Goal: Information Seeking & Learning: Learn about a topic

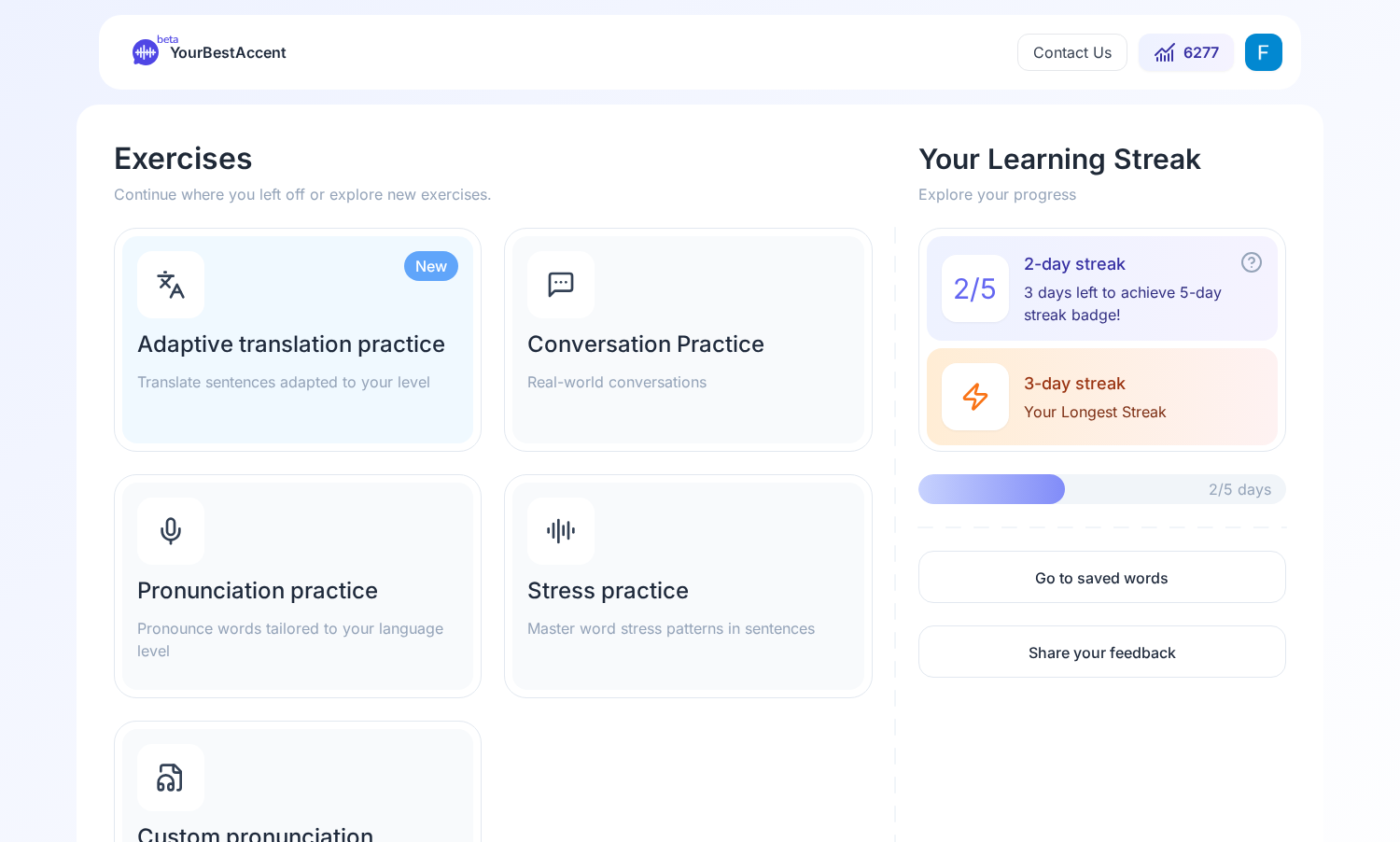
click at [277, 529] on div "Pronunciation practice Pronounce words tailored to your language level" at bounding box center [298, 586] width 351 height 208
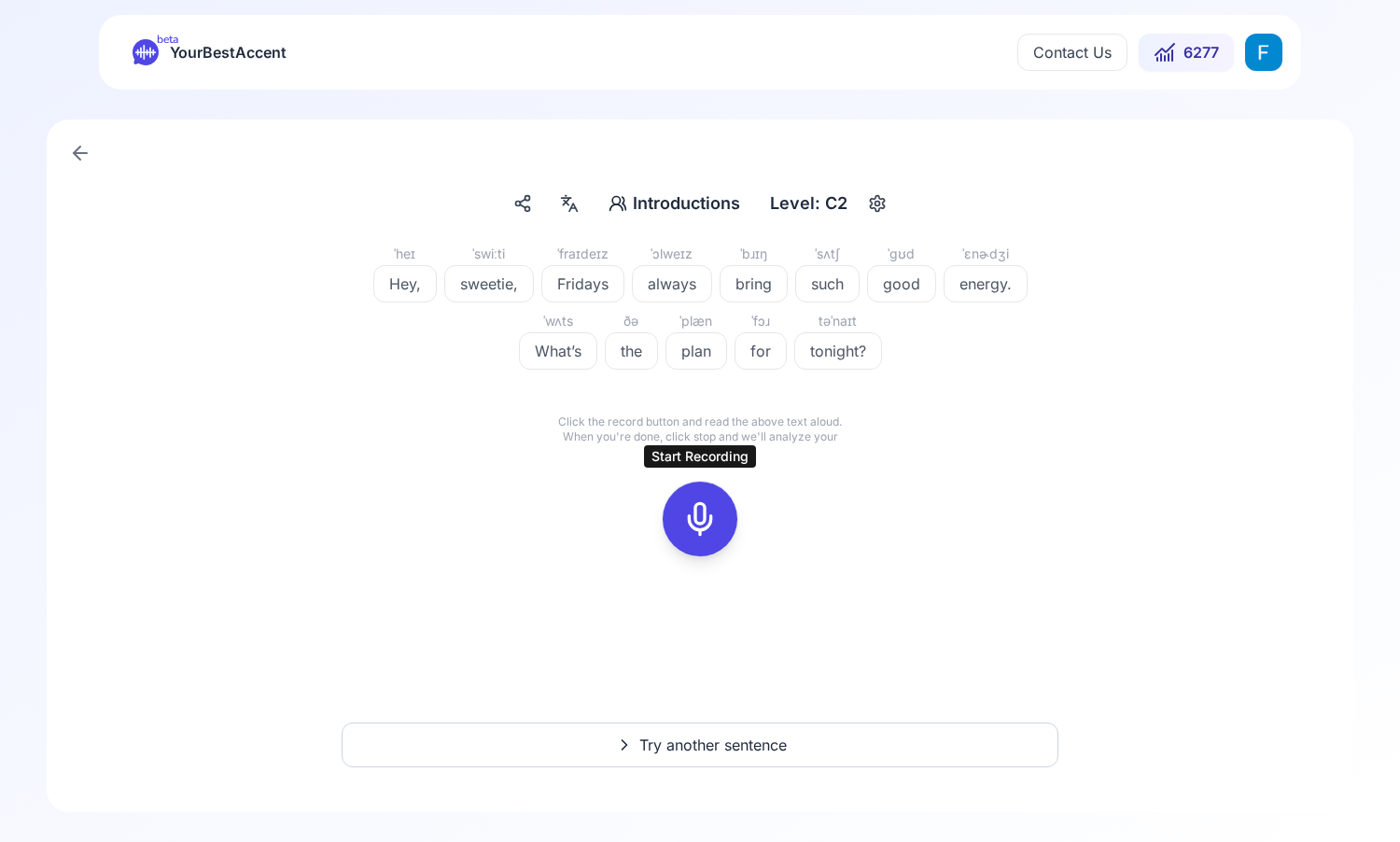
click at [701, 495] on div at bounding box center [700, 518] width 45 height 75
click at [724, 536] on button at bounding box center [700, 518] width 75 height 75
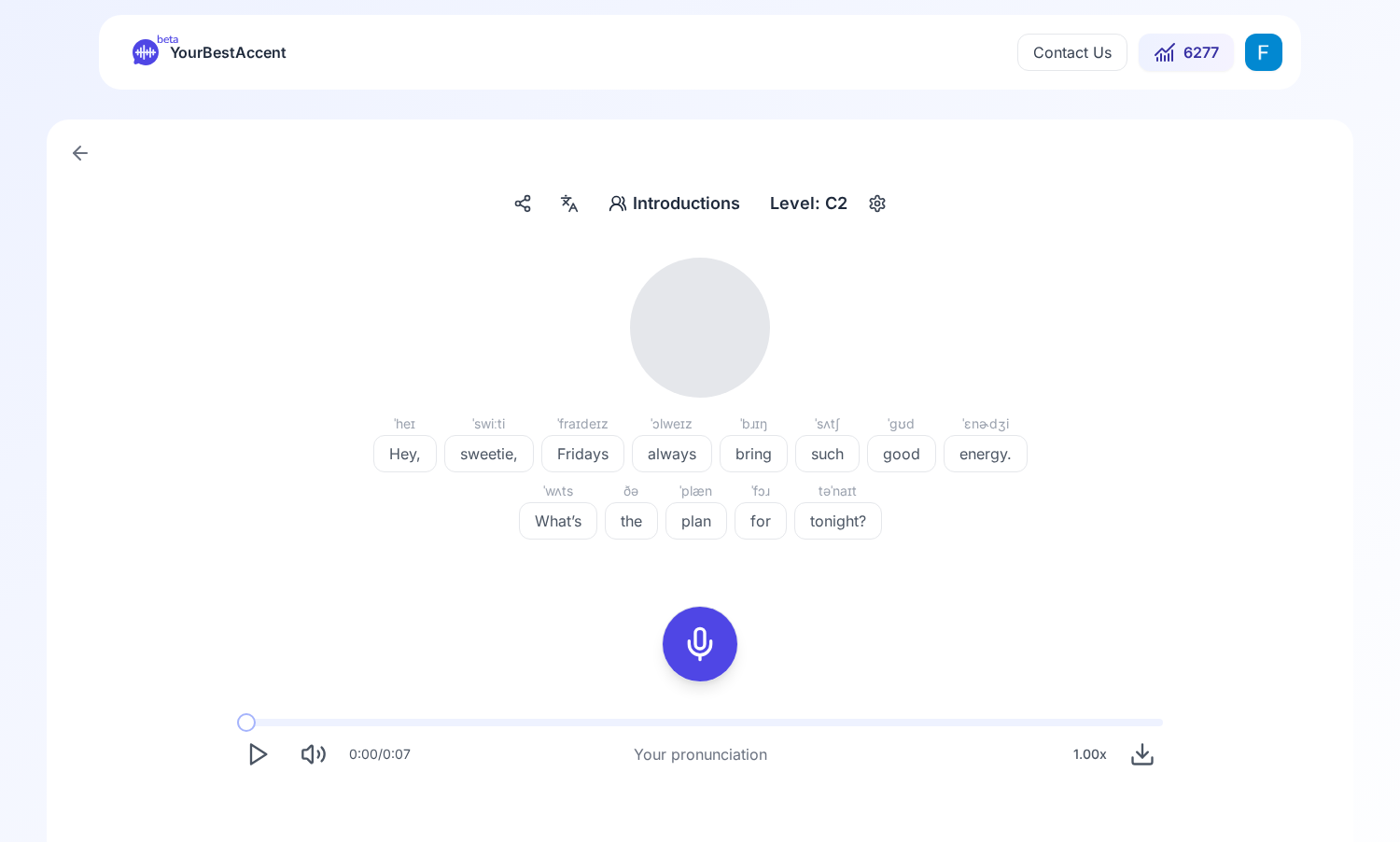
click at [247, 761] on icon "Play" at bounding box center [257, 754] width 26 height 26
click at [270, 750] on icon "Pause" at bounding box center [257, 754] width 26 height 26
click at [237, 725] on span at bounding box center [250, 723] width 28 height 8
click at [257, 767] on icon "Play" at bounding box center [257, 754] width 26 height 26
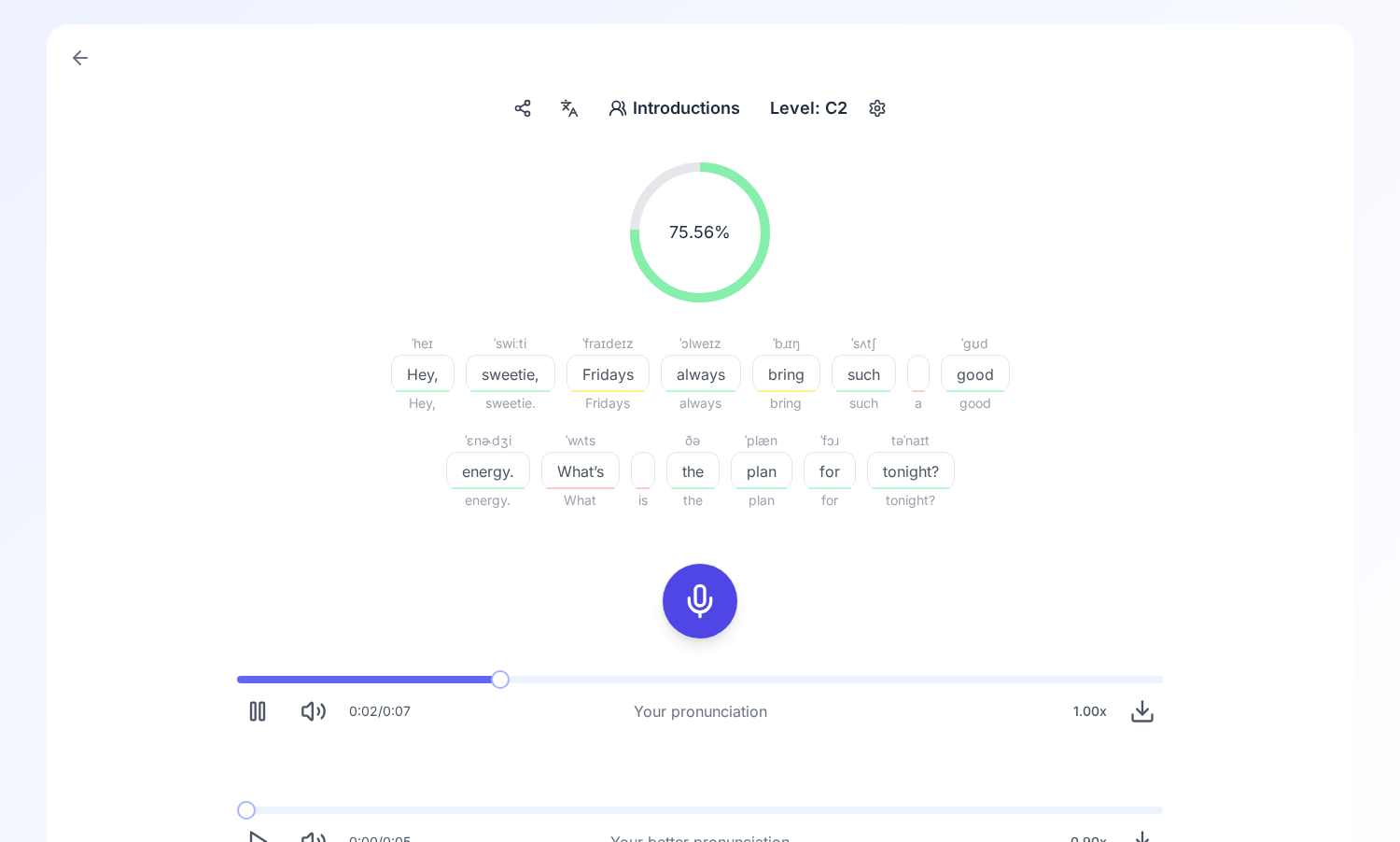
scroll to position [100, 0]
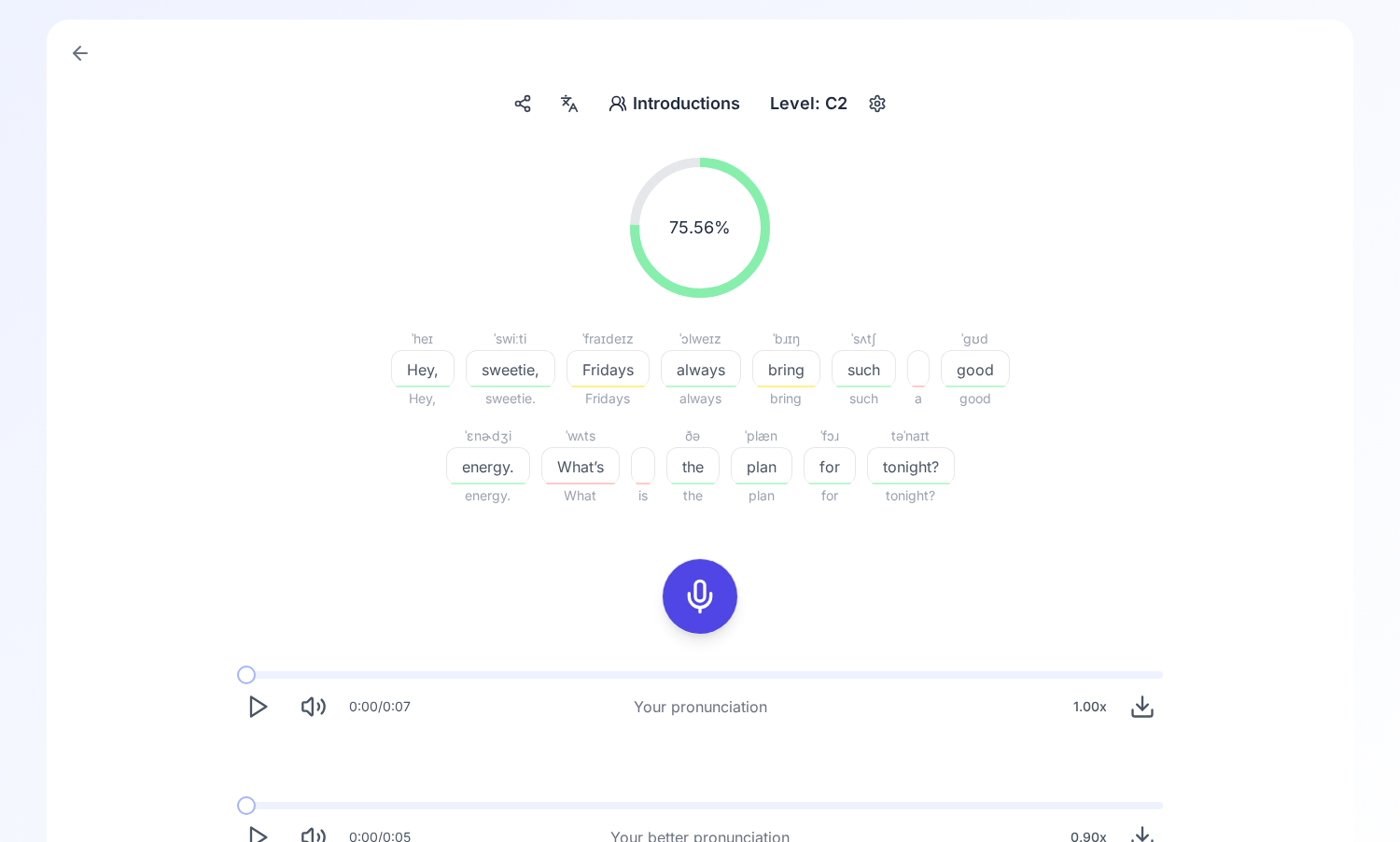
click at [704, 622] on div at bounding box center [700, 596] width 45 height 75
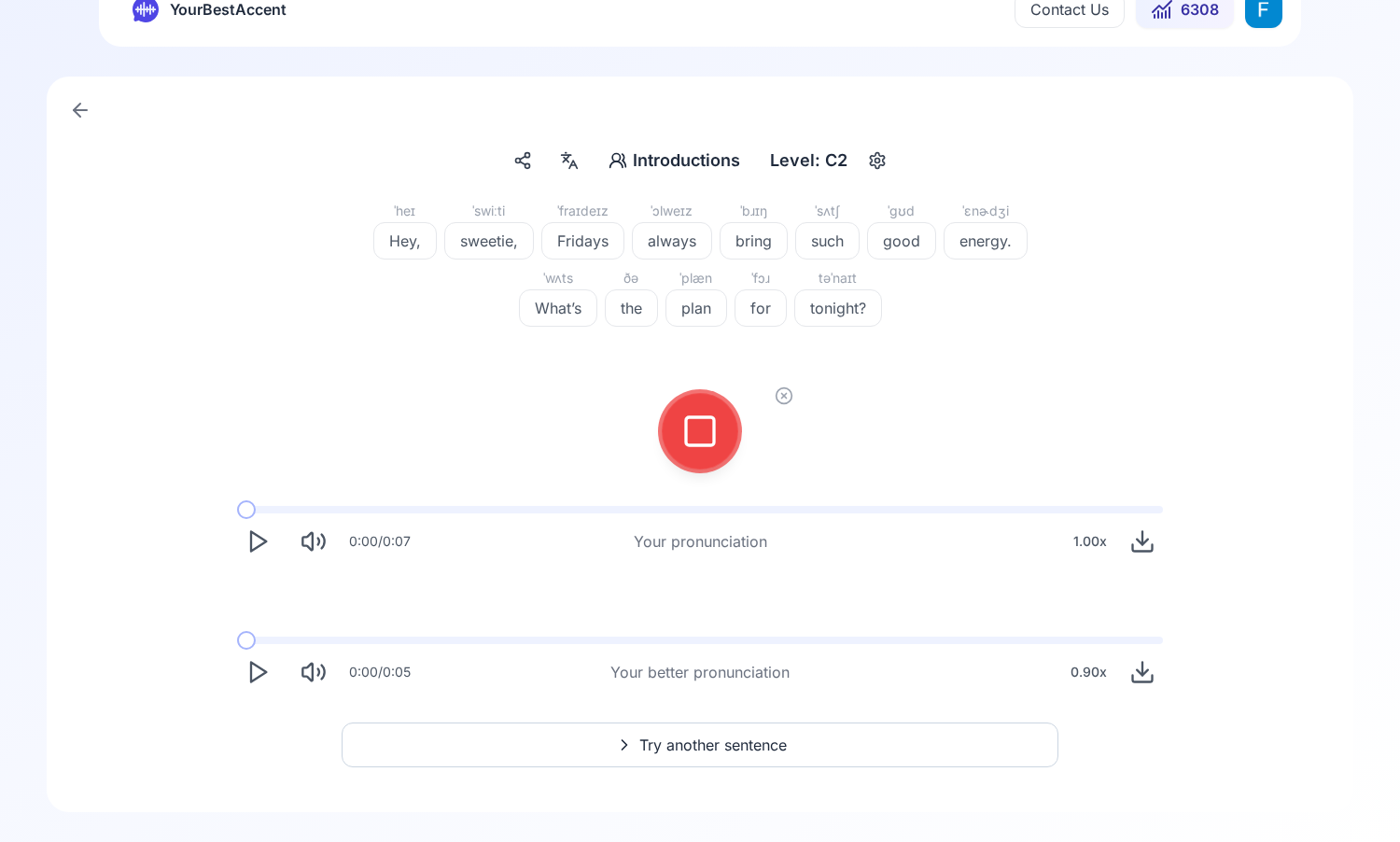
click at [255, 544] on icon "Play" at bounding box center [257, 541] width 26 height 26
click at [747, 419] on div at bounding box center [700, 431] width 165 height 165
click at [703, 419] on icon at bounding box center [700, 431] width 37 height 37
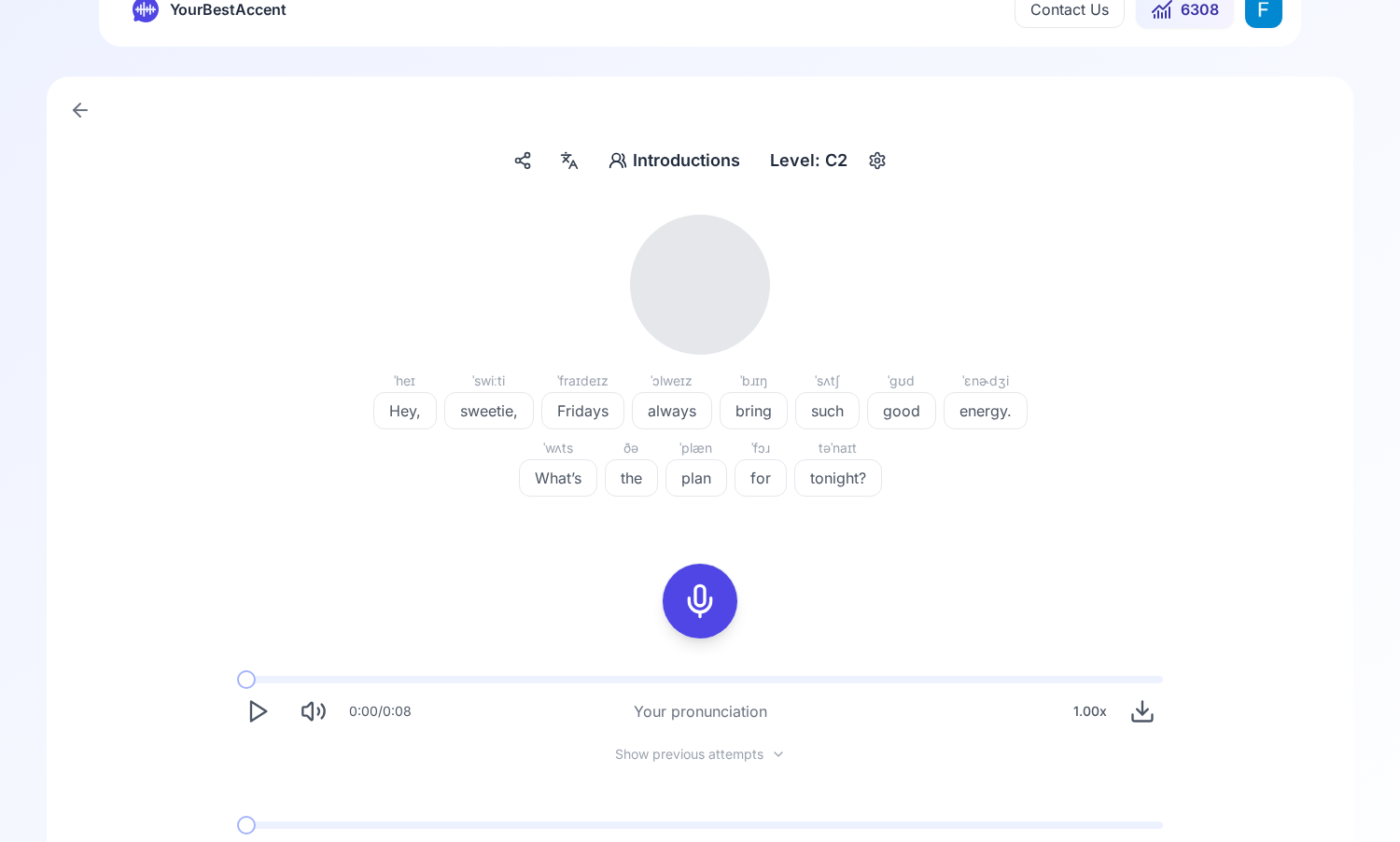
click at [260, 705] on icon "Play" at bounding box center [257, 711] width 26 height 26
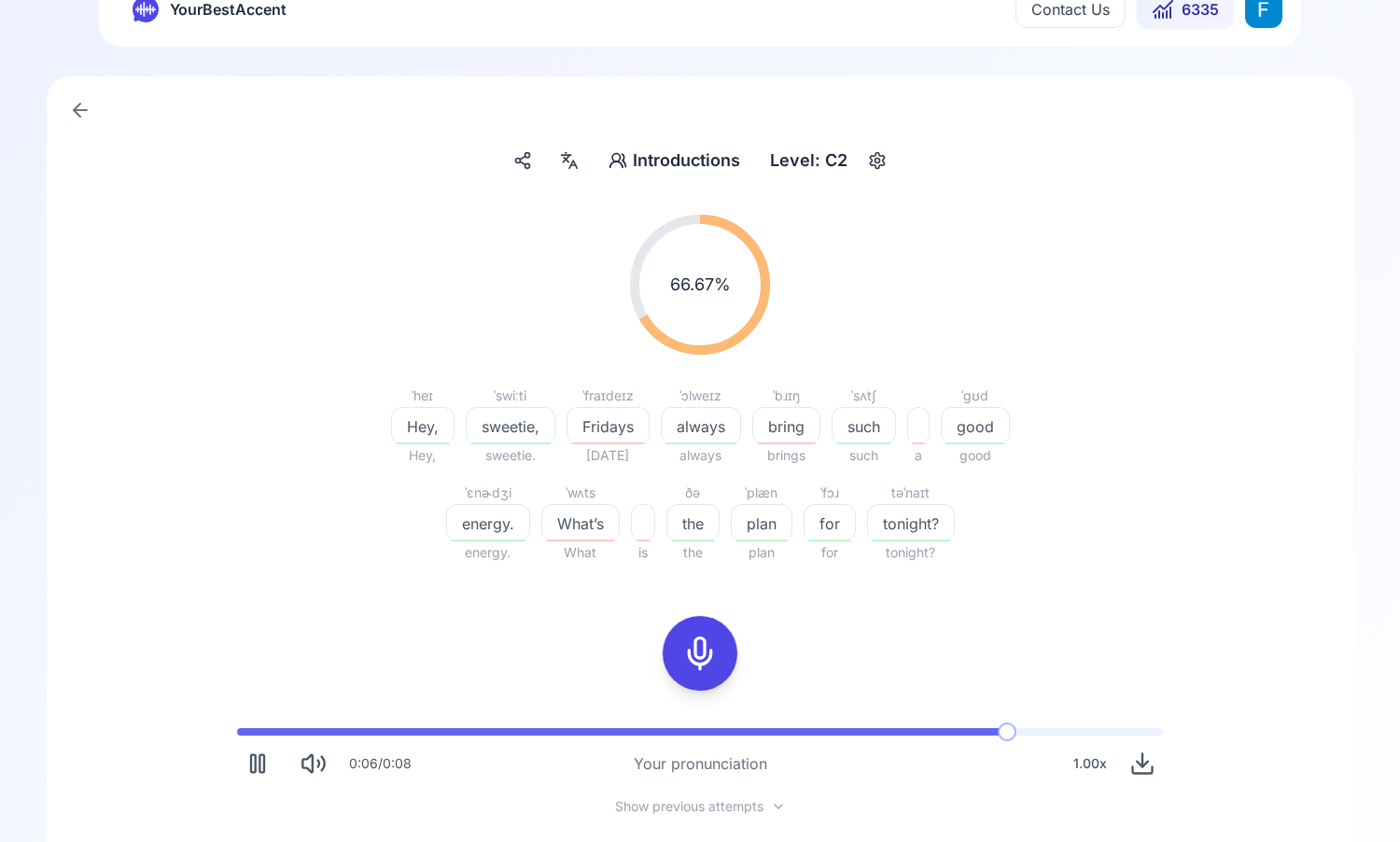
click at [704, 639] on rect at bounding box center [700, 653] width 28 height 28
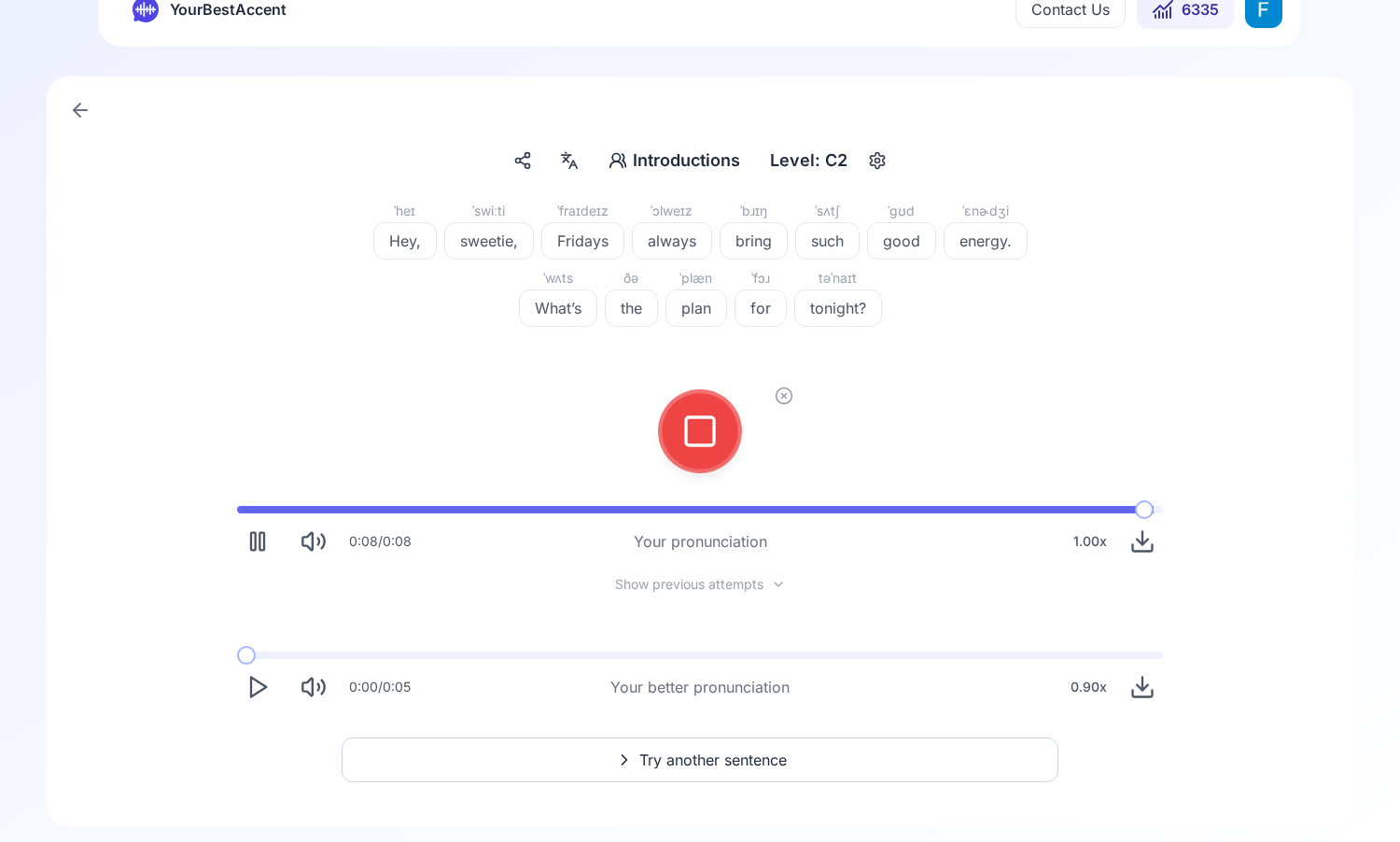
click at [784, 392] on icon at bounding box center [783, 396] width 19 height 19
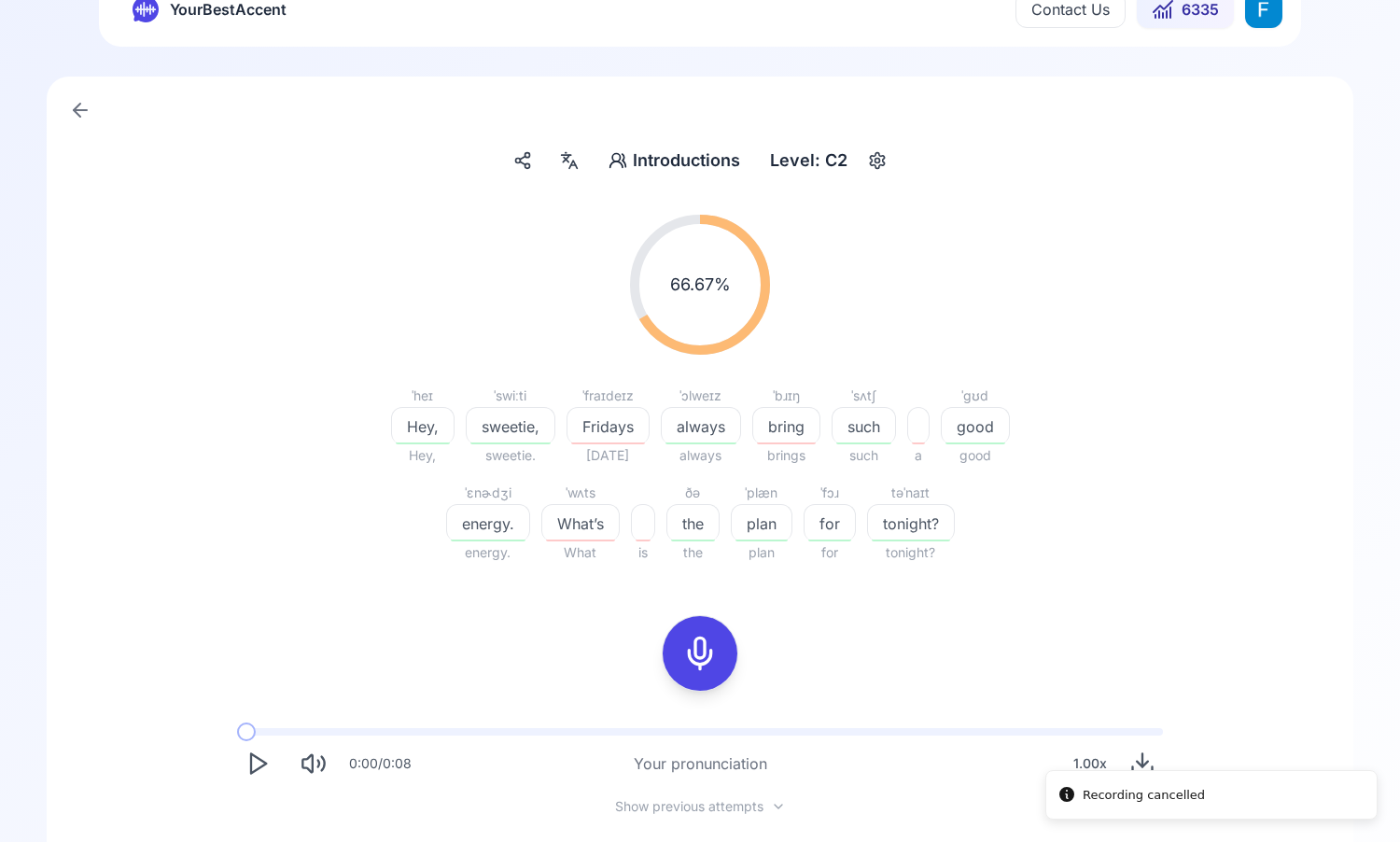
scroll to position [87, 0]
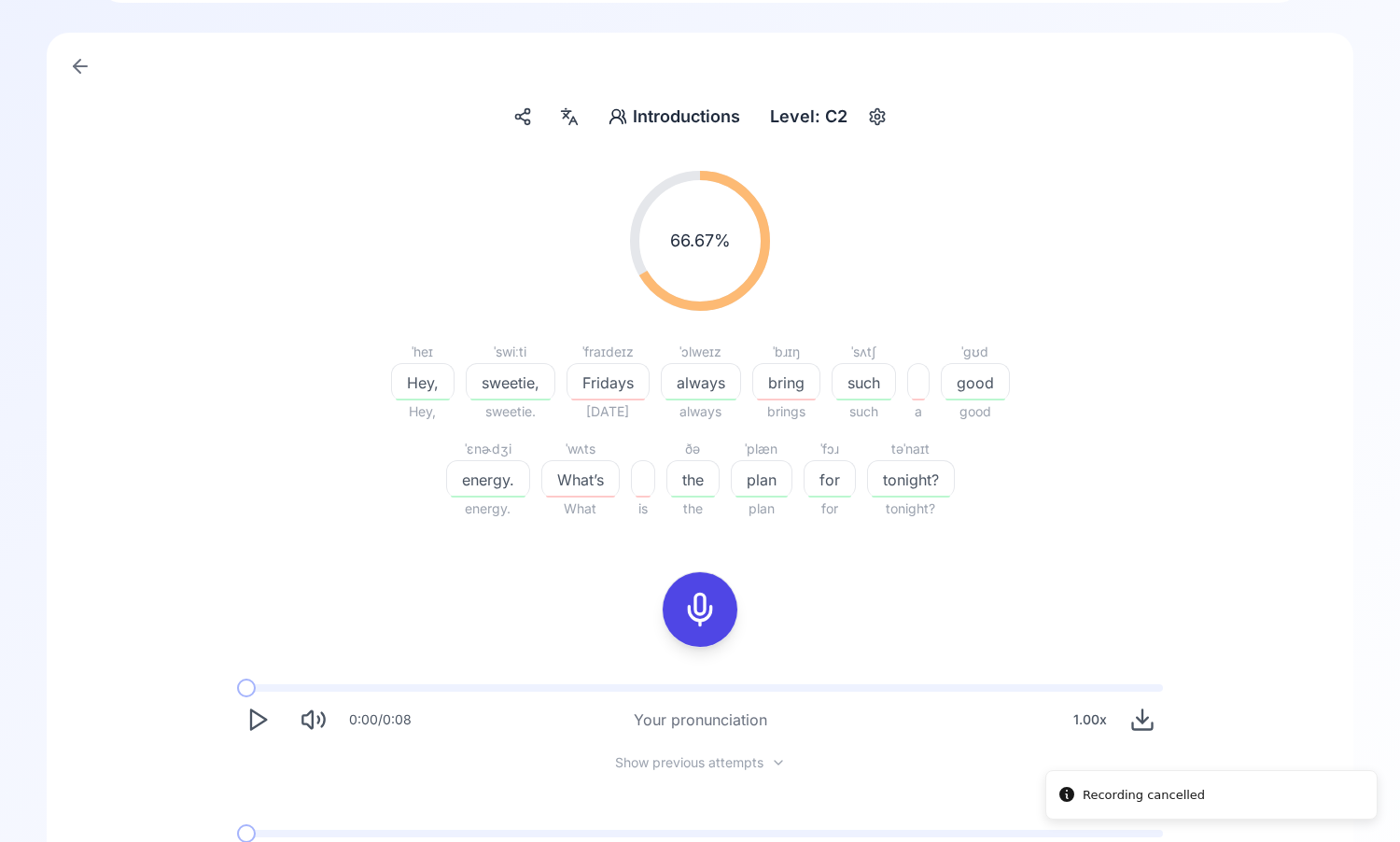
click at [744, 580] on div at bounding box center [700, 609] width 149 height 120
click at [690, 596] on rect at bounding box center [700, 609] width 28 height 28
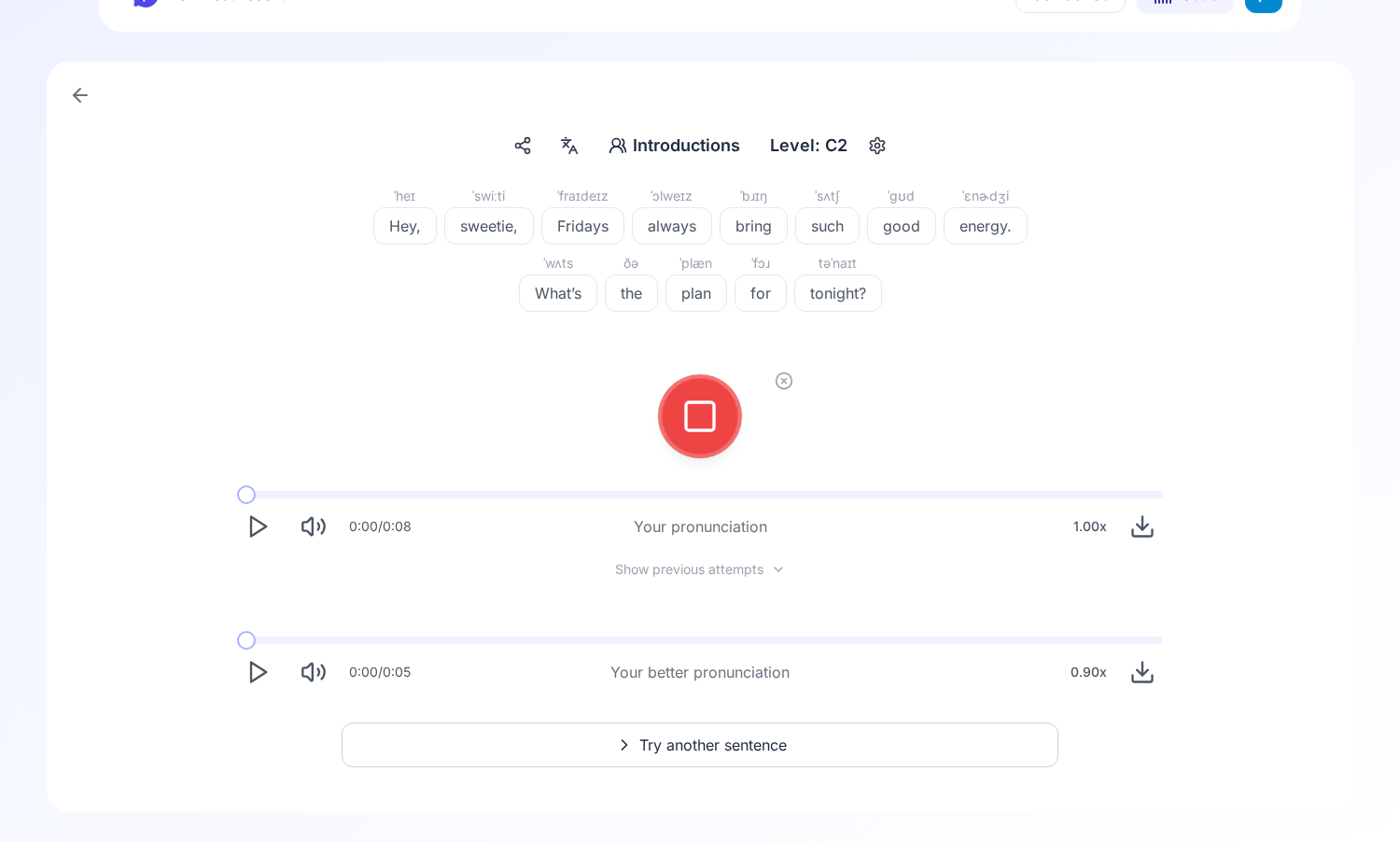
click at [680, 448] on div at bounding box center [700, 416] width 45 height 75
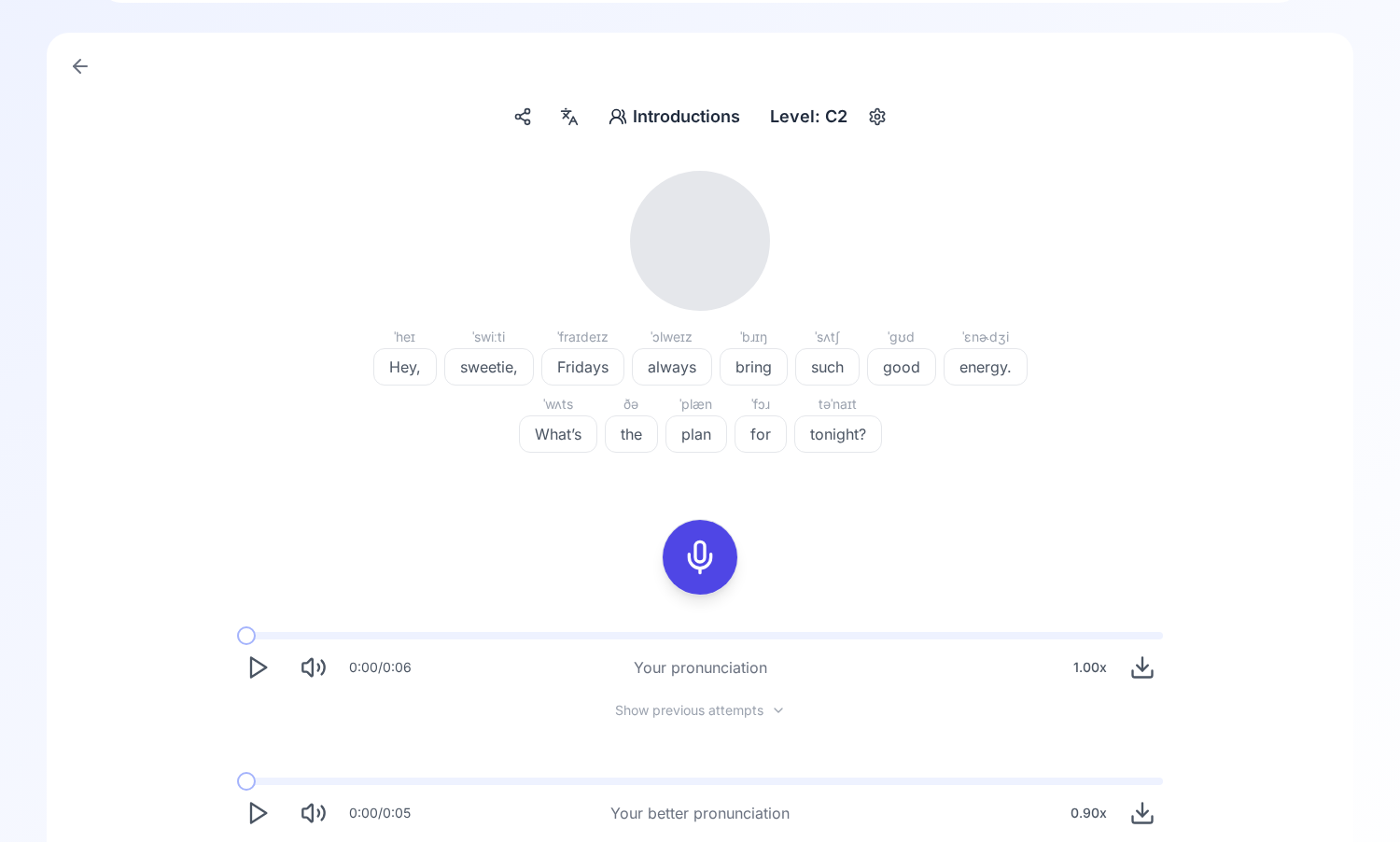
click at [248, 666] on icon "Play" at bounding box center [257, 668] width 26 height 26
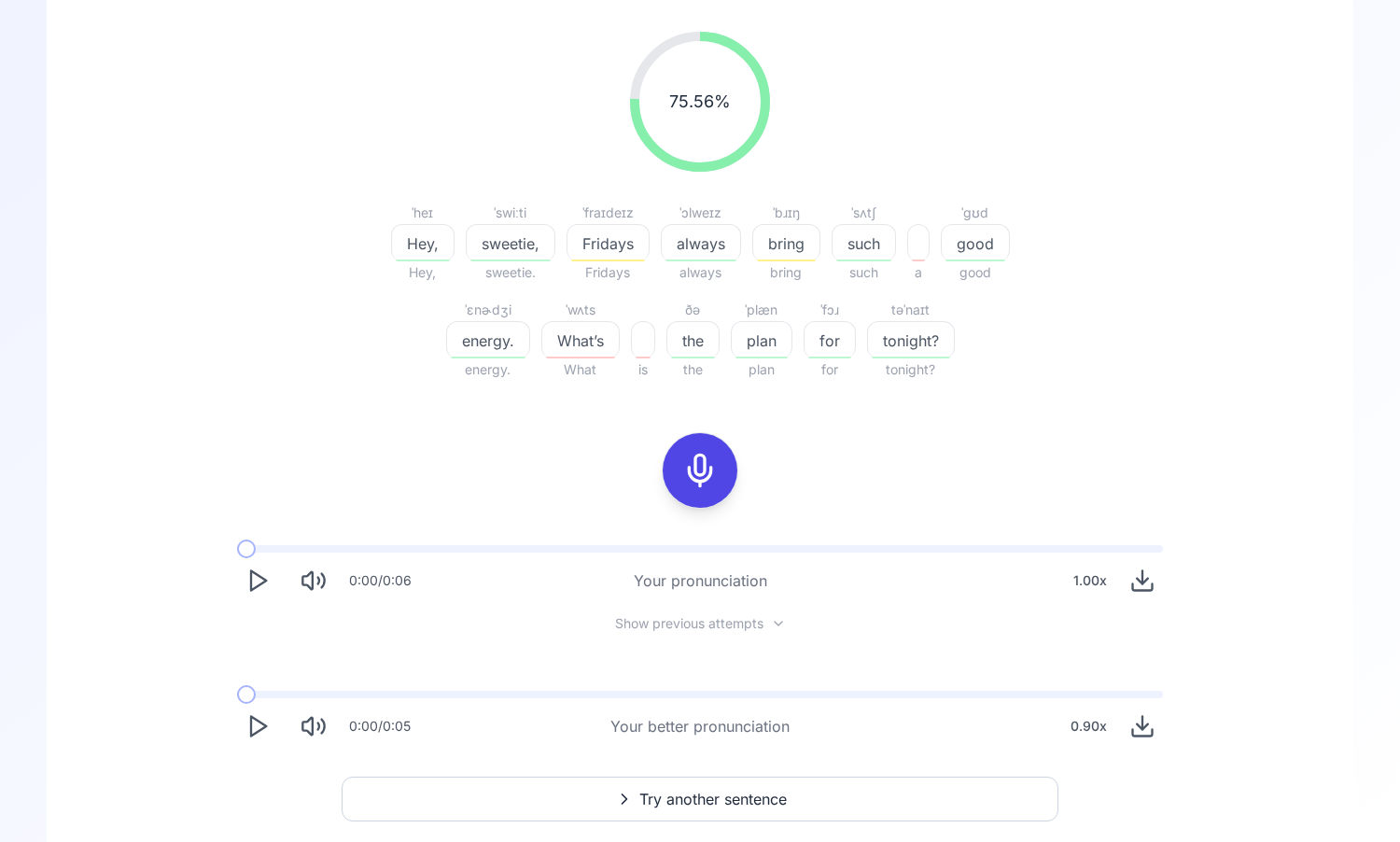
scroll to position [257, 0]
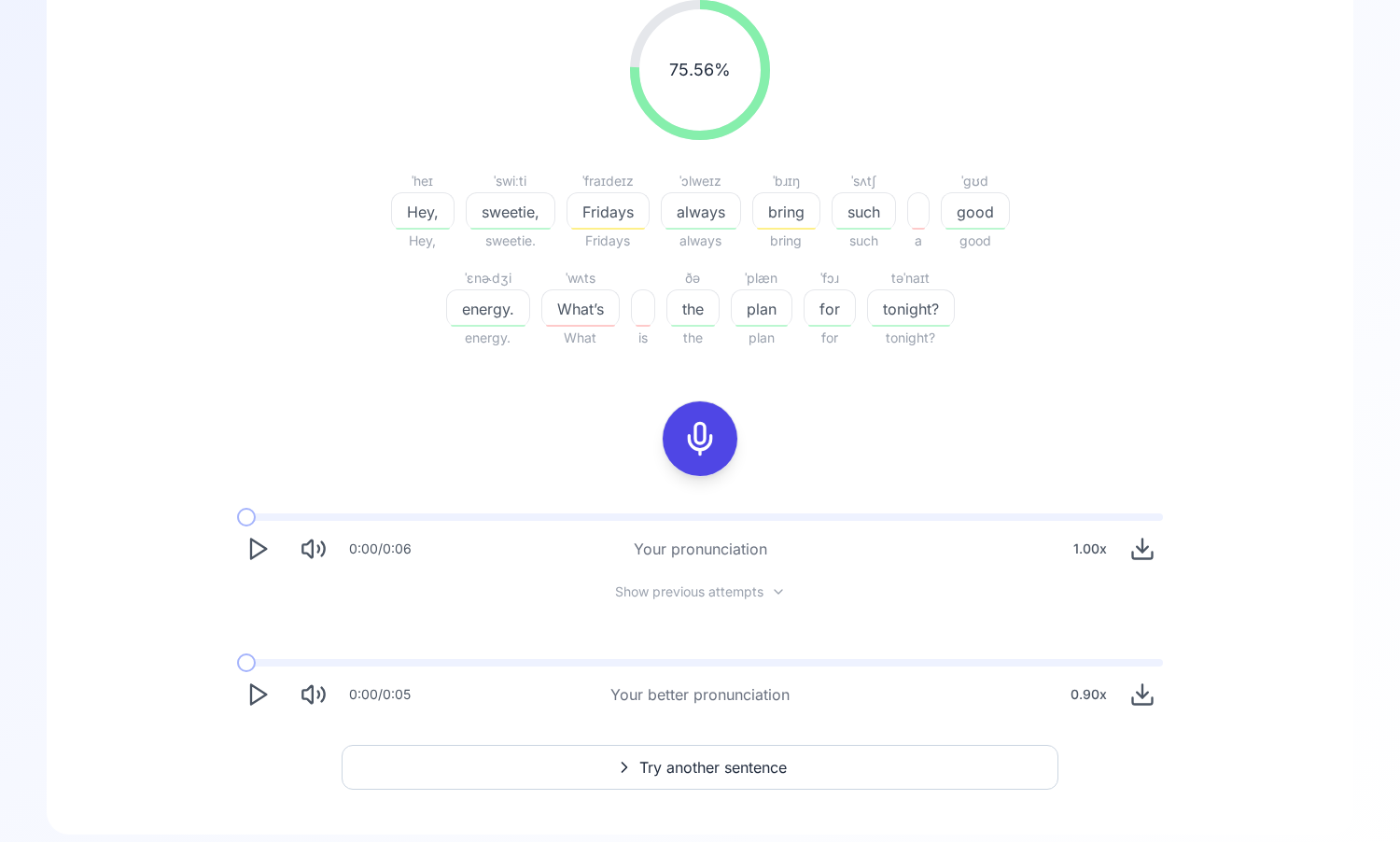
click at [262, 689] on icon "Play" at bounding box center [257, 694] width 26 height 26
click at [480, 774] on button "Try another sentence" at bounding box center [700, 768] width 717 height 45
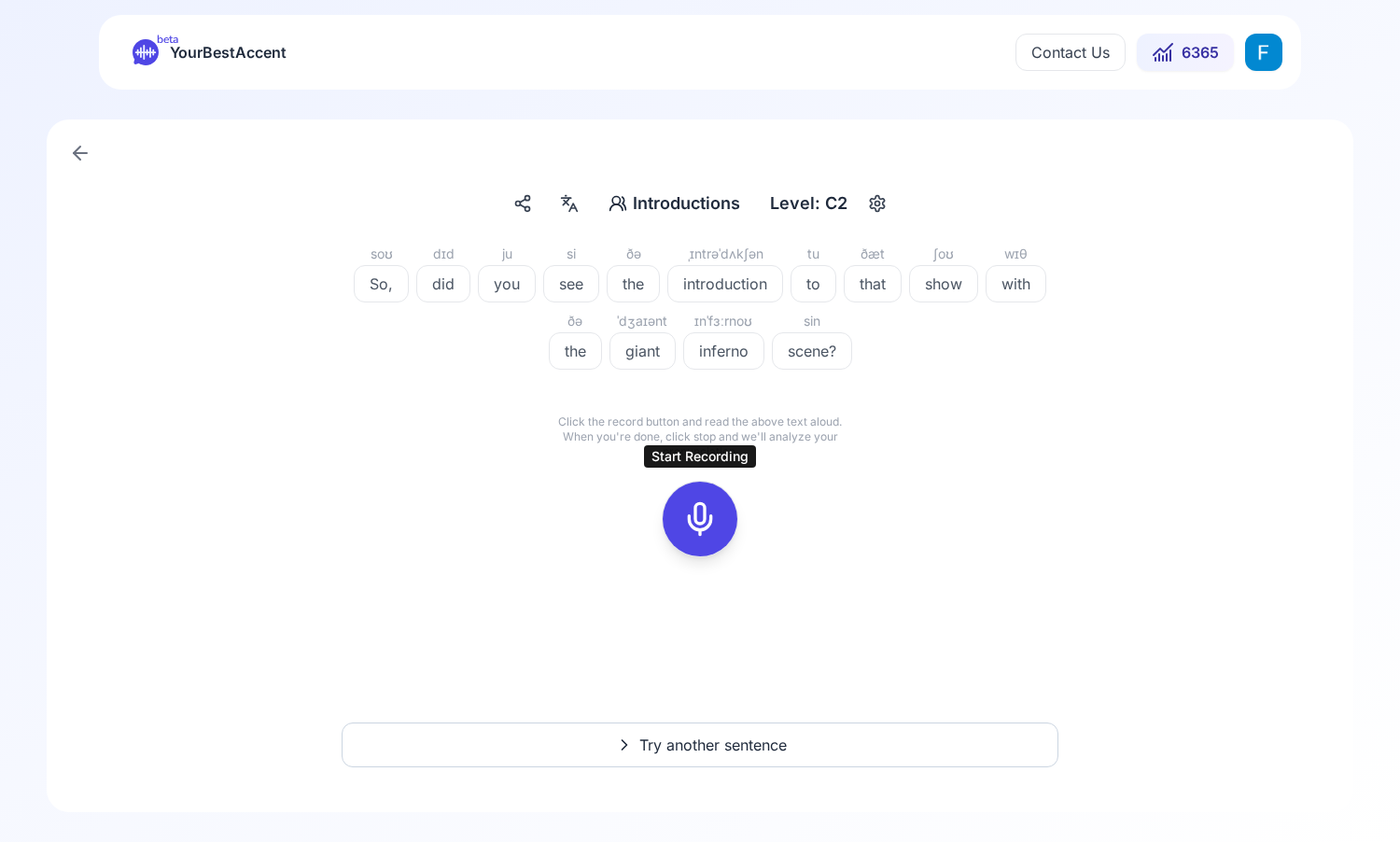
click at [693, 497] on div at bounding box center [700, 518] width 45 height 75
click at [676, 516] on button at bounding box center [700, 518] width 75 height 75
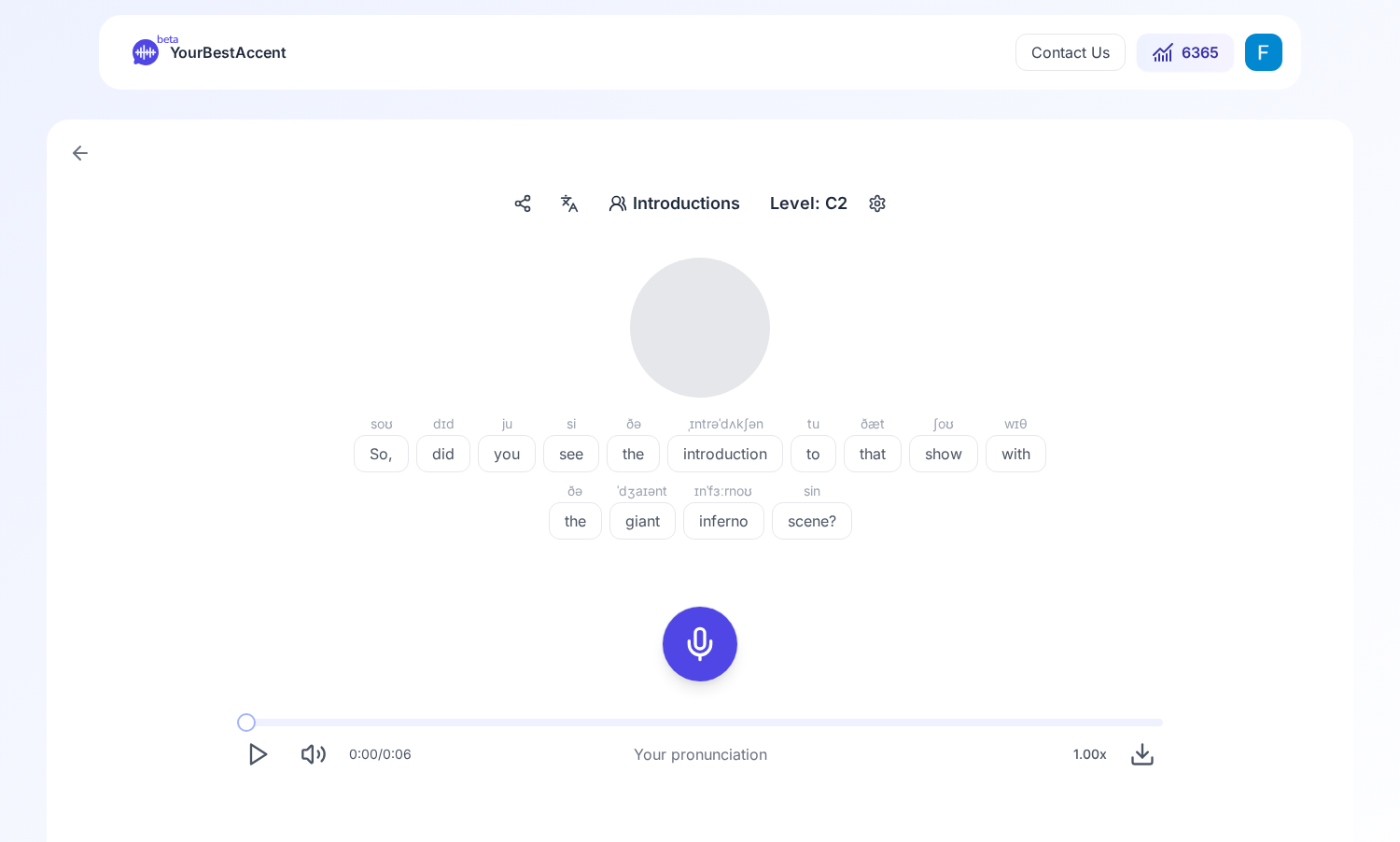
click at [248, 767] on icon "Play" at bounding box center [257, 754] width 26 height 26
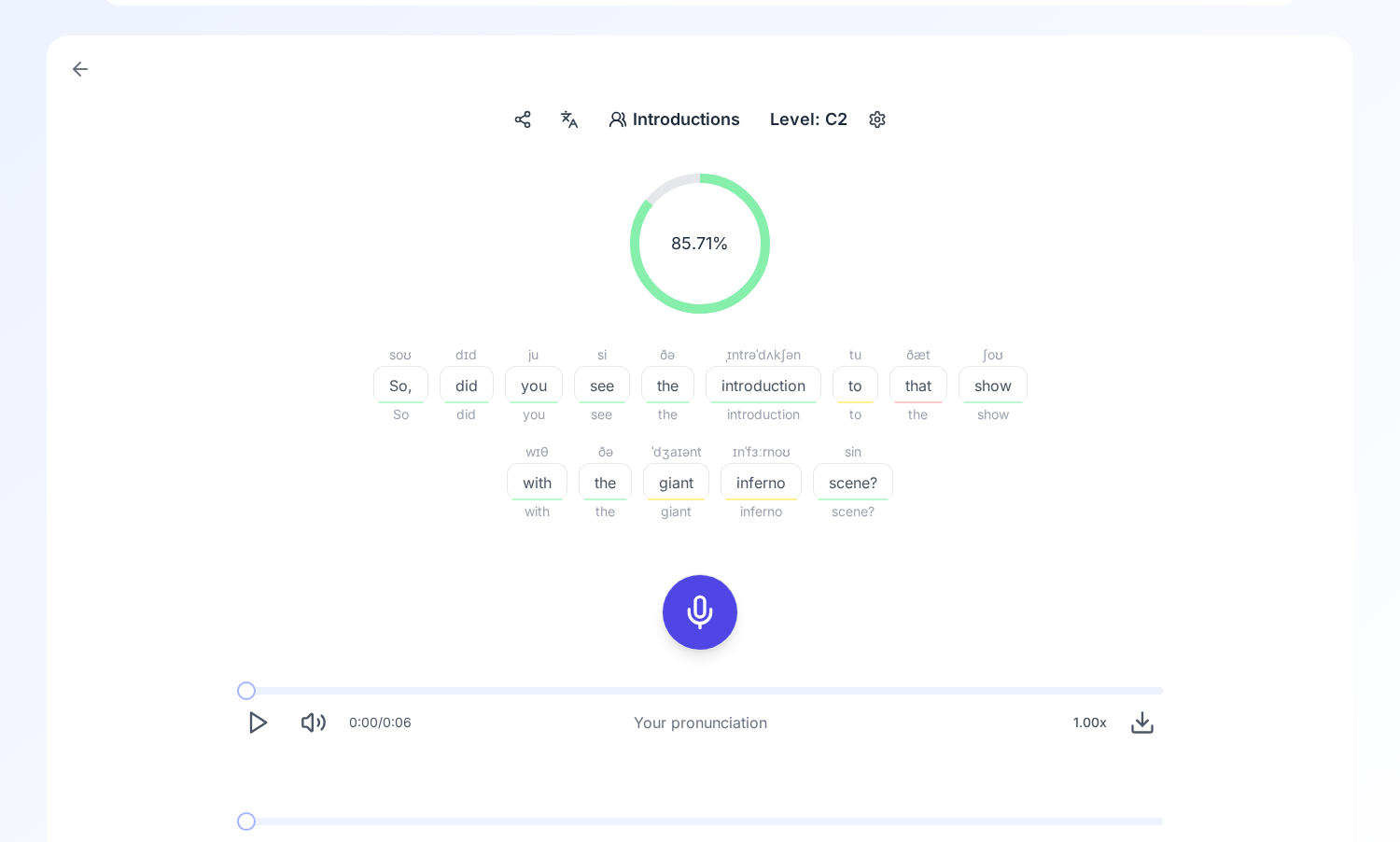
scroll to position [87, 0]
click at [257, 714] on polygon "Play" at bounding box center [258, 720] width 15 height 19
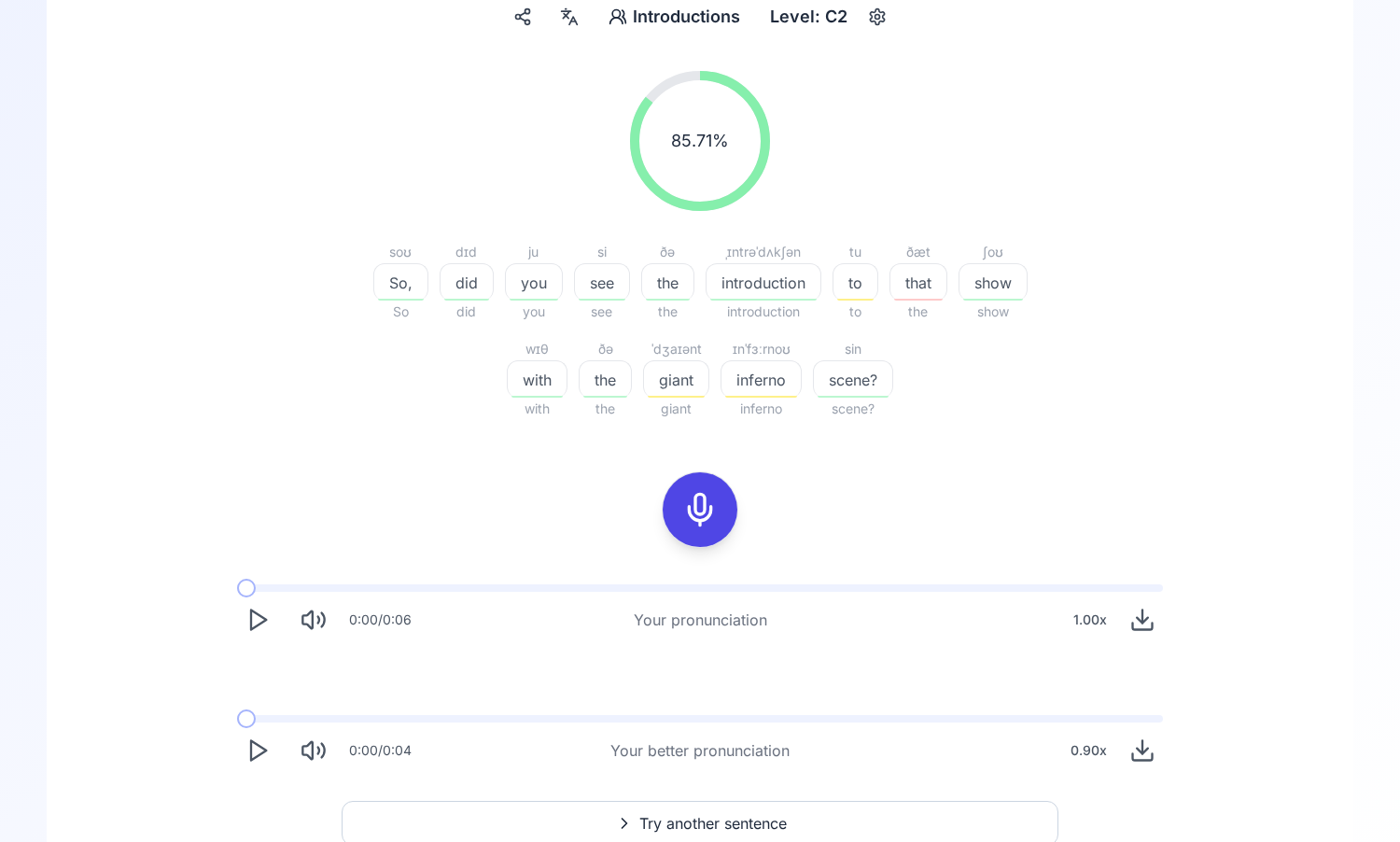
scroll to position [0, 0]
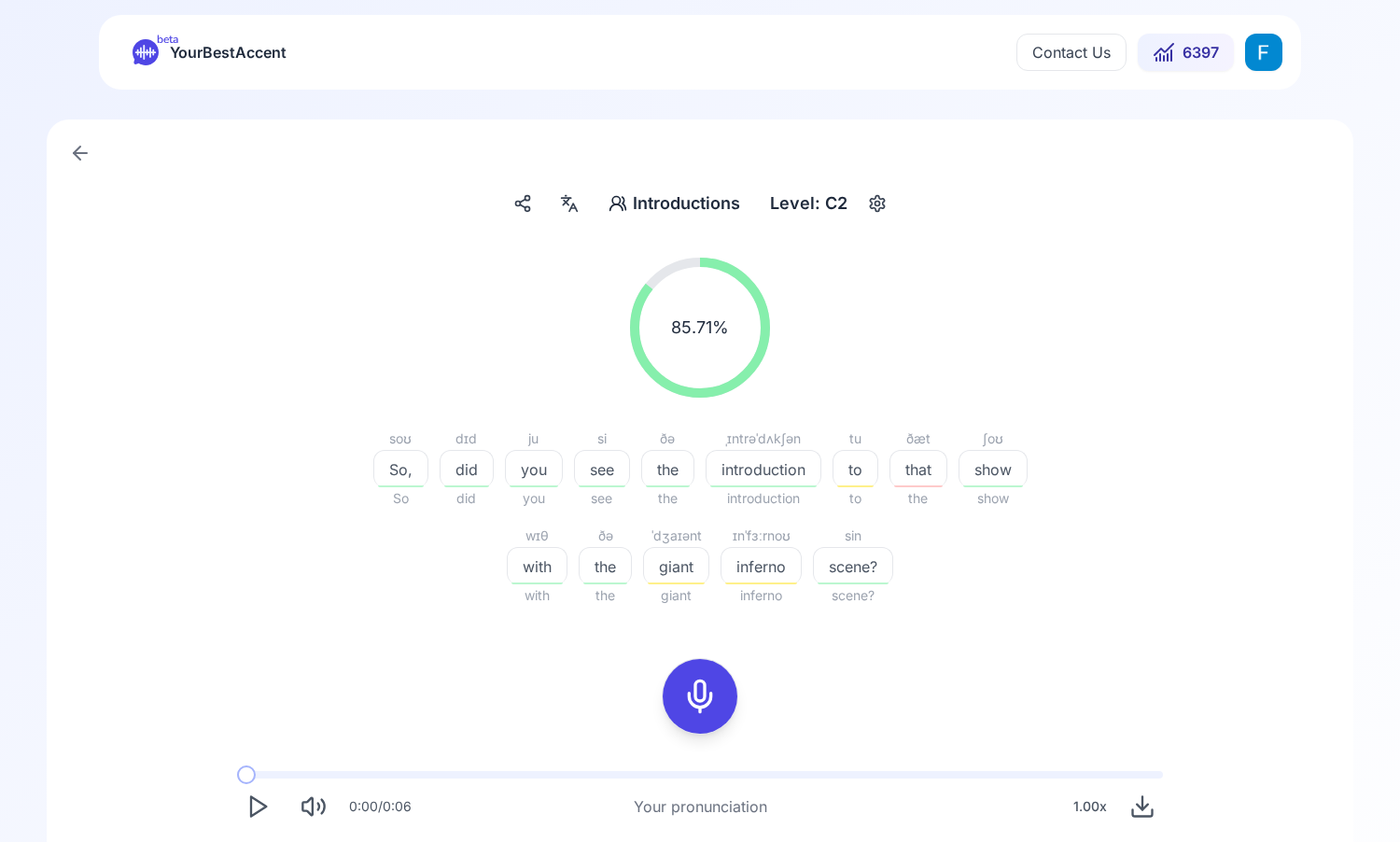
click at [1264, 57] on html "beta YourBestAccent Contact Us 6397 Introductions Introductions Level: C2 85.71…" at bounding box center [700, 421] width 1400 height 842
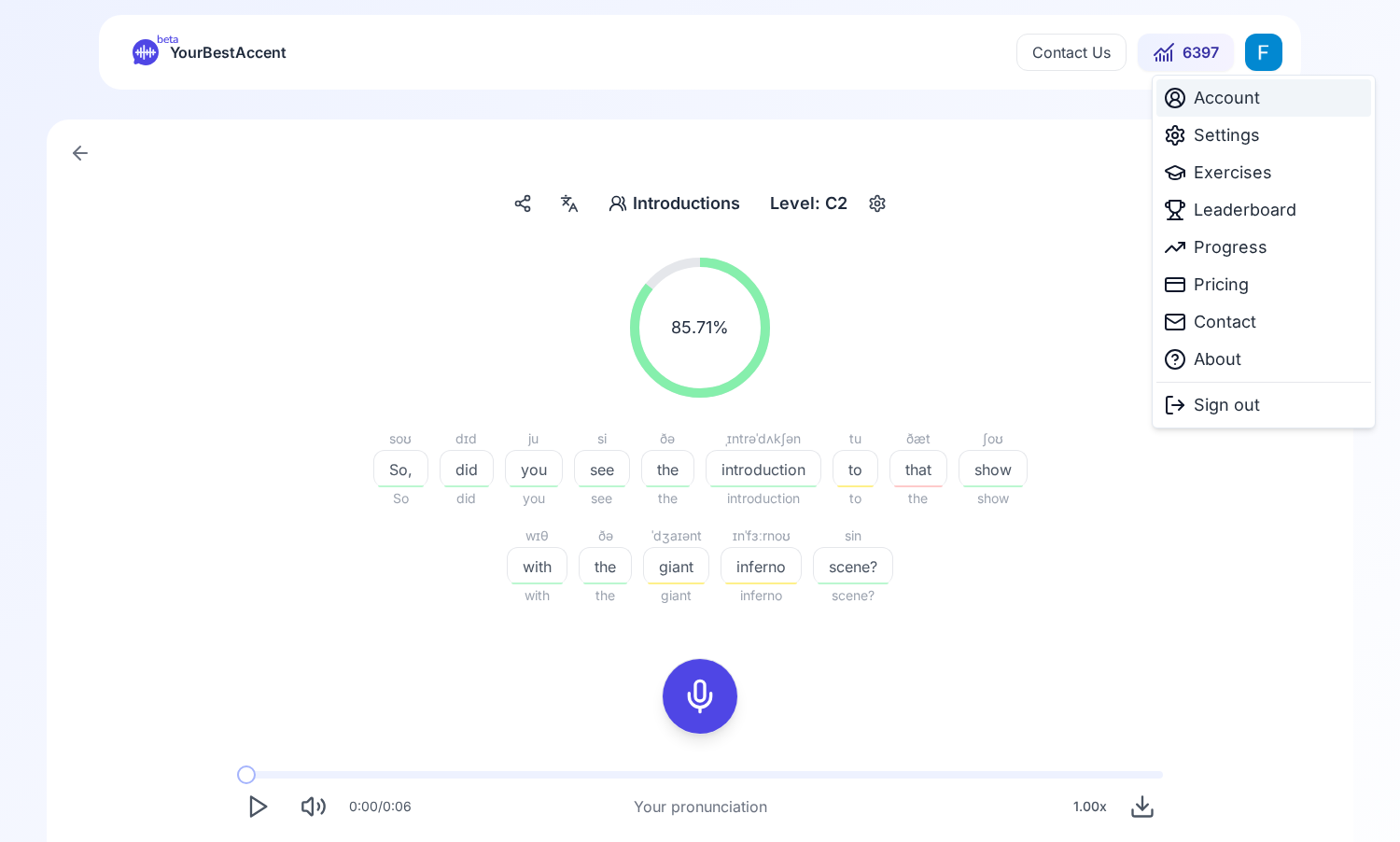
click at [1237, 101] on span "Account" at bounding box center [1227, 97] width 66 height 26
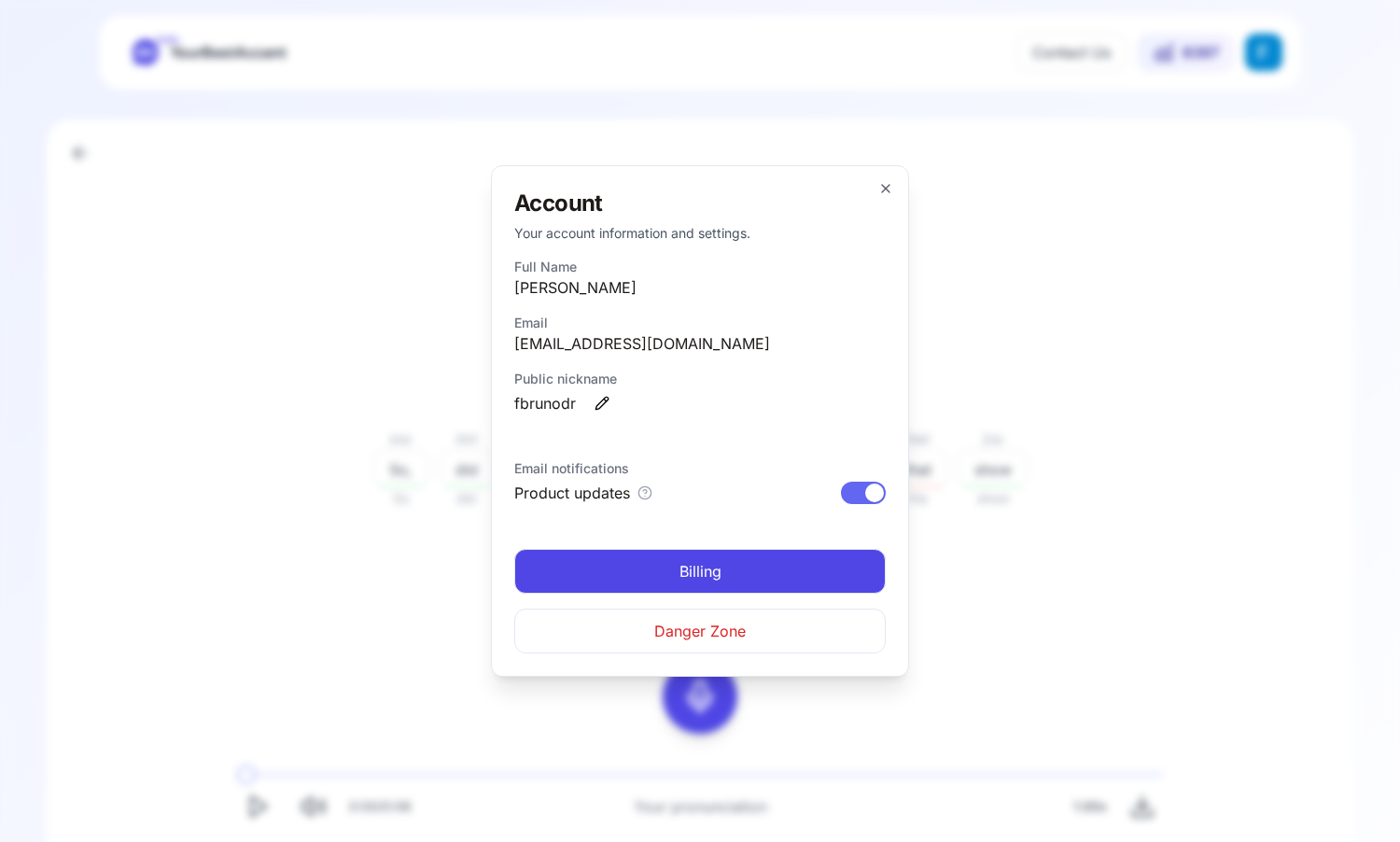
click at [873, 188] on div "Account Your account information and settings. Full Name [PERSON_NAME] Email [E…" at bounding box center [700, 421] width 418 height 512
click at [888, 187] on icon "button" at bounding box center [886, 189] width 8 height 8
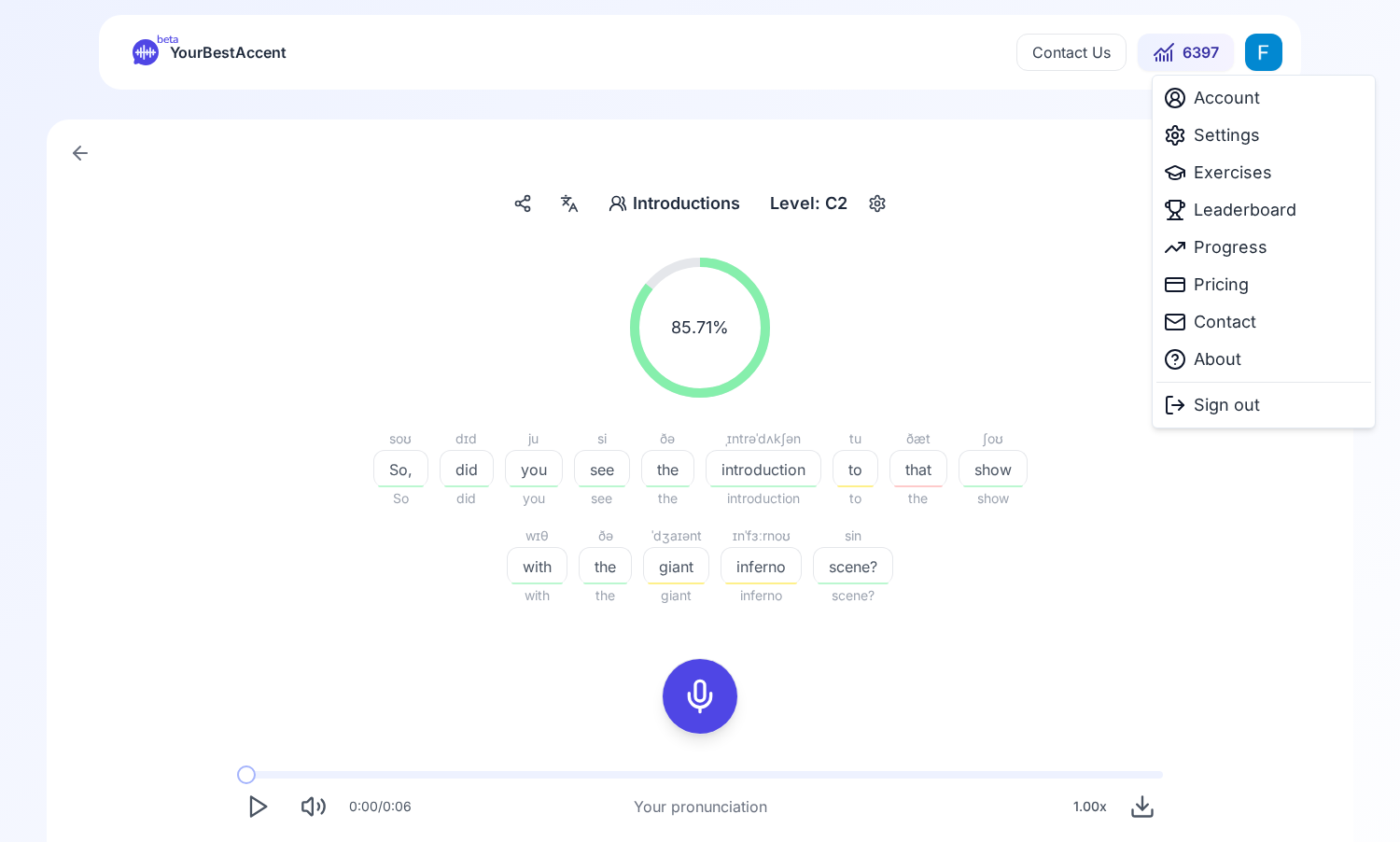
click at [1248, 61] on html "beta YourBestAccent Contact Us 6397 Introductions Introductions Level: C2 85.71…" at bounding box center [700, 421] width 1400 height 842
click at [1225, 136] on span "Settings" at bounding box center [1227, 135] width 66 height 26
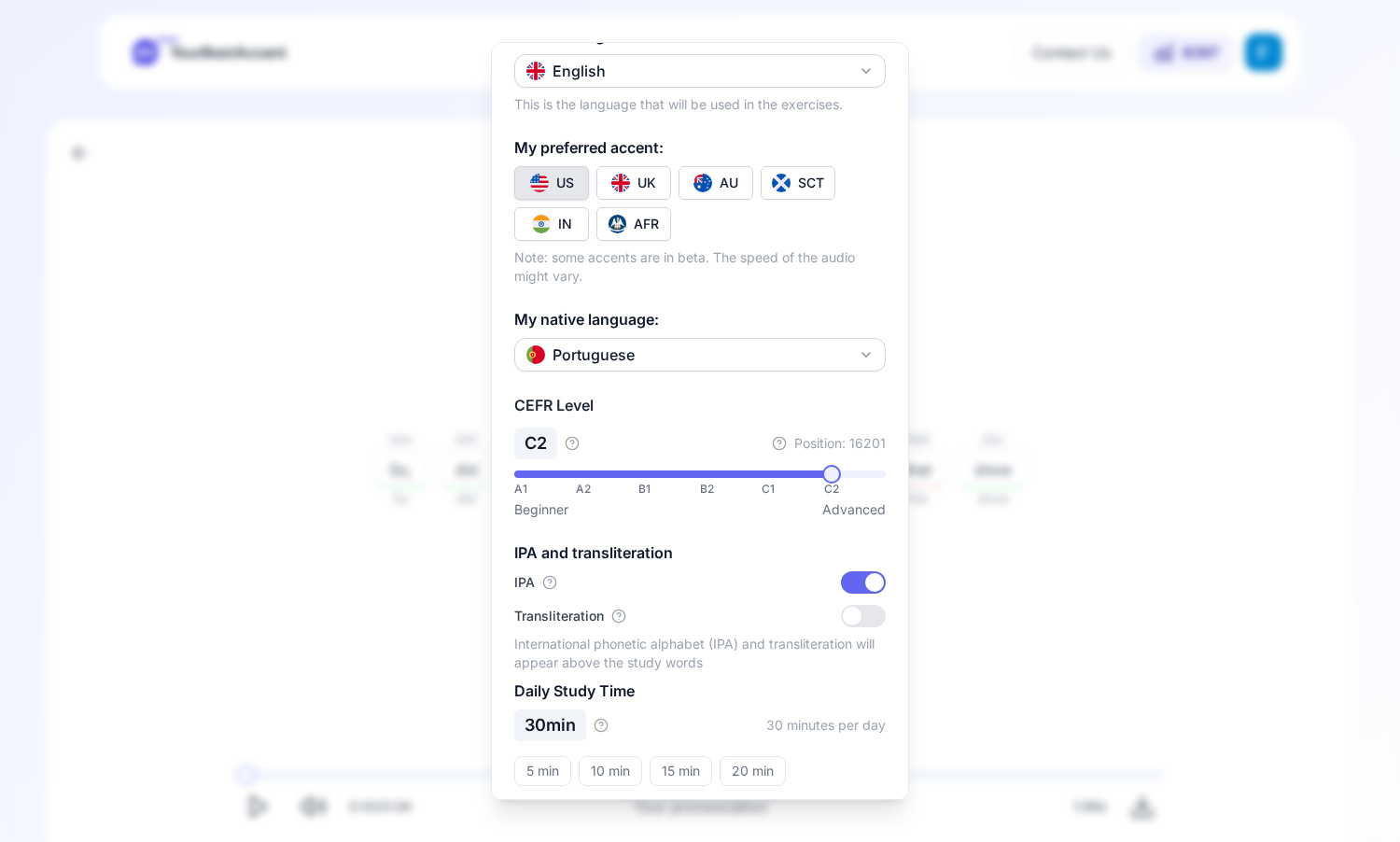
scroll to position [146, 0]
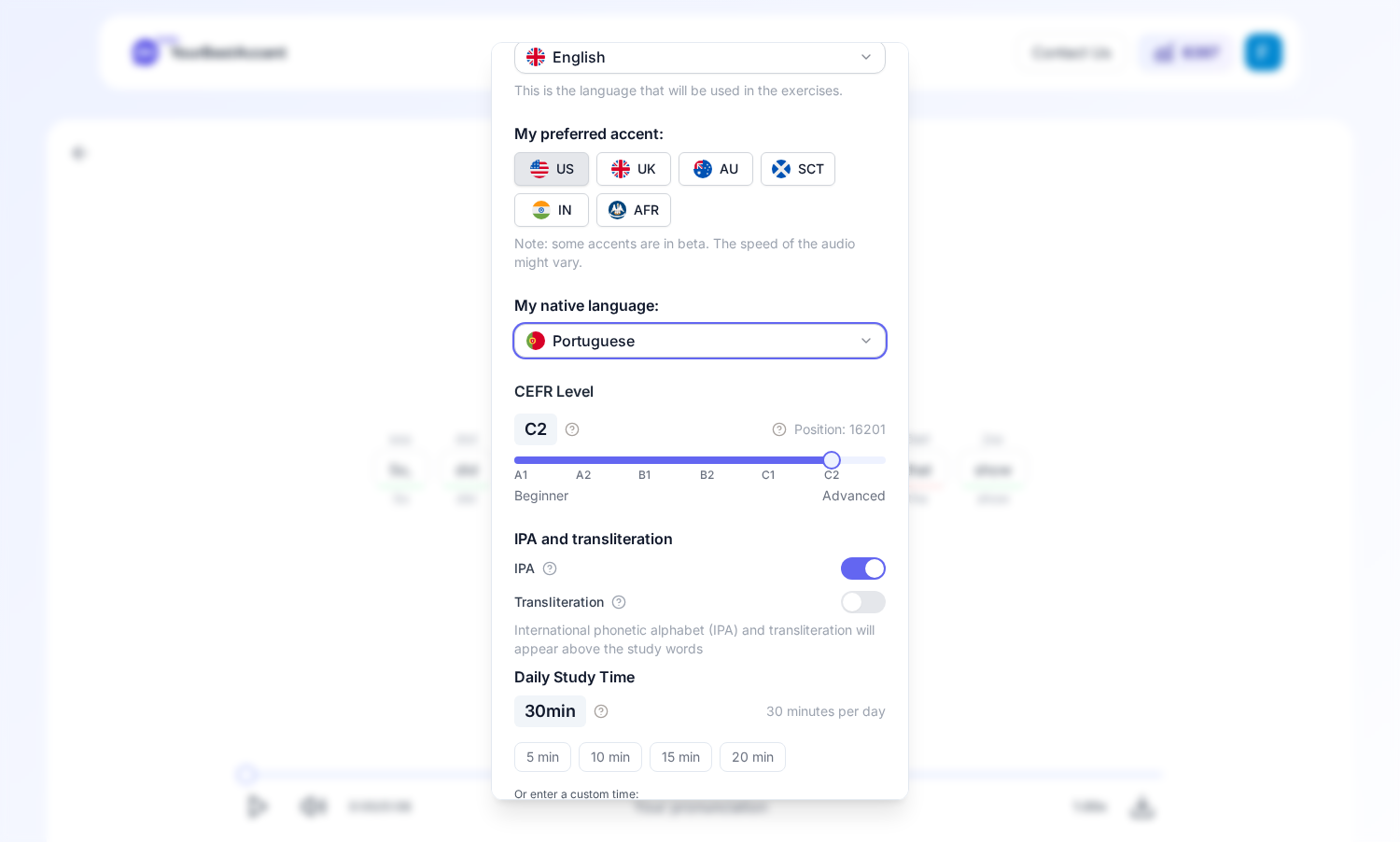
click at [781, 350] on button "Portuguese" at bounding box center [700, 340] width 371 height 33
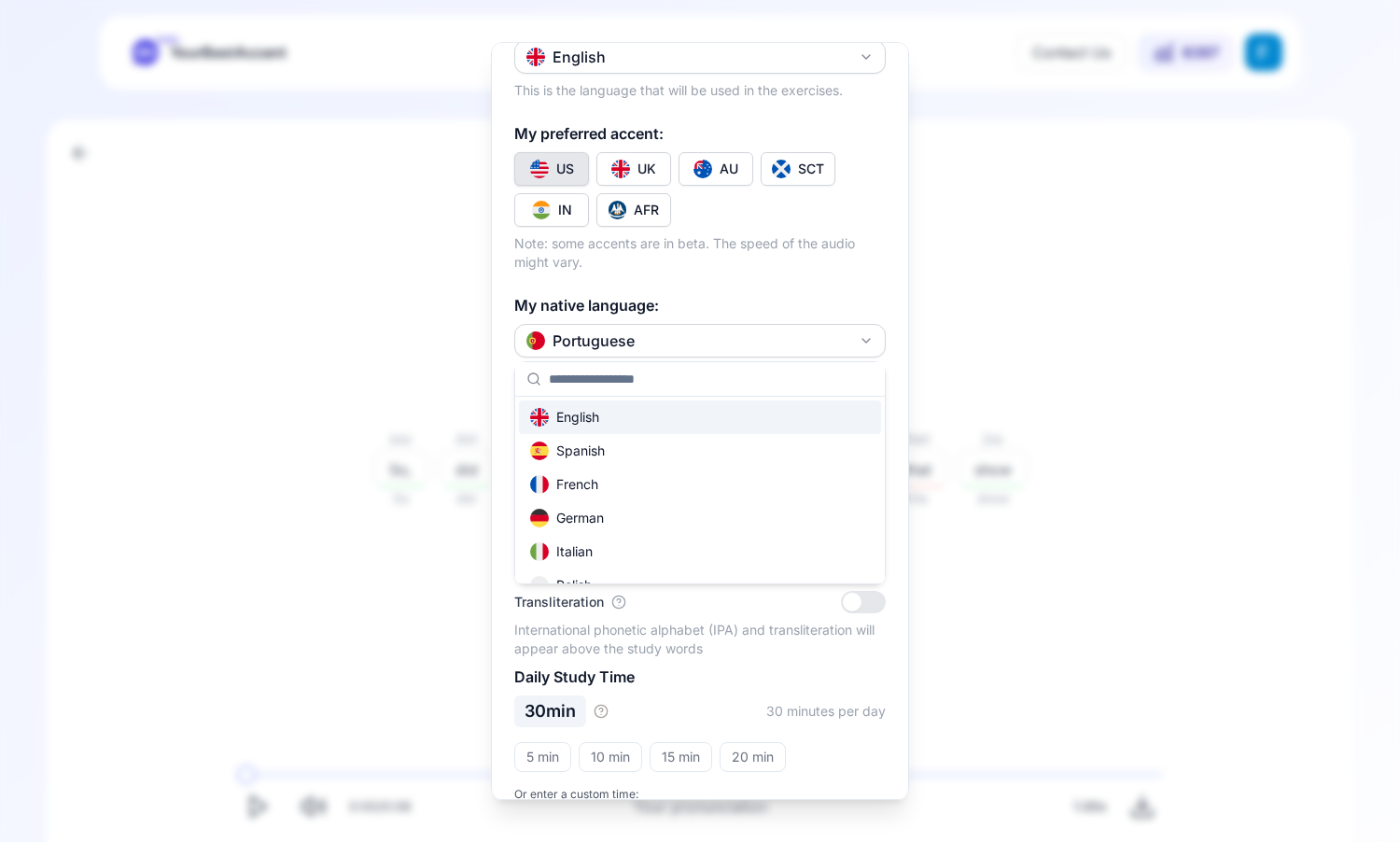
click at [695, 386] on input "text" at bounding box center [710, 379] width 324 height 33
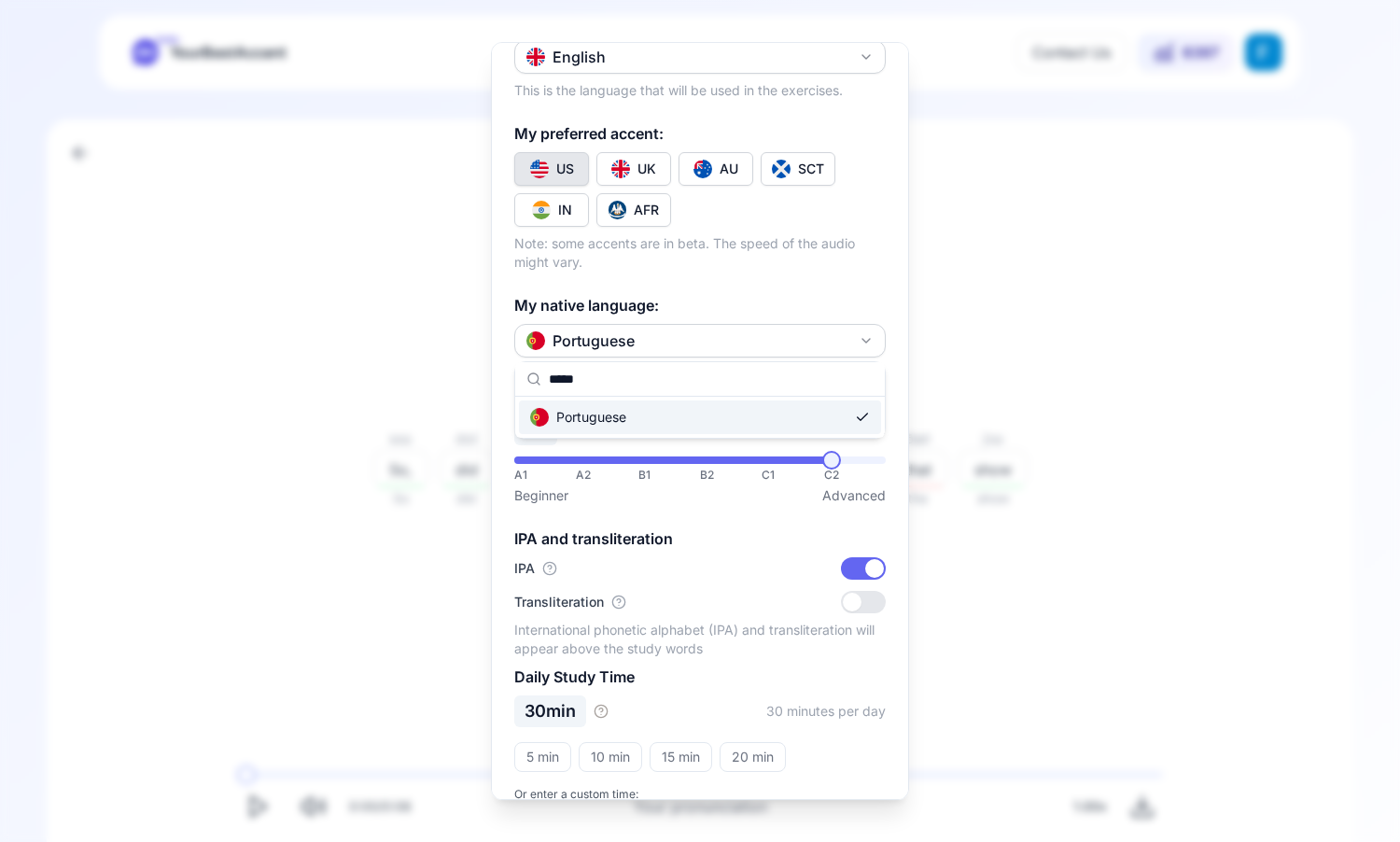
type input "*****"
click at [662, 423] on div "Portuguese" at bounding box center [700, 417] width 362 height 33
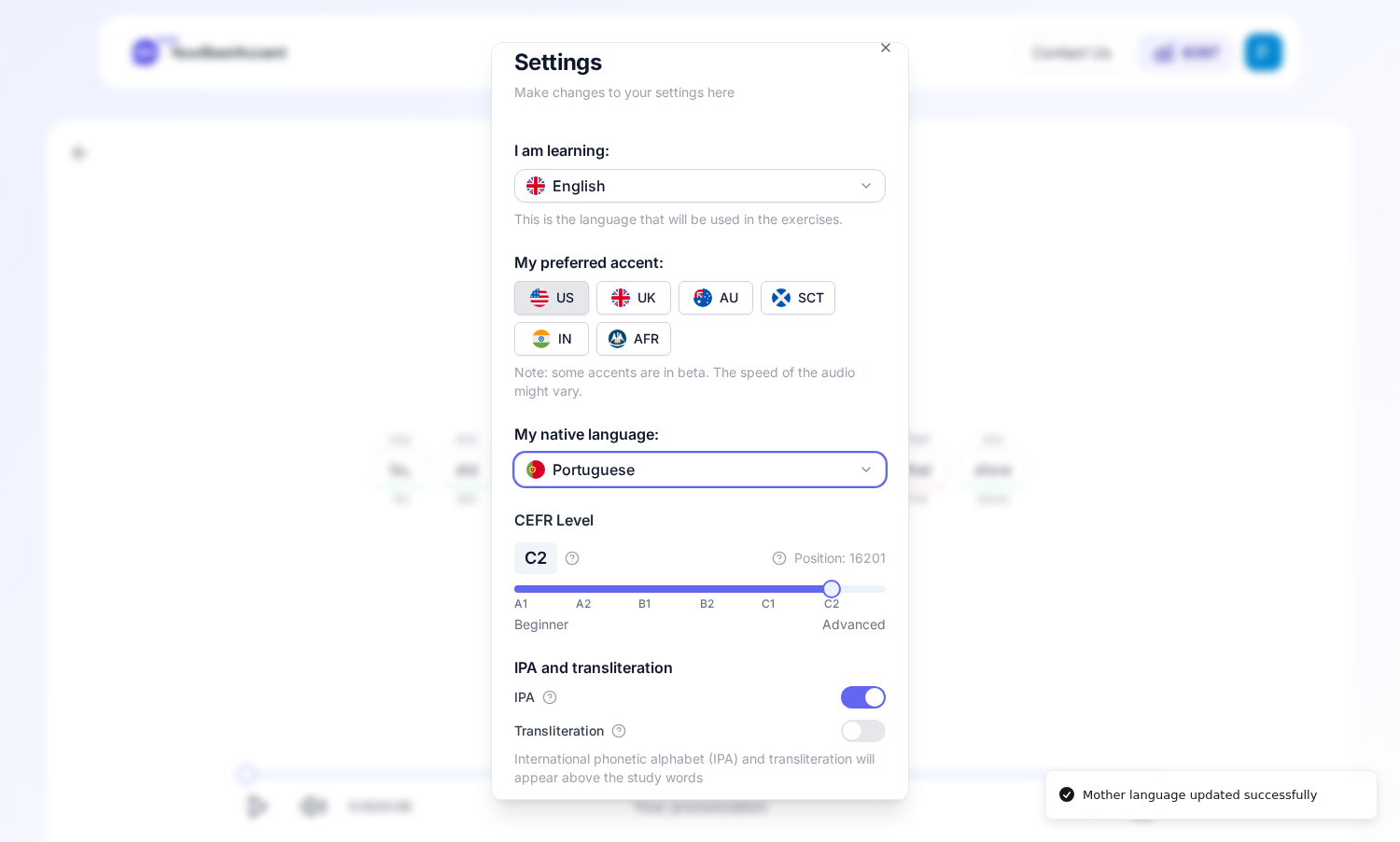
scroll to position [0, 0]
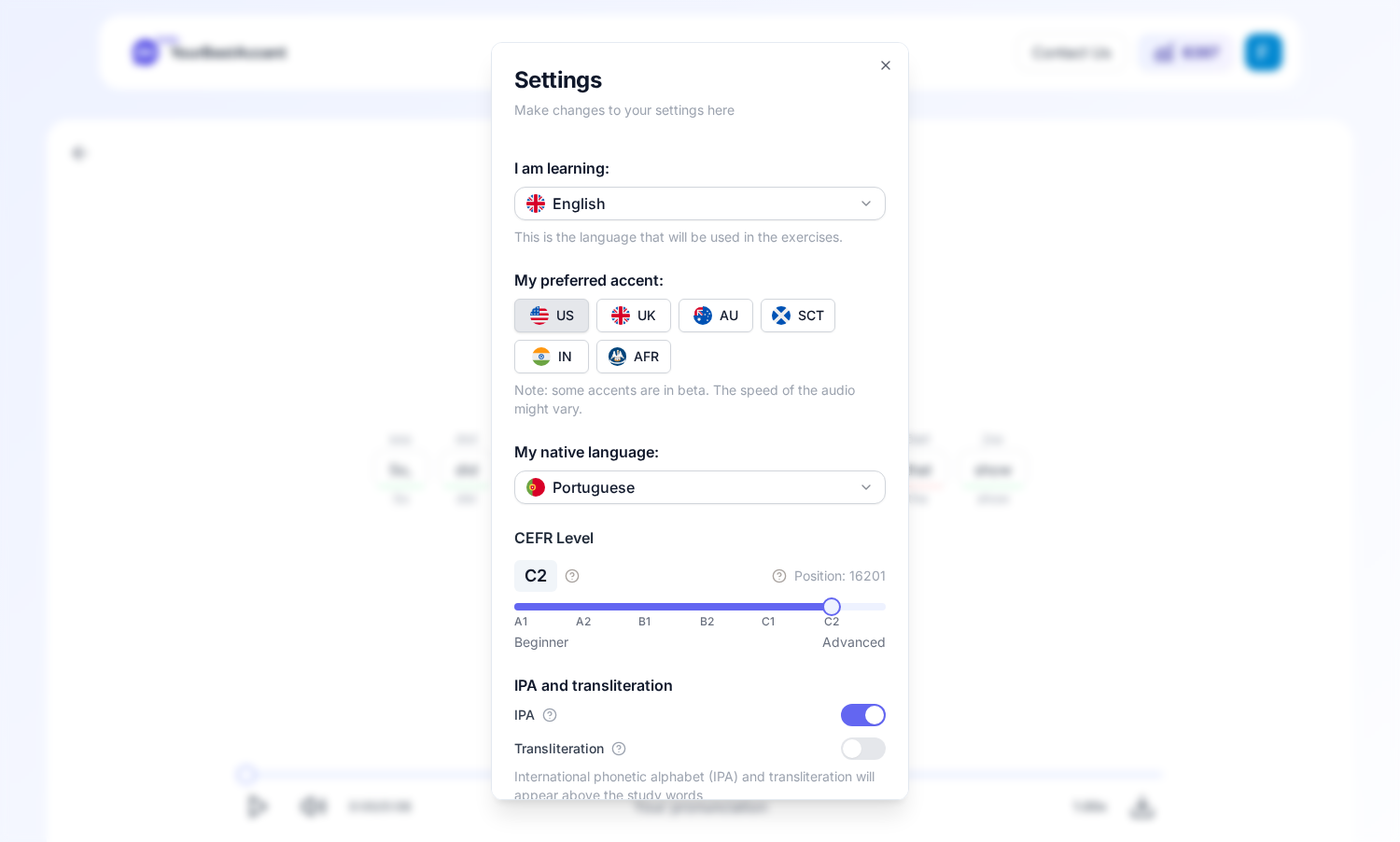
click at [884, 78] on h2 "Settings" at bounding box center [700, 80] width 371 height 30
click at [884, 67] on icon "button" at bounding box center [886, 65] width 8 height 8
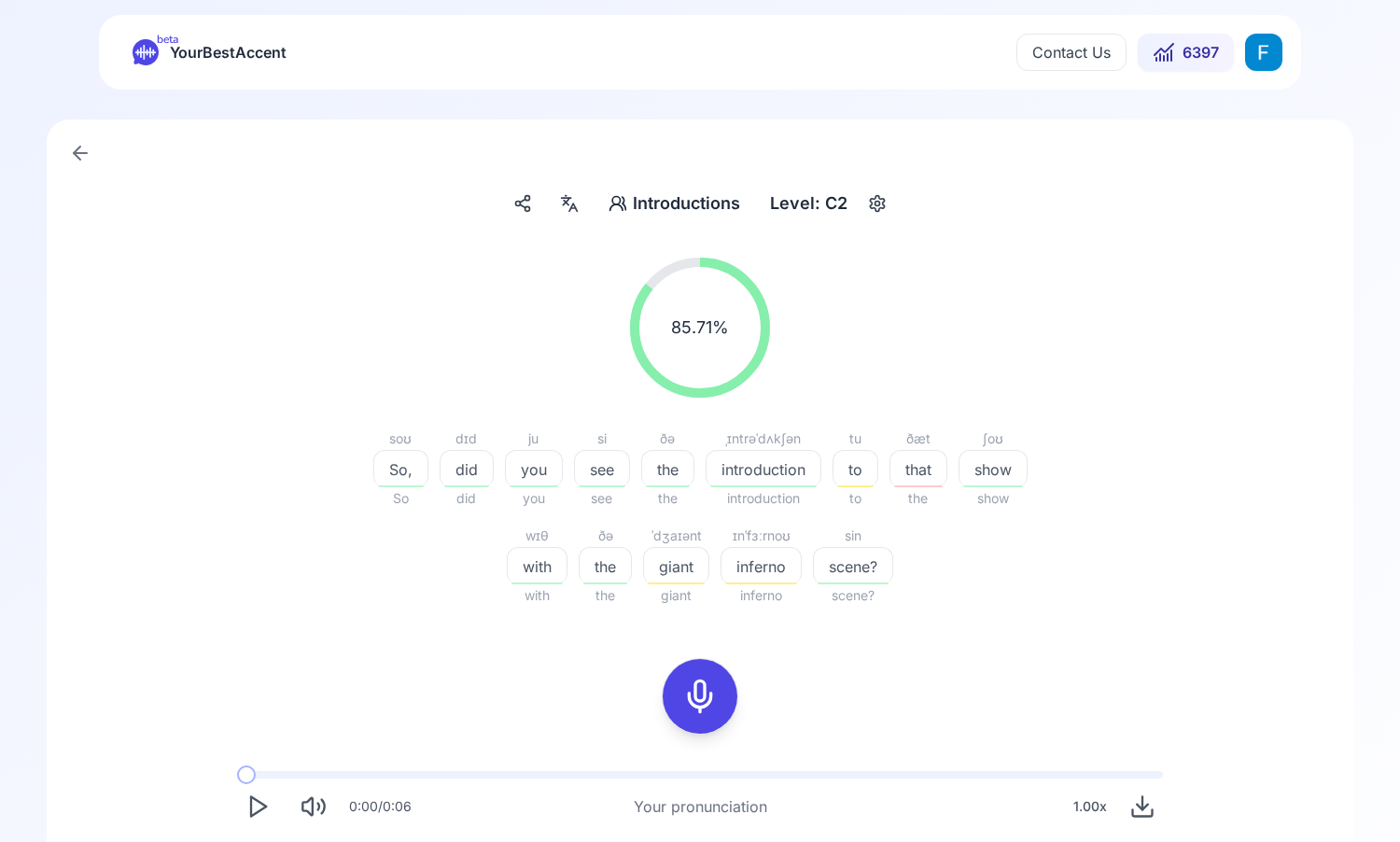
click at [1266, 53] on html "beta YourBestAccent Contact Us 6397 Introductions Introductions Level: C2 85.71…" at bounding box center [700, 421] width 1400 height 842
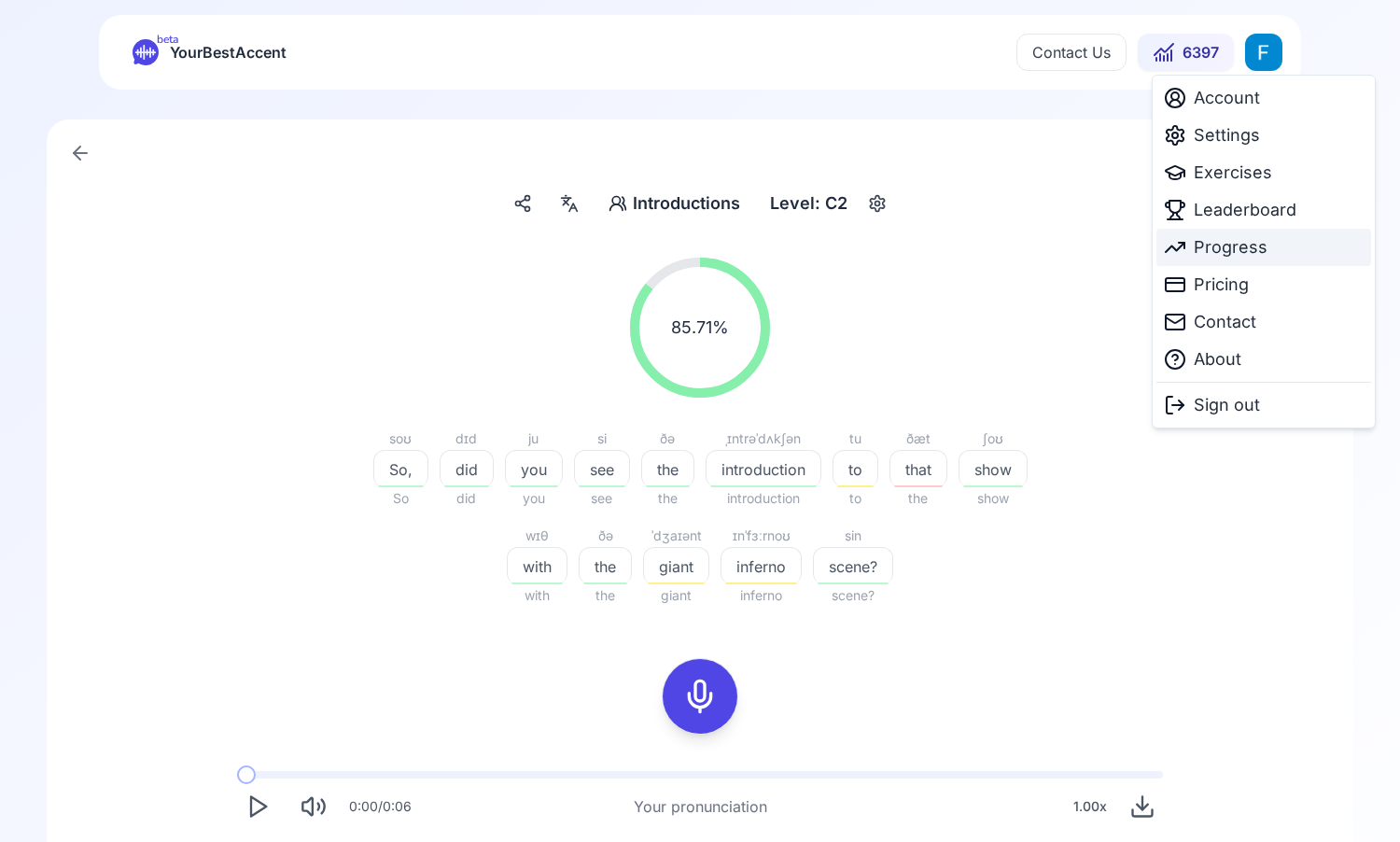
click at [1192, 254] on div "Progress" at bounding box center [1216, 247] width 103 height 26
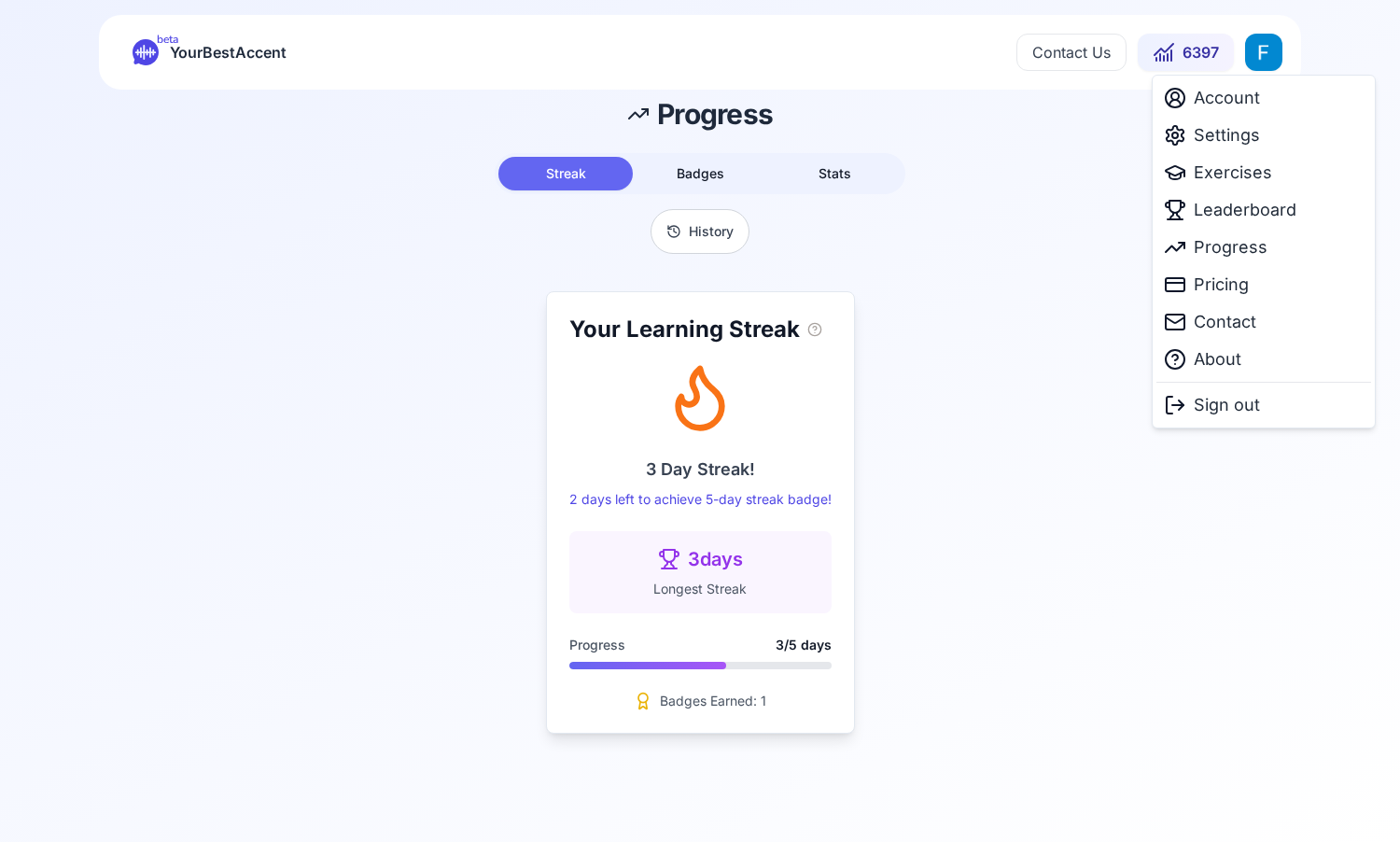
click at [1269, 55] on html "beta YourBestAccent Contact Us 6397 Progress Streak Badges Stats History Your L…" at bounding box center [700, 421] width 1400 height 842
click at [1237, 97] on span "Account" at bounding box center [1227, 97] width 66 height 26
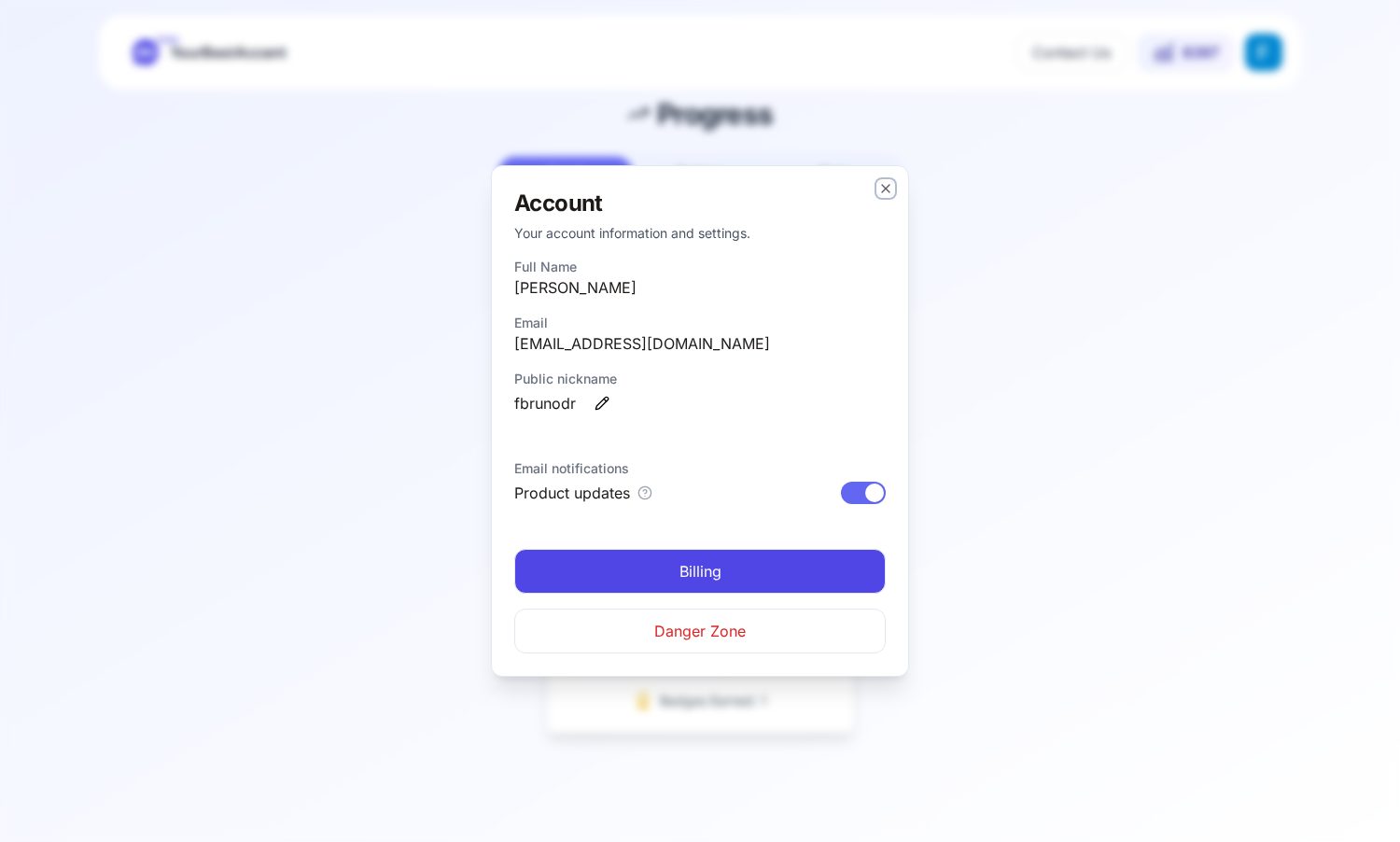
click at [886, 184] on icon "button" at bounding box center [886, 188] width 15 height 15
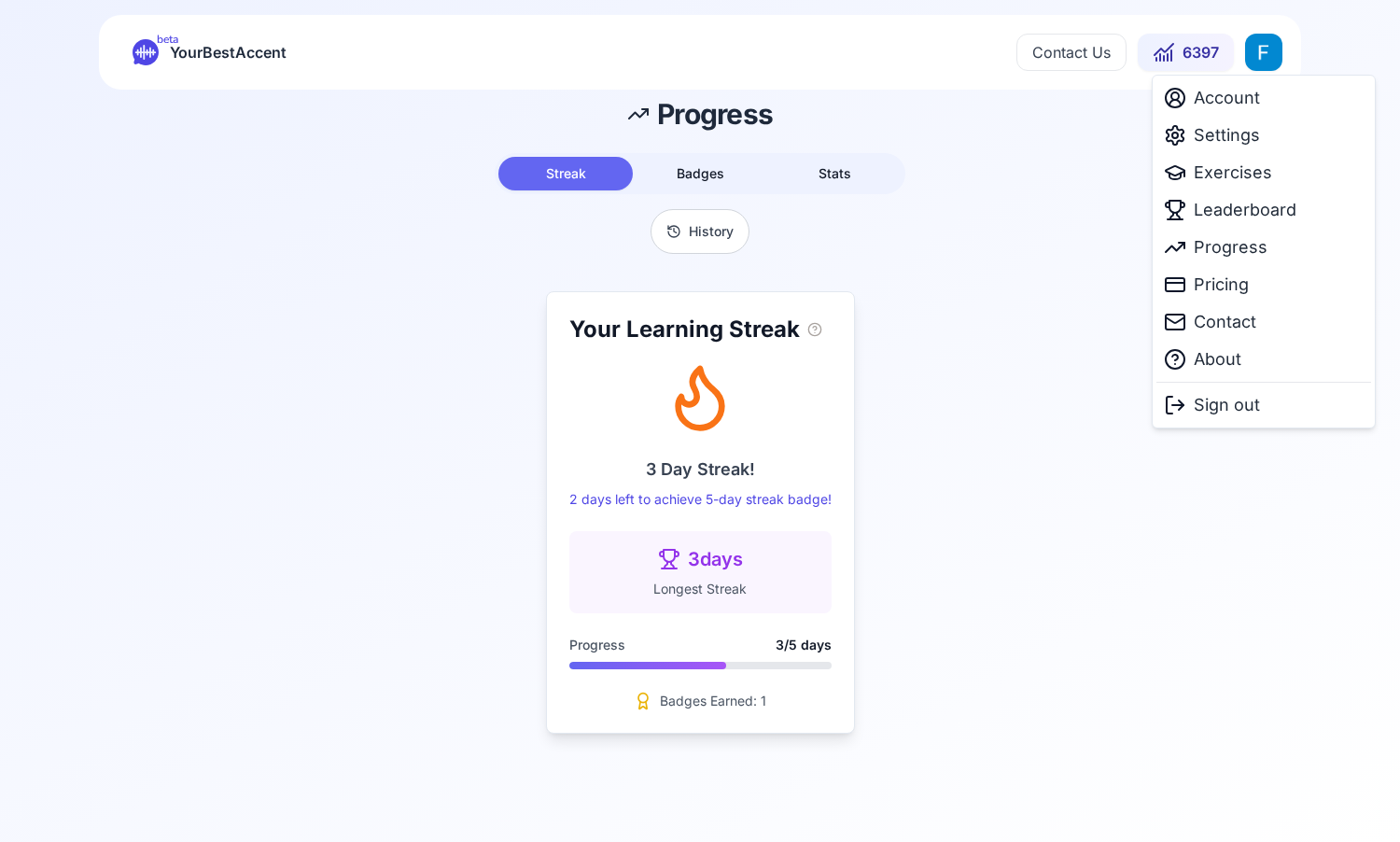
click at [1259, 61] on html "beta YourBestAccent Contact Us 6397 Progress Streak Badges Stats History Your L…" at bounding box center [700, 421] width 1400 height 842
click at [1247, 131] on span "Settings" at bounding box center [1227, 135] width 66 height 26
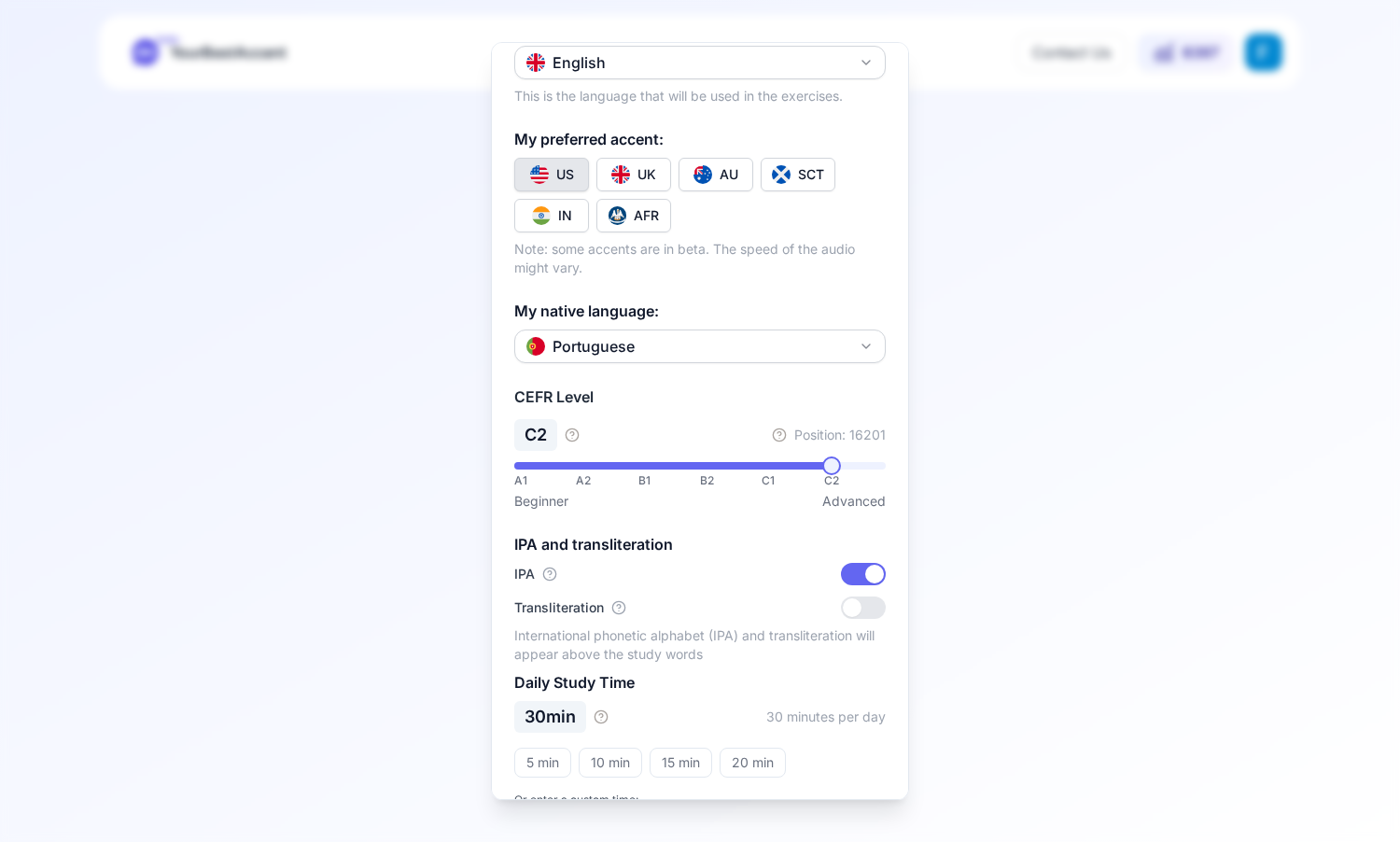
scroll to position [206, 0]
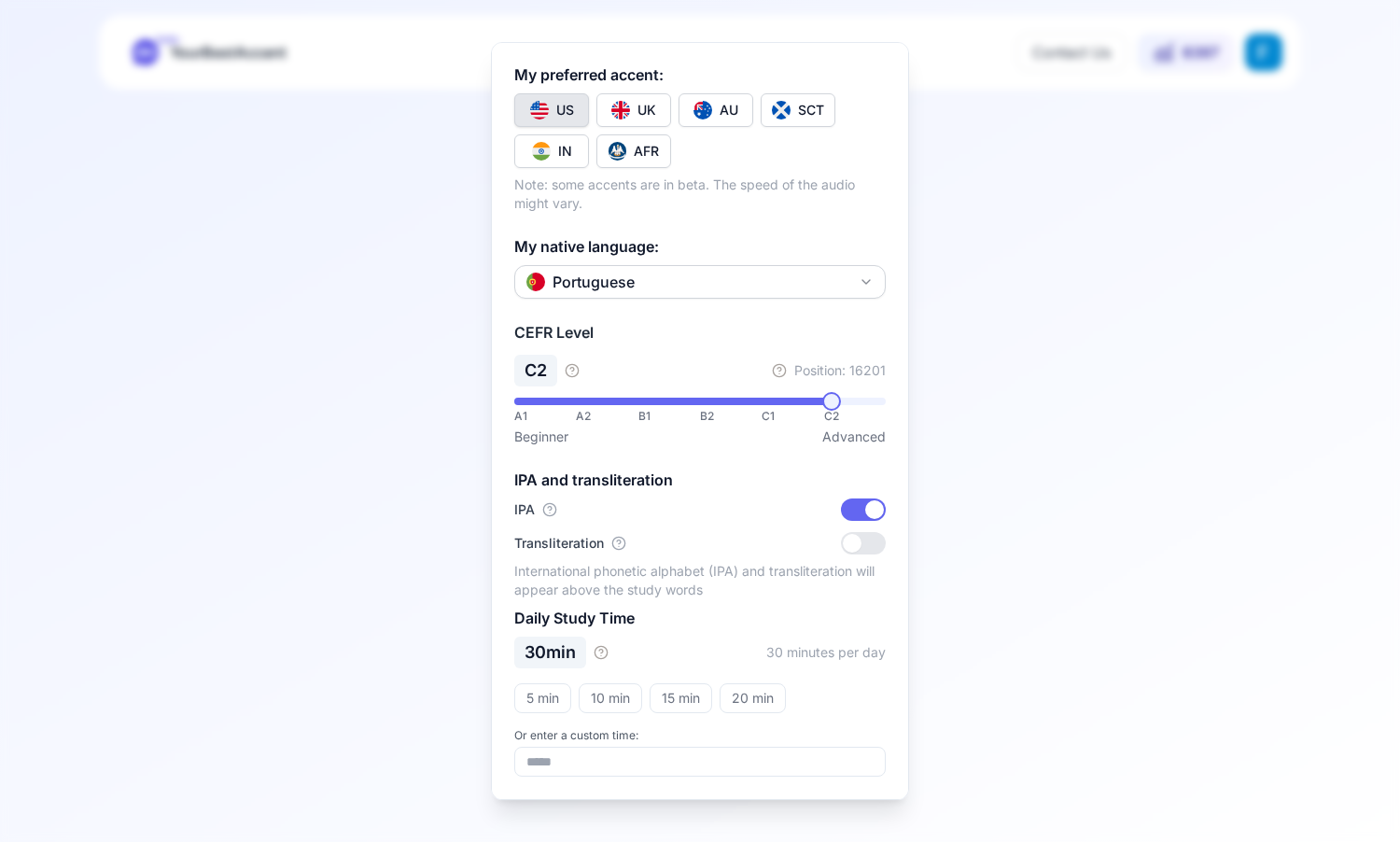
click at [854, 534] on div at bounding box center [851, 543] width 19 height 19
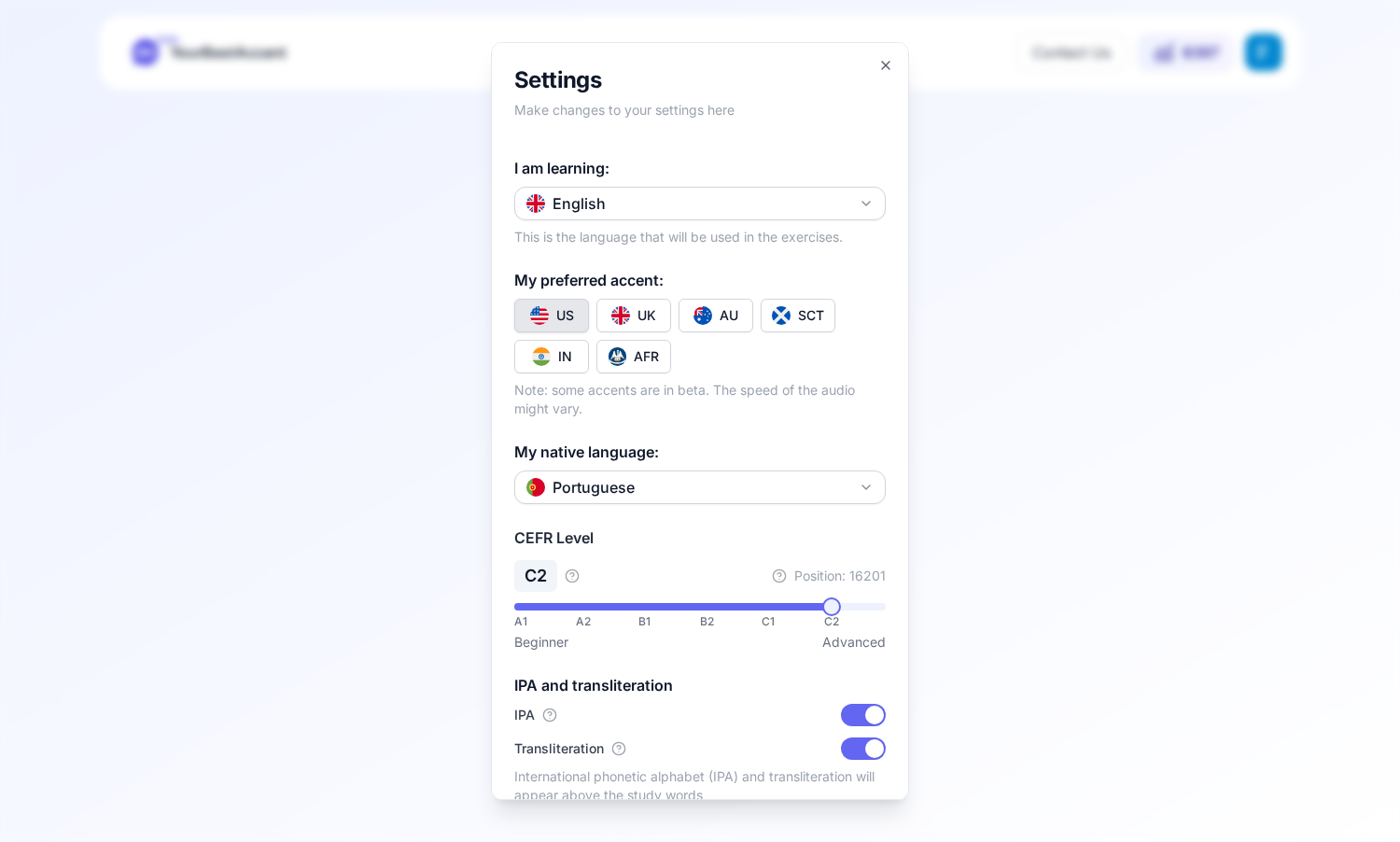
click at [877, 62] on div "**********" at bounding box center [700, 421] width 418 height 758
click at [888, 69] on icon "button" at bounding box center [886, 64] width 15 height 15
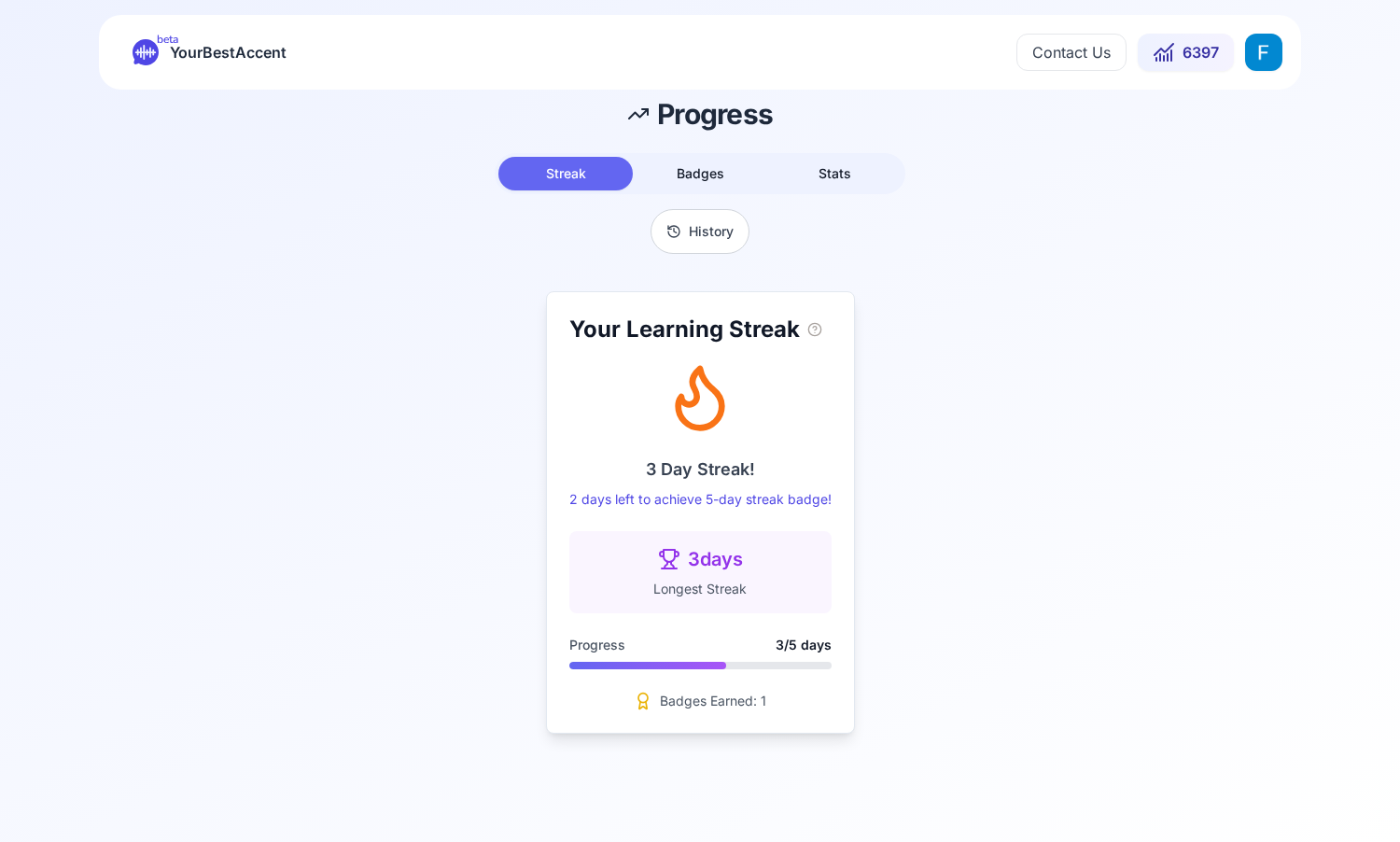
click at [1259, 66] on html "beta YourBestAccent Contact Us 6397 Progress Streak Badges Stats History Your L…" at bounding box center [700, 421] width 1400 height 842
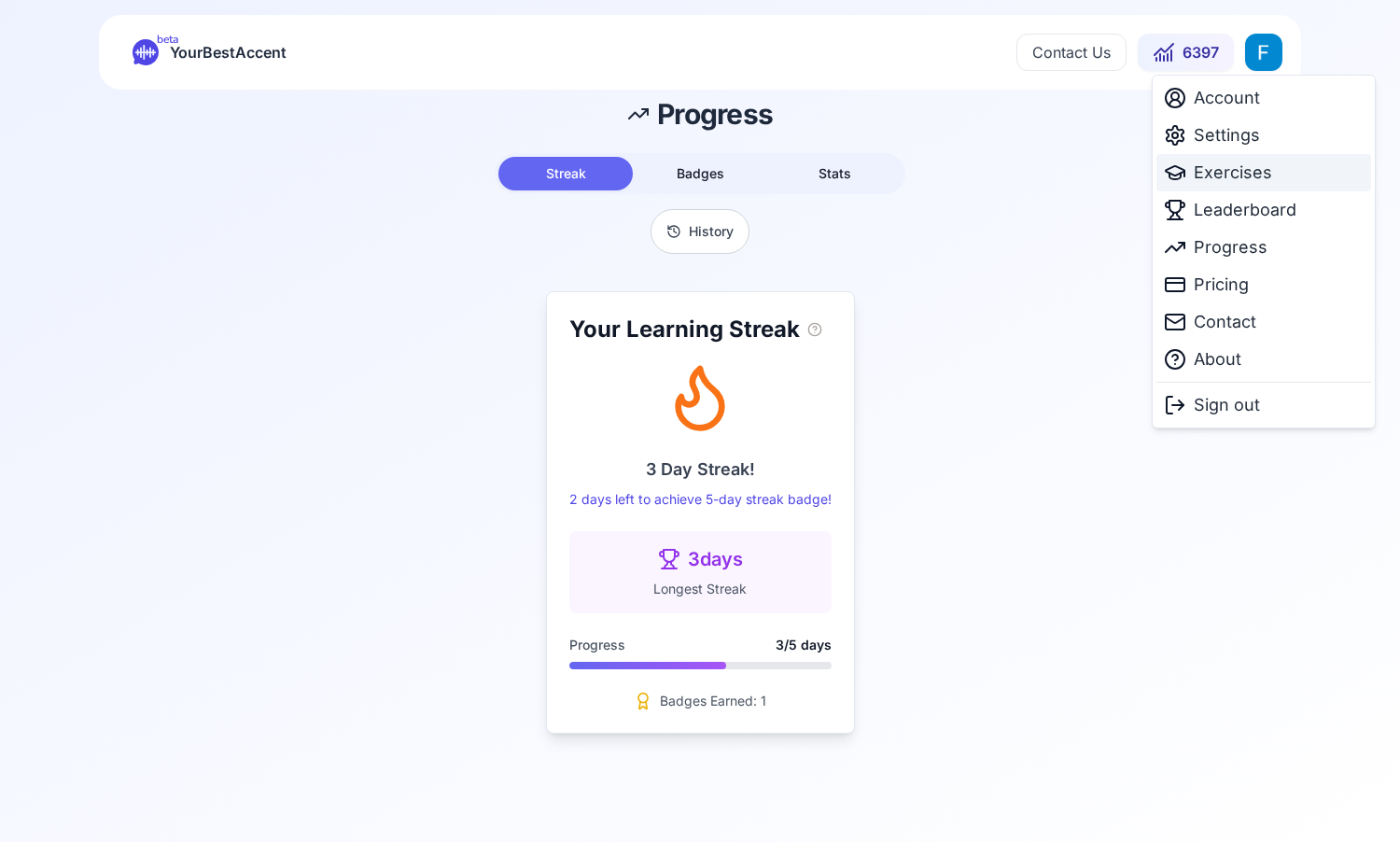
click at [1266, 167] on span "Exercises" at bounding box center [1232, 172] width 78 height 26
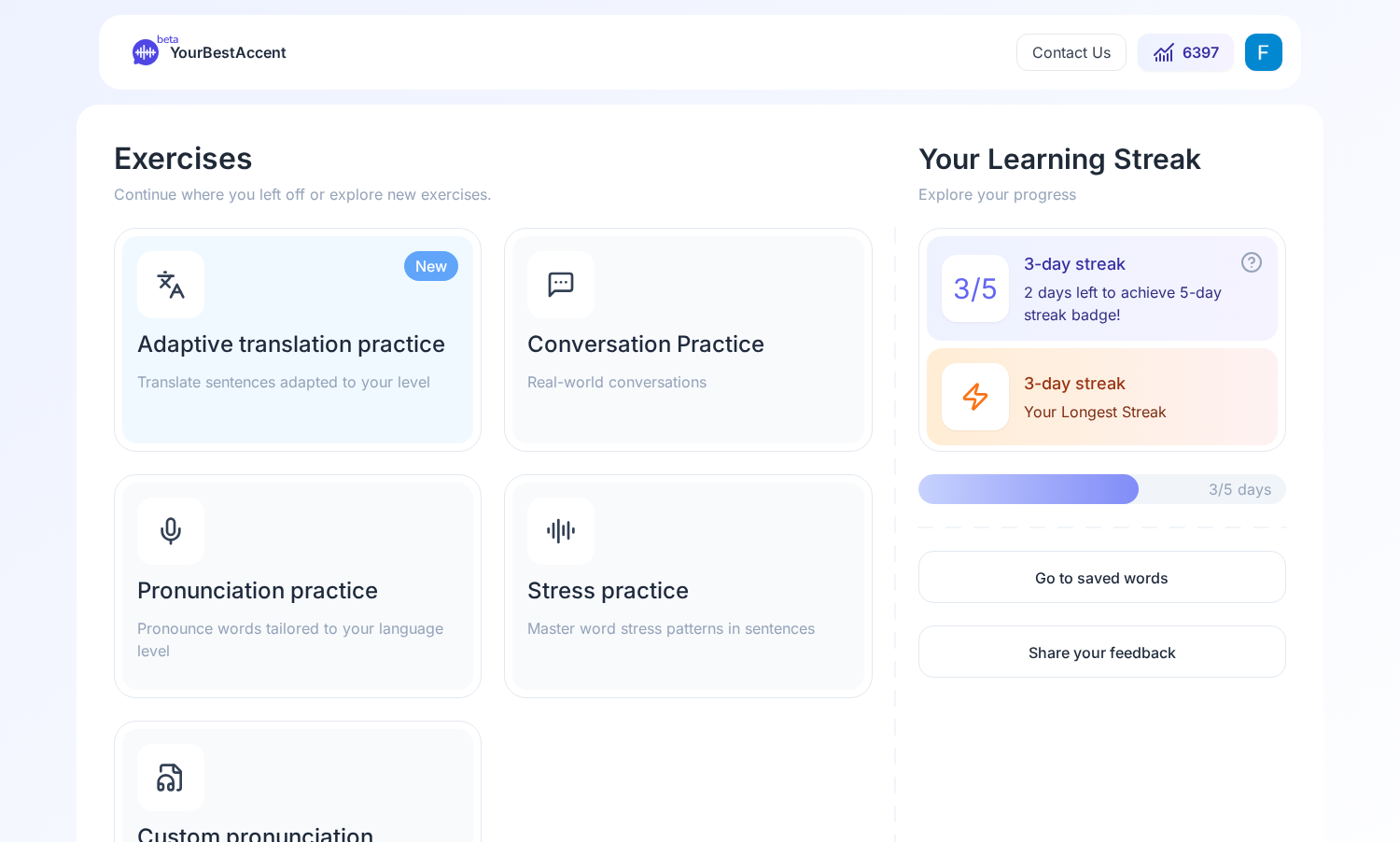
click at [1253, 25] on div "beta YourBestAccent Contact Us 6397" at bounding box center [700, 52] width 1202 height 75
click at [1260, 60] on html "beta YourBestAccent Contact Us 6397 Exercises Continue where you left off or ex…" at bounding box center [700, 421] width 1400 height 842
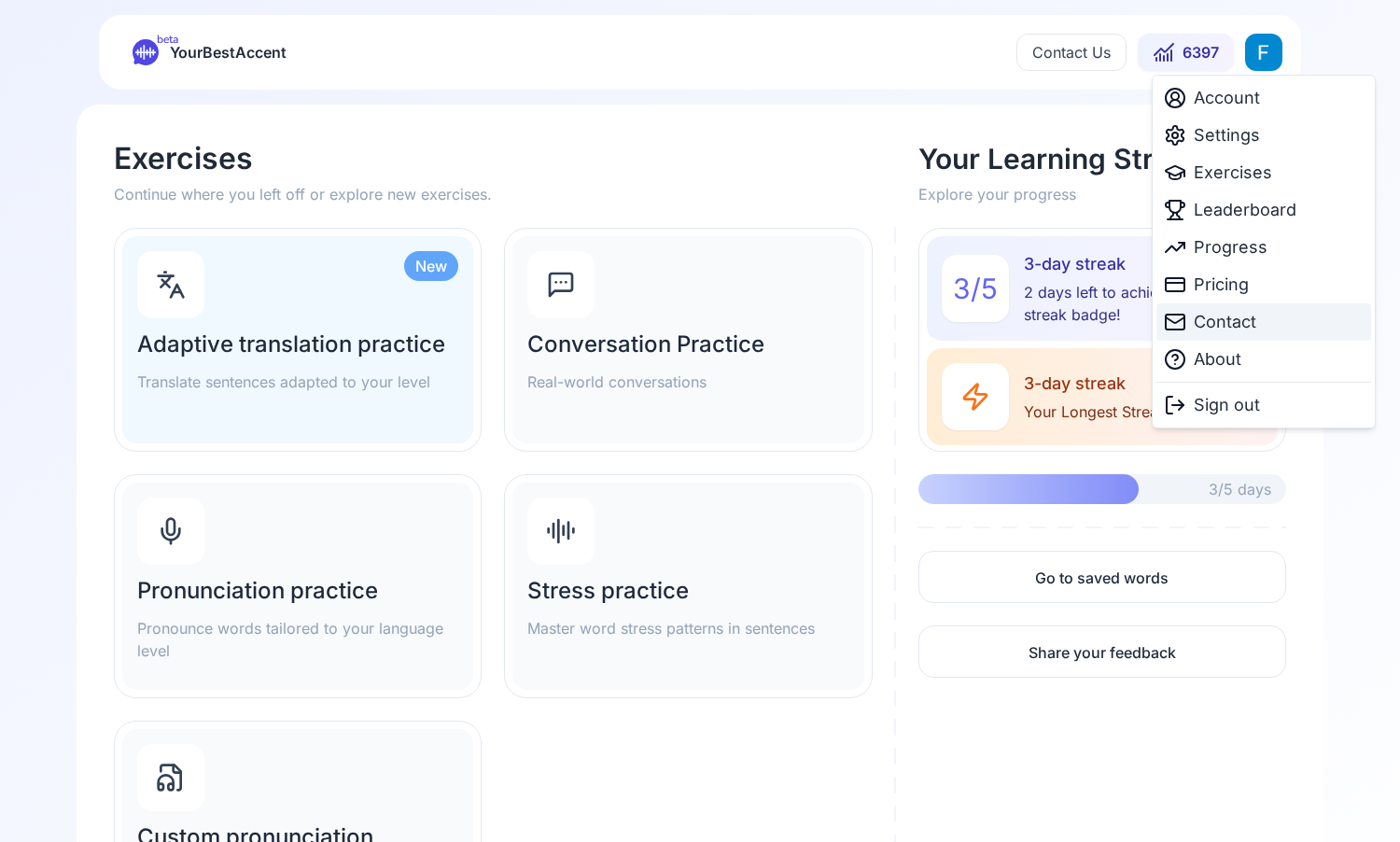
click at [1249, 330] on span "Contact" at bounding box center [1225, 322] width 62 height 26
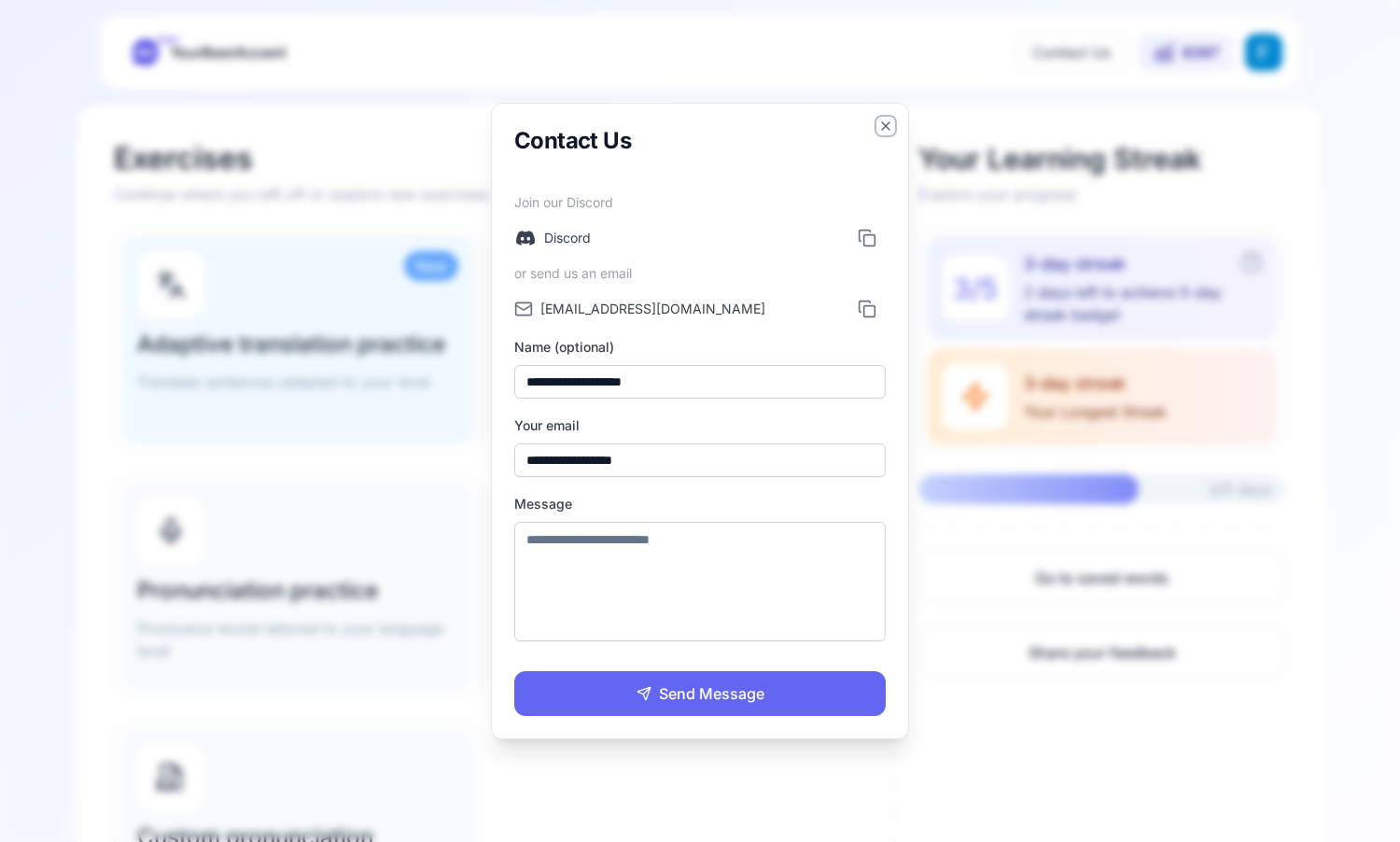
click at [885, 130] on icon "button" at bounding box center [886, 126] width 15 height 15
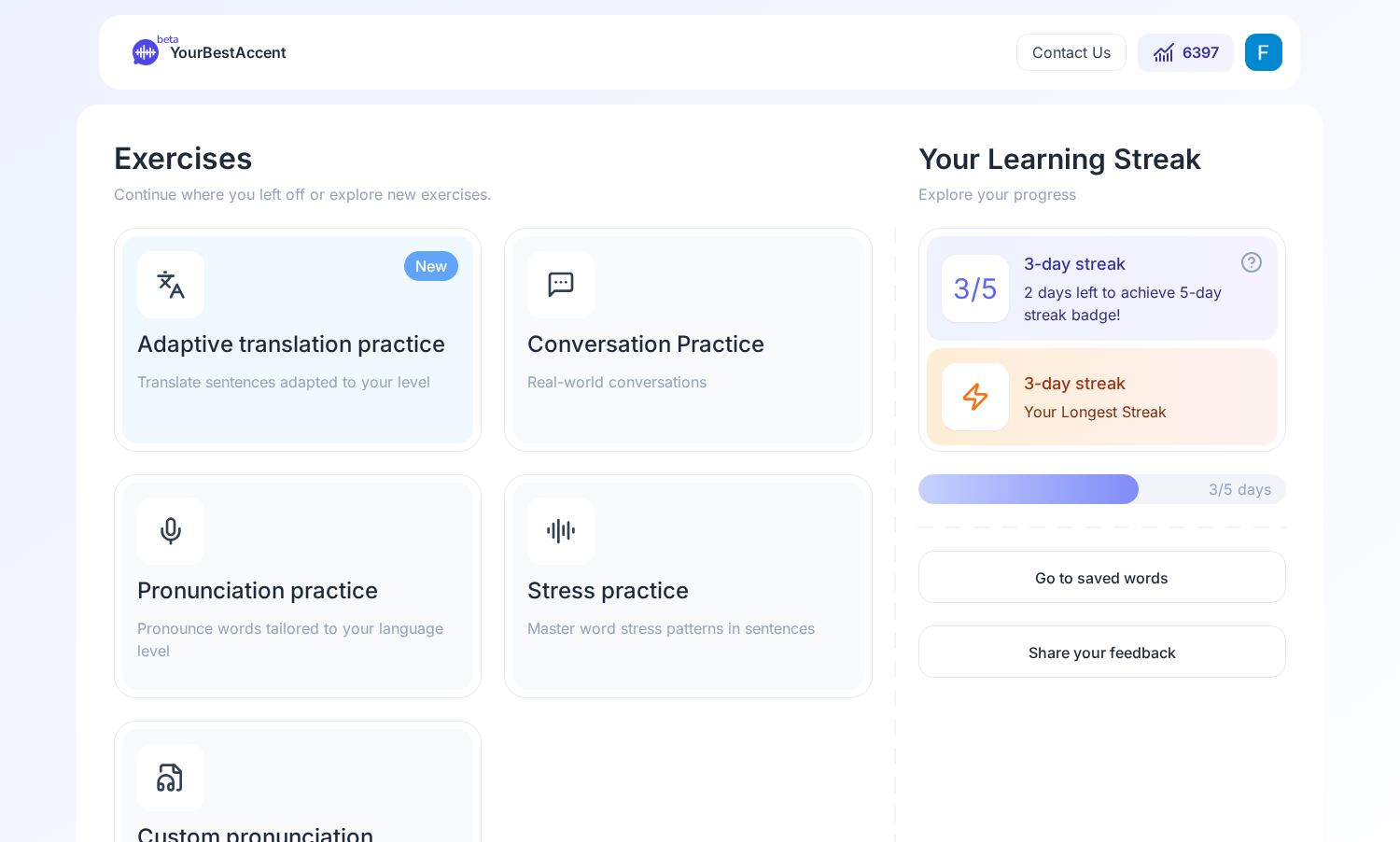
click at [1264, 60] on html "beta YourBestAccent Contact Us 6397 Exercises Continue where you left off or ex…" at bounding box center [700, 421] width 1400 height 842
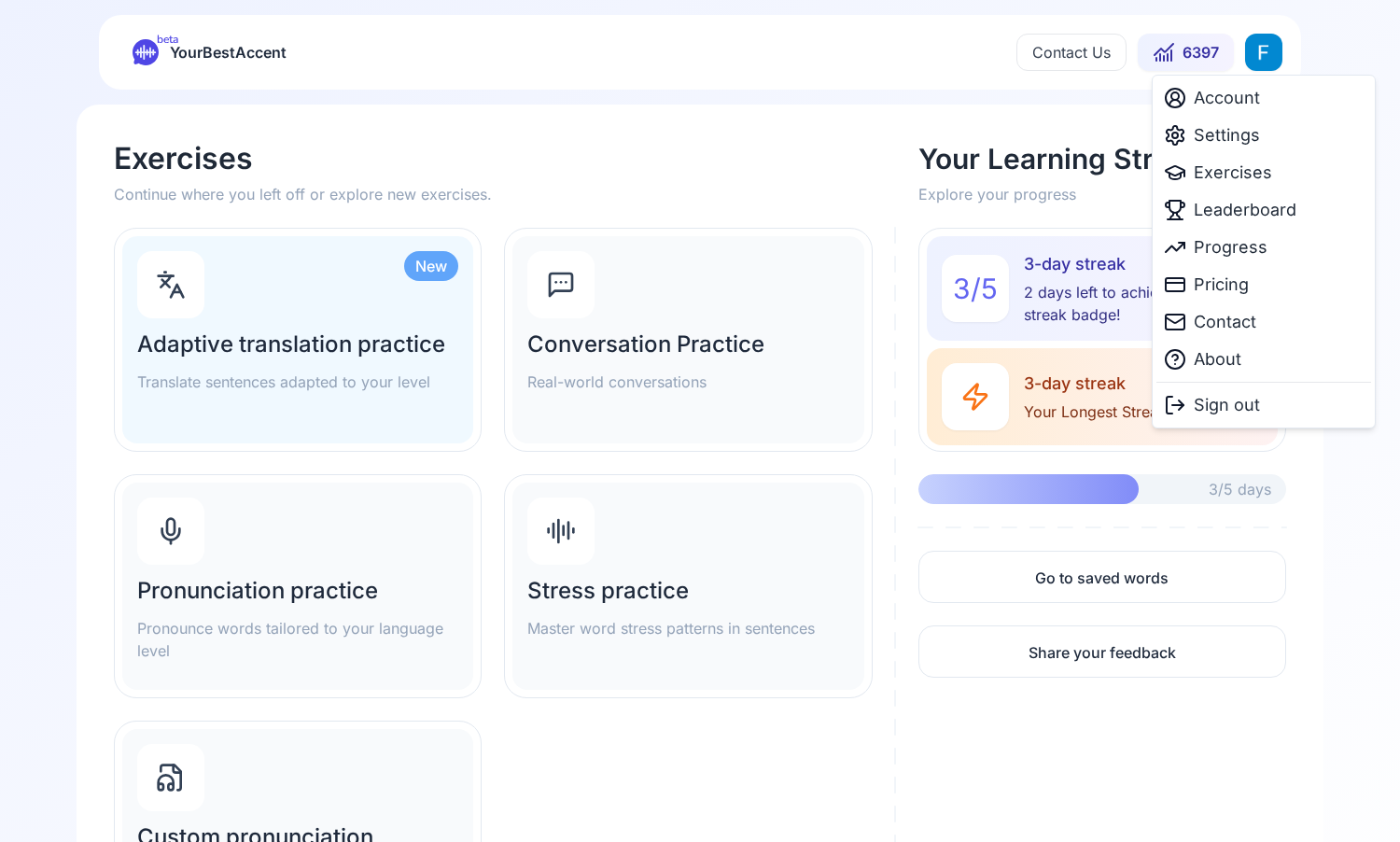
click at [1101, 59] on html "beta YourBestAccent Contact Us 6397 Exercises Continue where you left off or ex…" at bounding box center [700, 421] width 1400 height 842
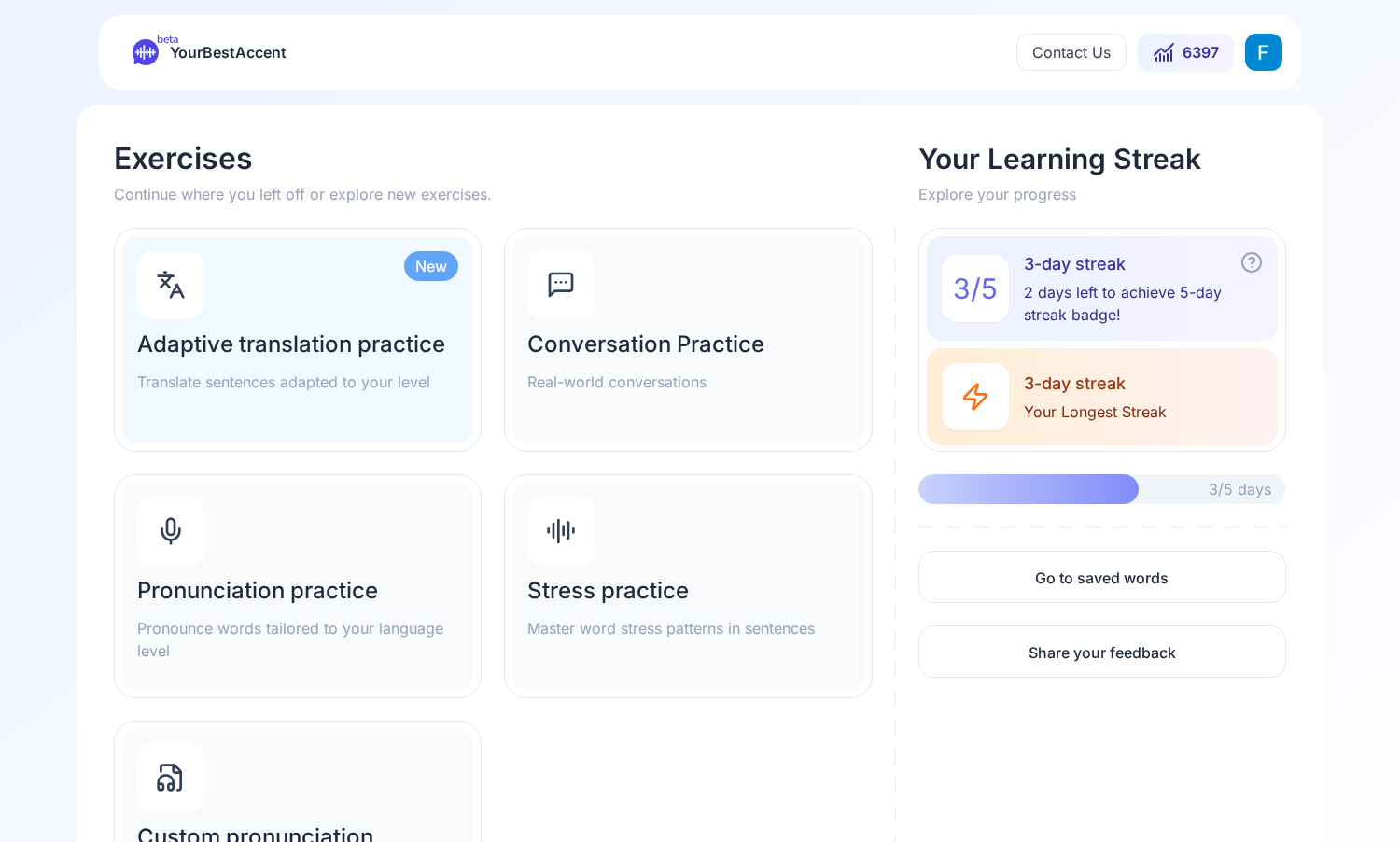
click at [1101, 59] on button "Contact Us" at bounding box center [1071, 52] width 110 height 37
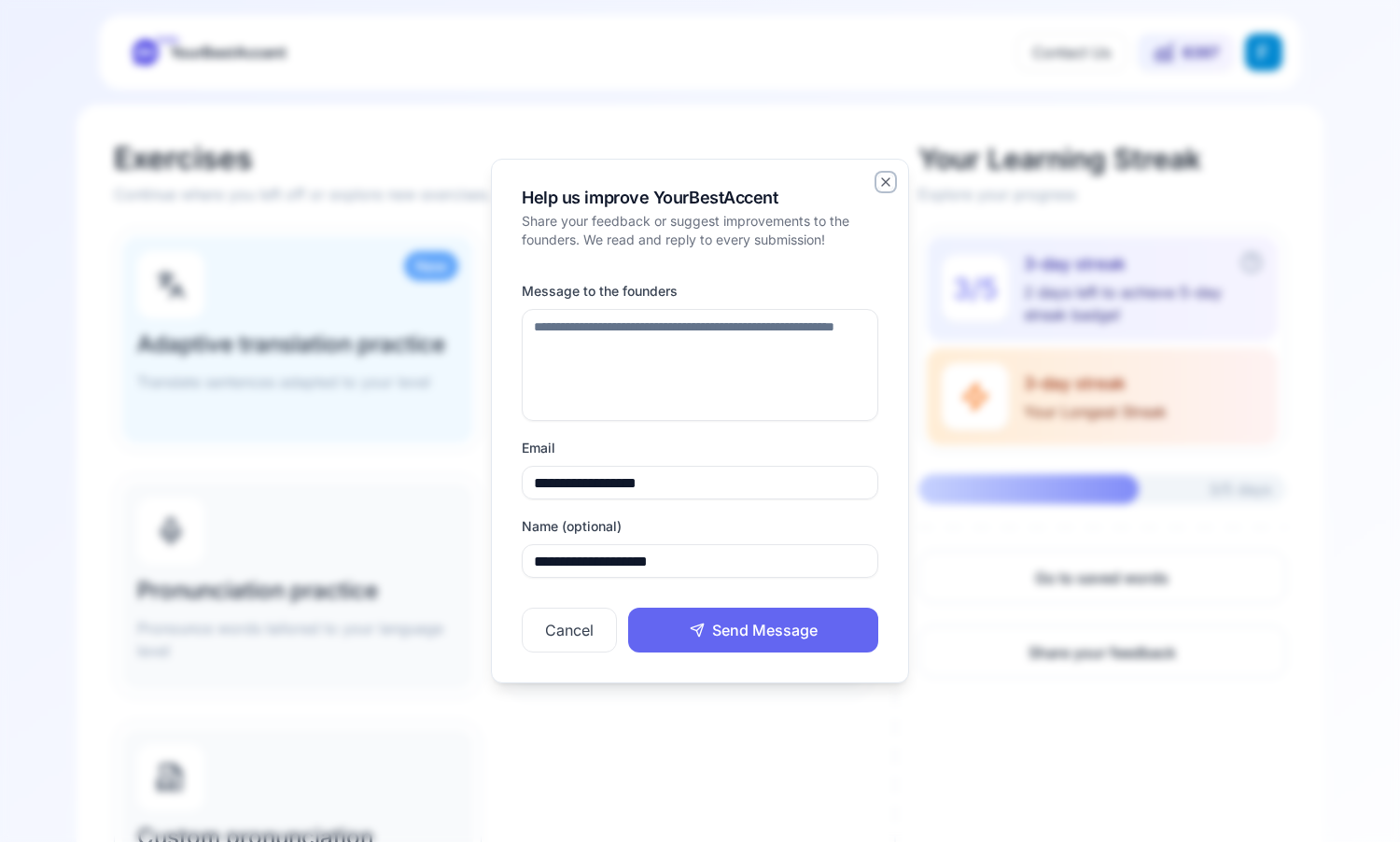
click at [888, 185] on icon "button" at bounding box center [886, 182] width 8 height 8
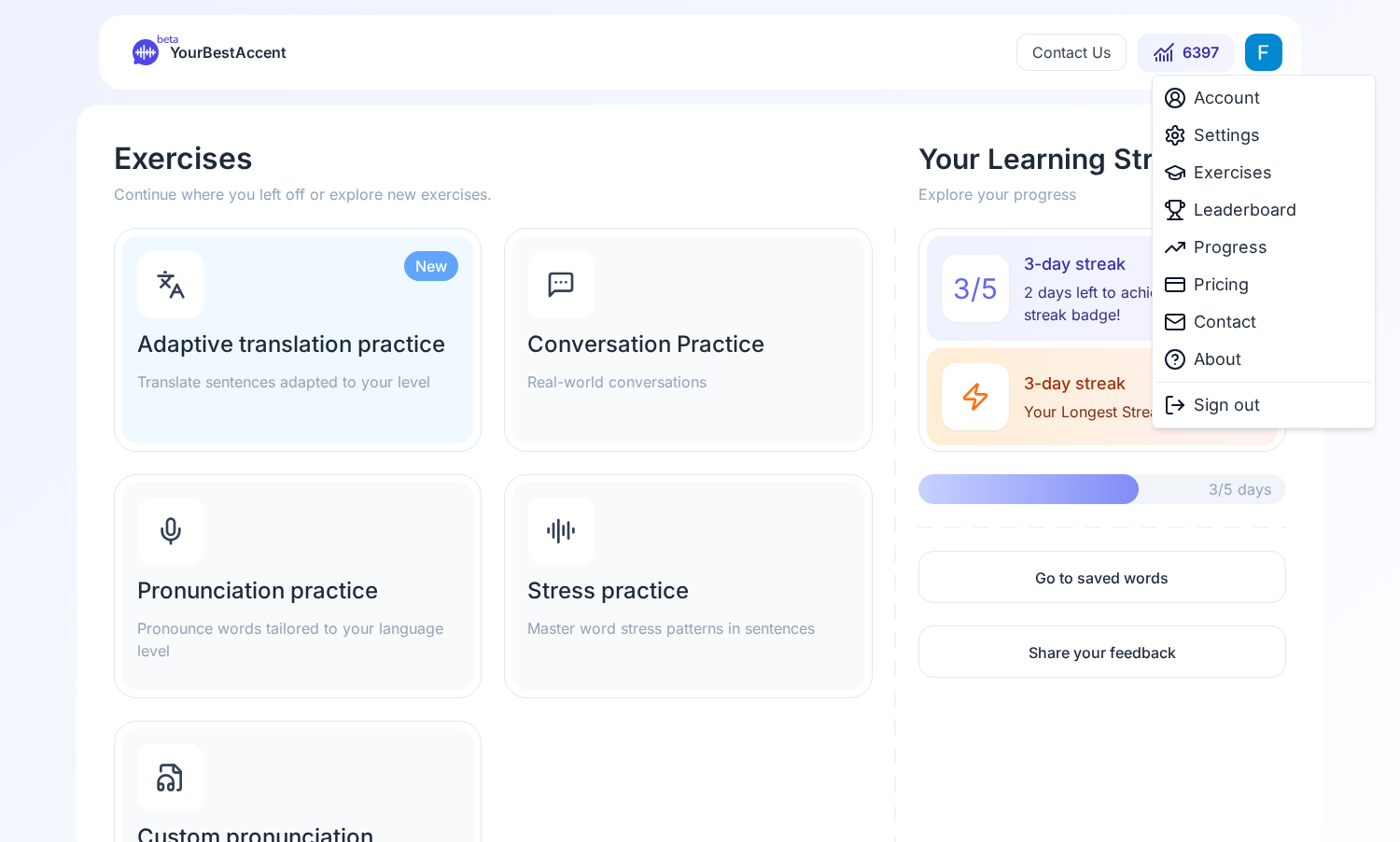
click at [1251, 45] on html "beta YourBestAccent Contact Us 6397 Exercises Continue where you left off or ex…" at bounding box center [700, 421] width 1400 height 842
click at [1253, 357] on div "About" at bounding box center [1264, 360] width 214 height 37
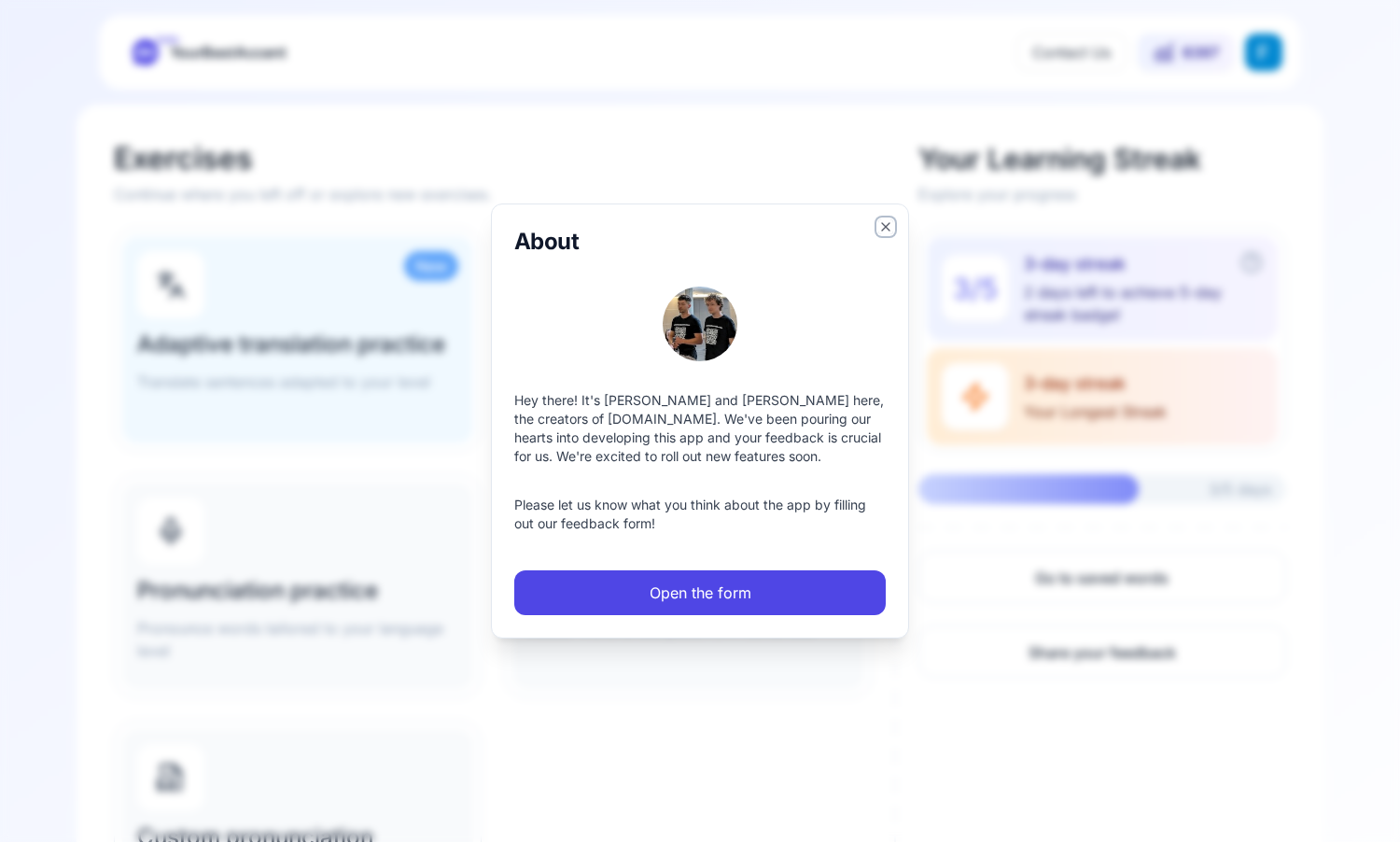
click at [882, 220] on icon "button" at bounding box center [886, 226] width 15 height 15
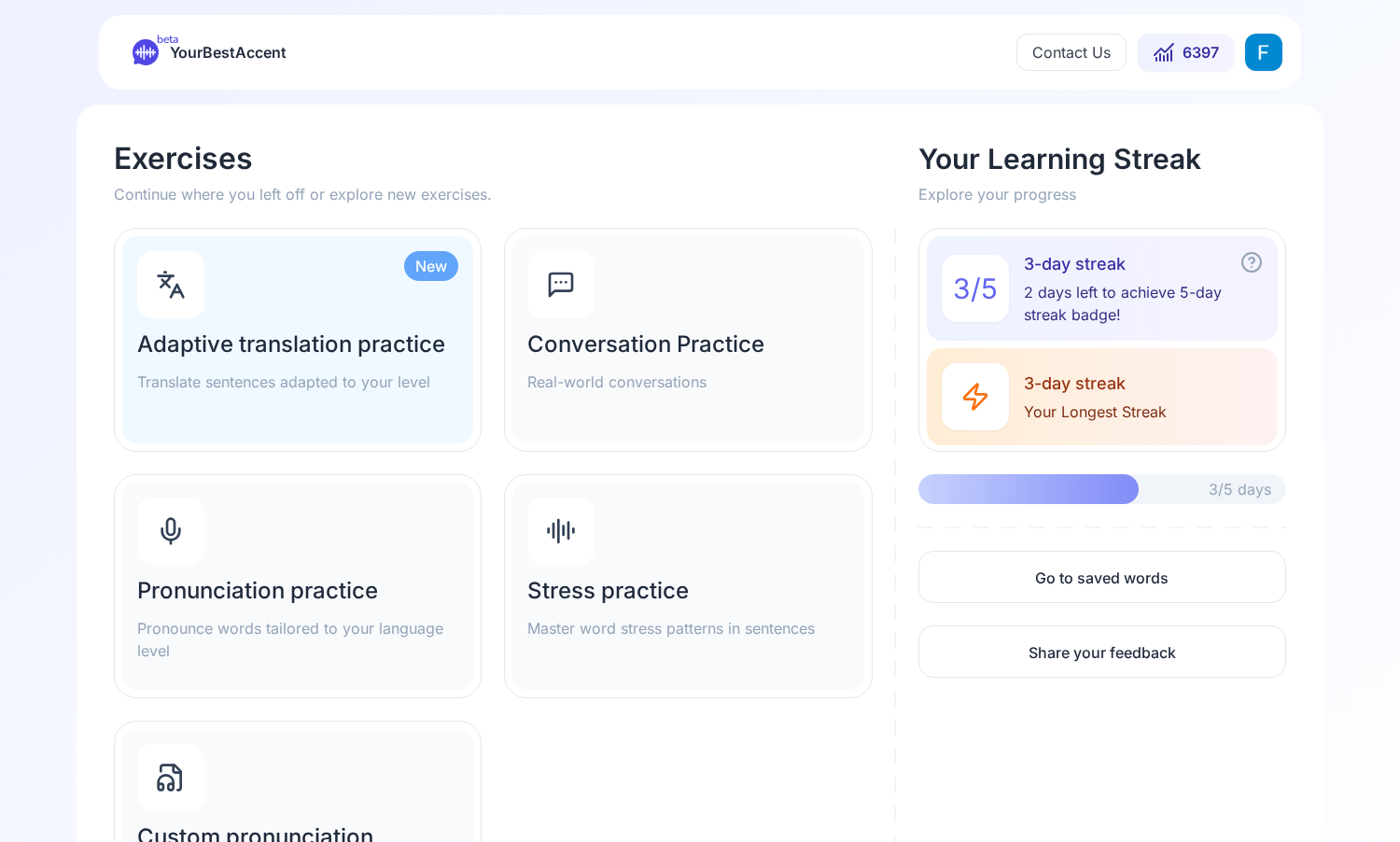
click at [1266, 56] on html "beta YourBestAccent Contact Us 6397 Exercises Continue where you left off or ex…" at bounding box center [700, 421] width 1400 height 842
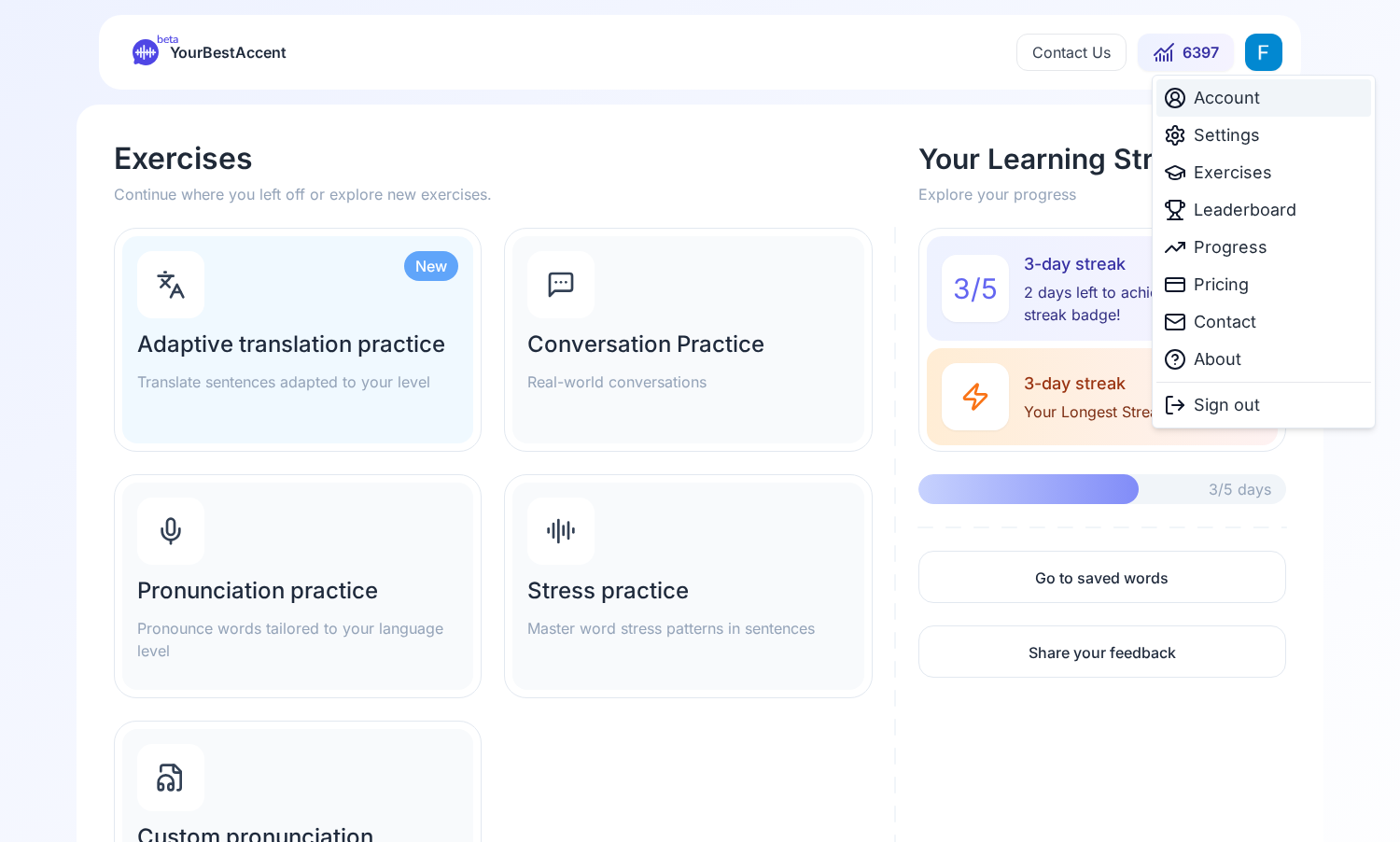
click at [1261, 101] on div "Account" at bounding box center [1264, 97] width 214 height 37
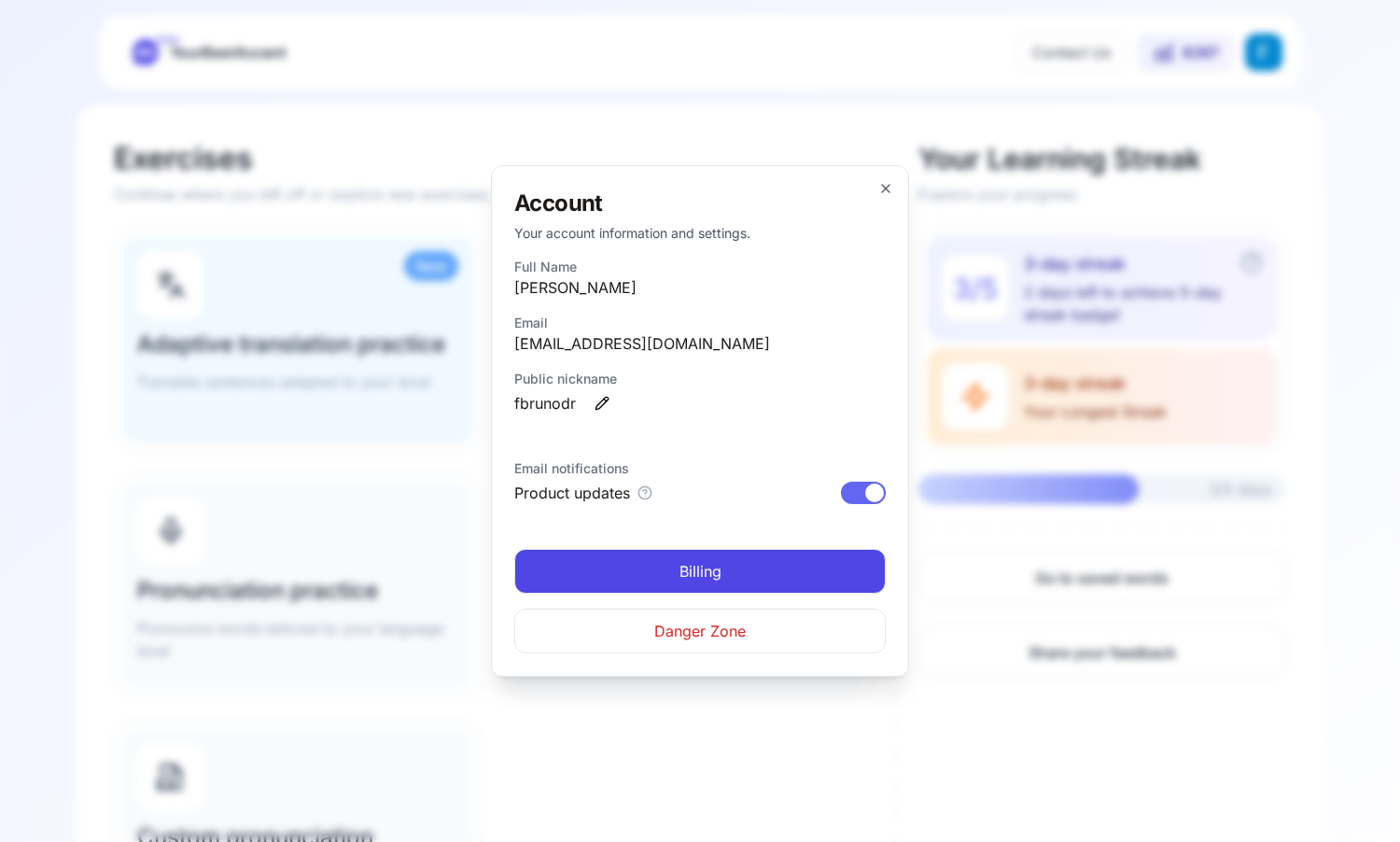
click at [739, 623] on span "Danger Zone" at bounding box center [700, 631] width 92 height 22
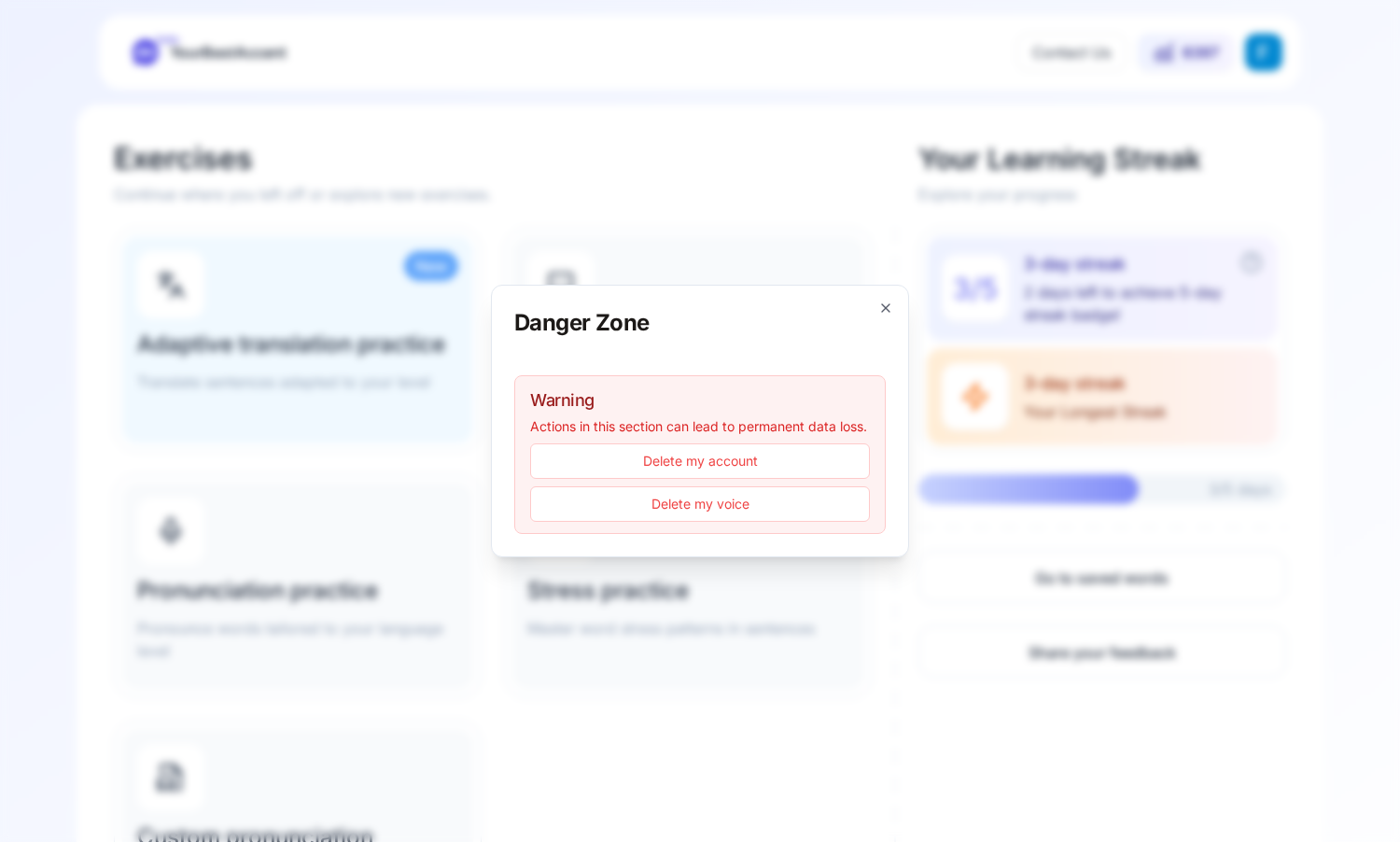
click at [784, 513] on button "Delete my voice" at bounding box center [700, 504] width 340 height 35
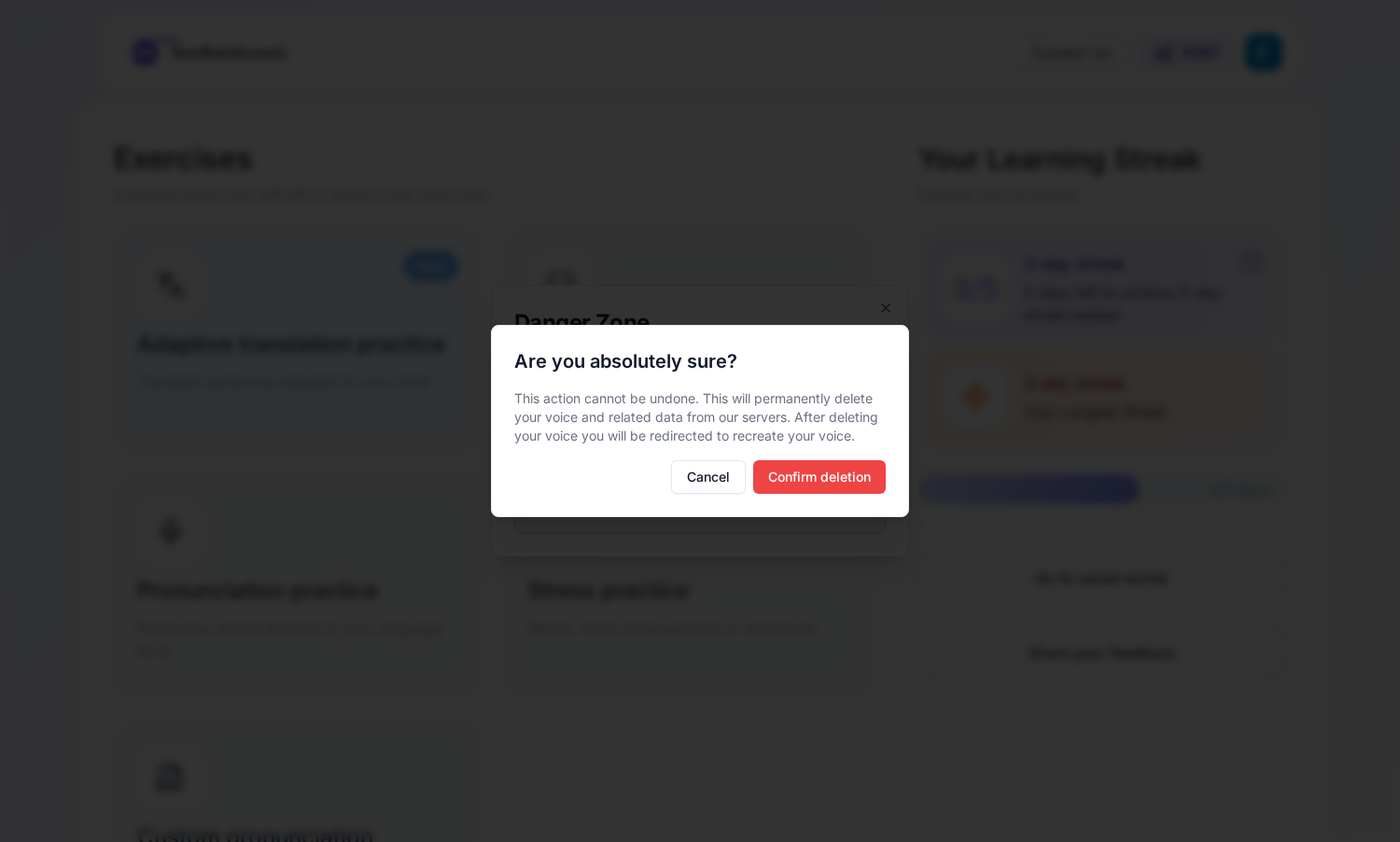
click at [801, 472] on button "Confirm deletion" at bounding box center [819, 477] width 132 height 33
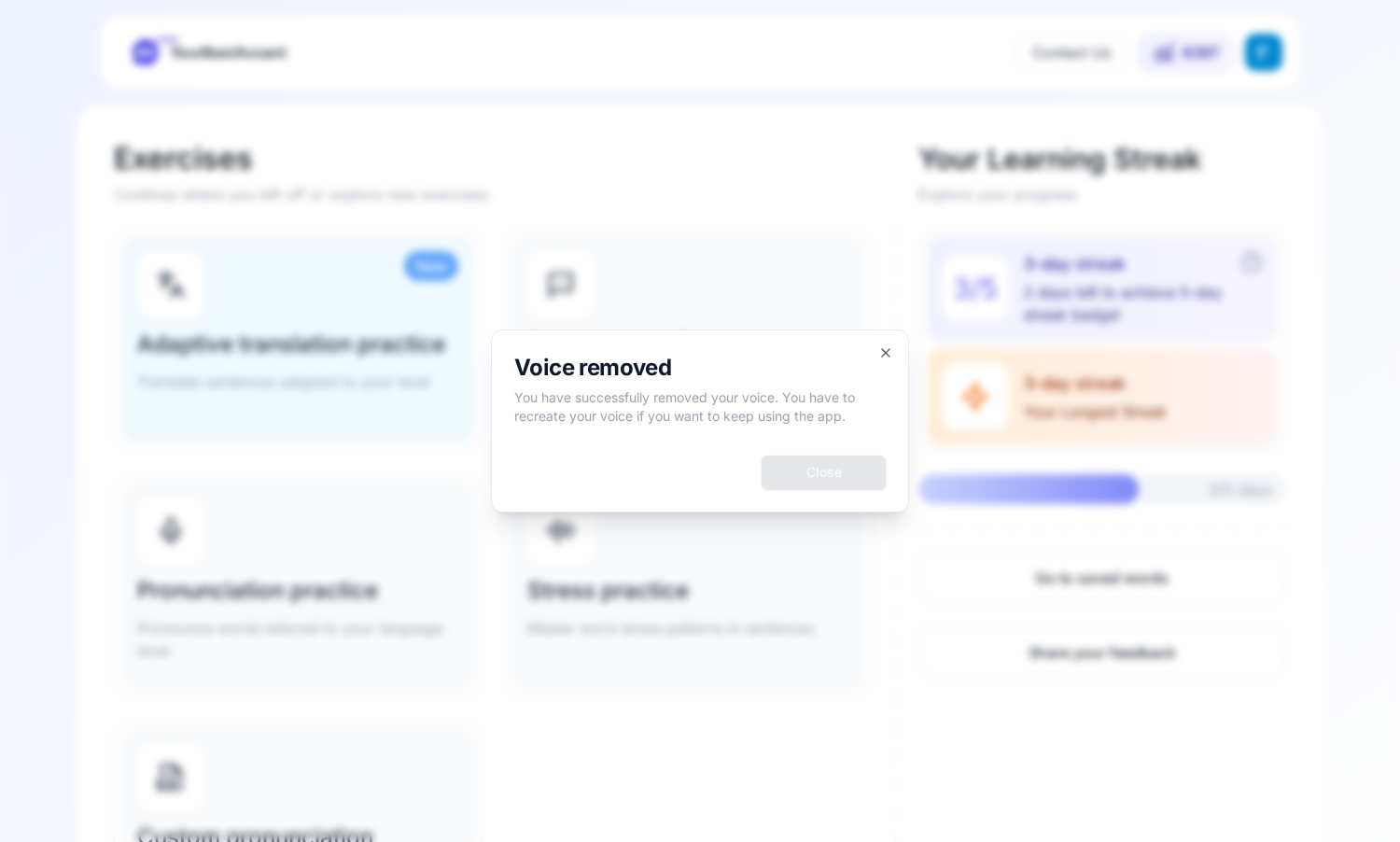
click at [836, 462] on button "Close" at bounding box center [823, 473] width 124 height 33
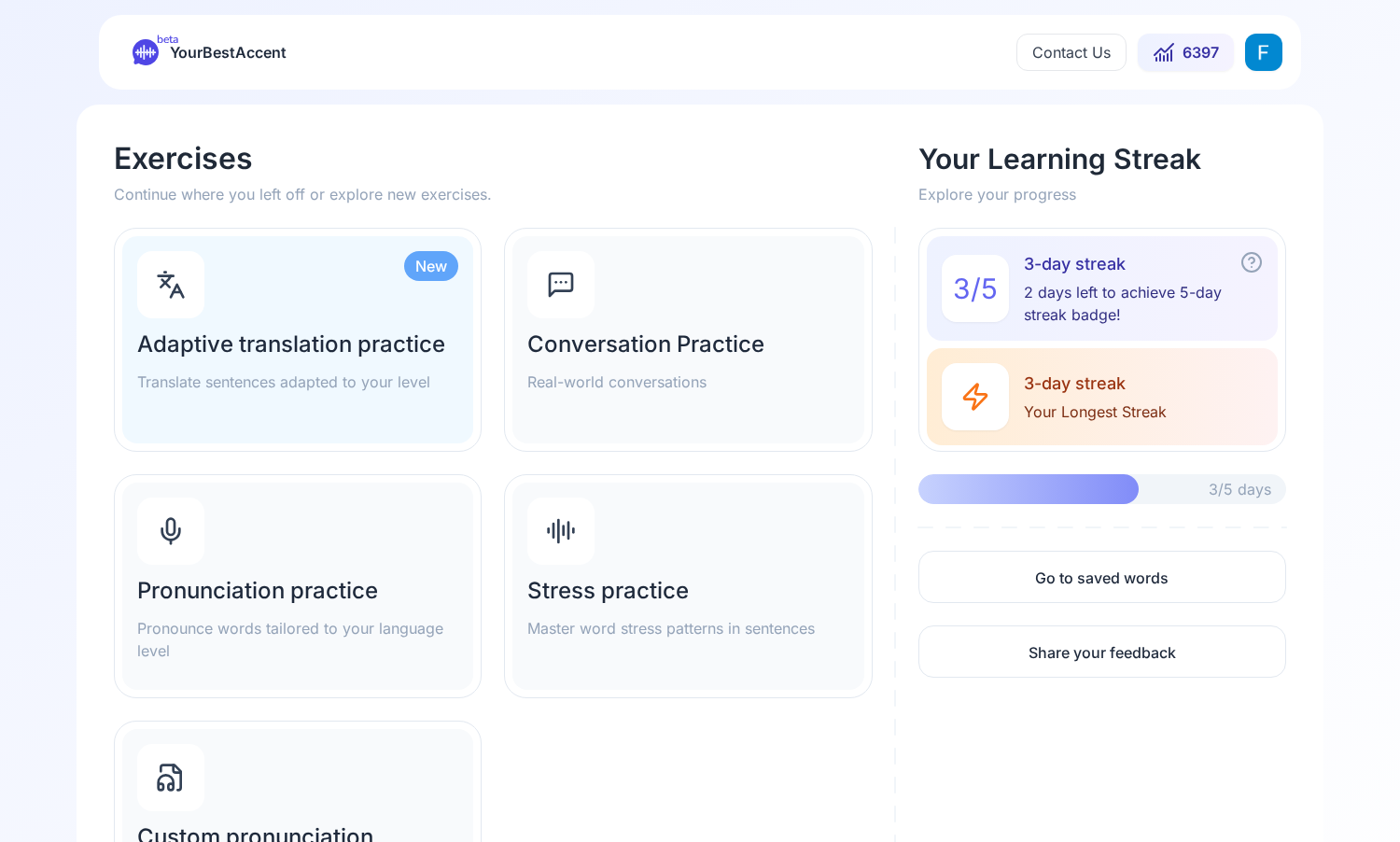
click at [164, 35] on span "beta" at bounding box center [168, 39] width 21 height 15
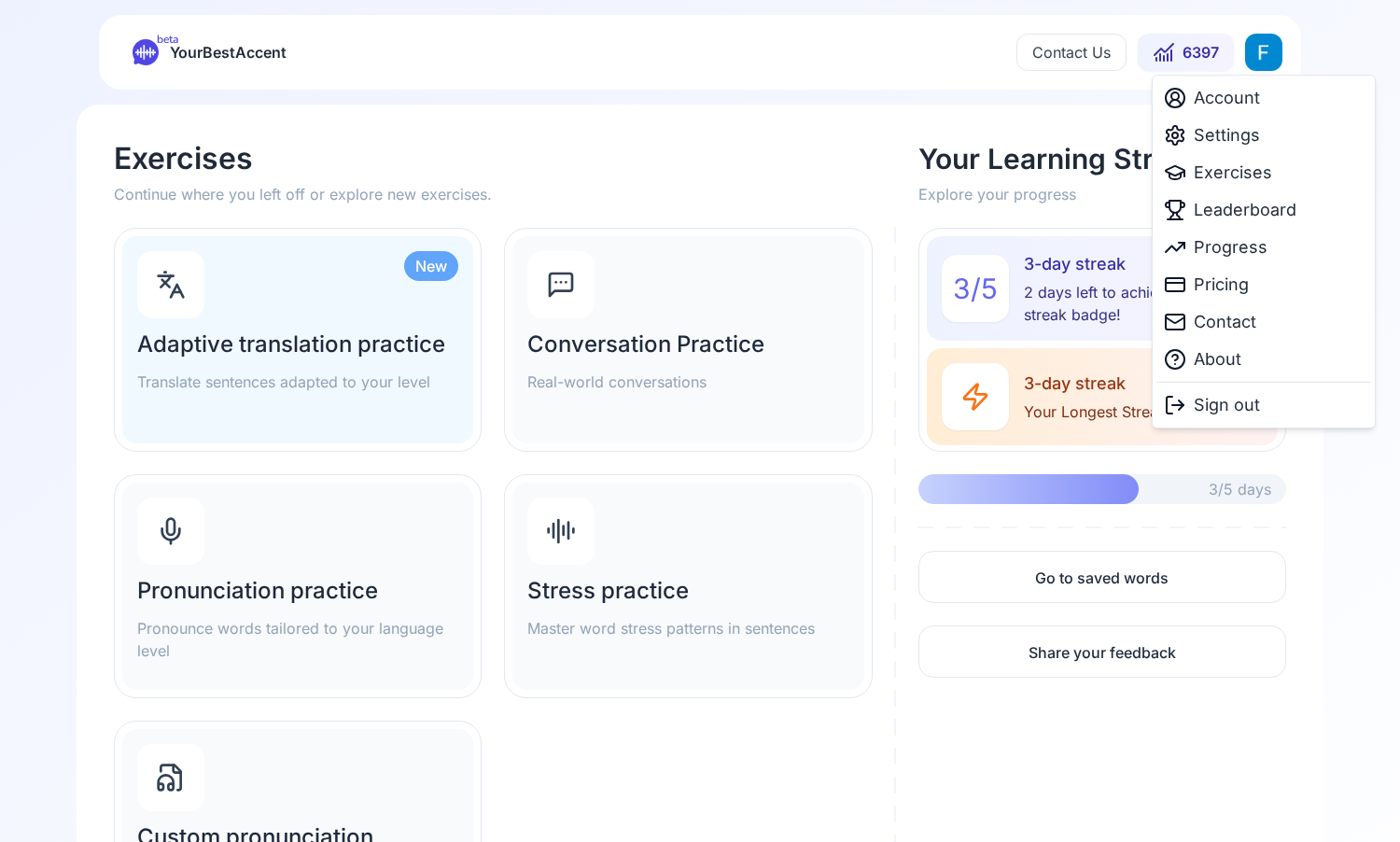
click at [1252, 45] on html "beta YourBestAccent Contact Us 6397 Exercises Continue where you left off or ex…" at bounding box center [700, 421] width 1400 height 842
click at [1247, 94] on span "Account" at bounding box center [1227, 97] width 66 height 26
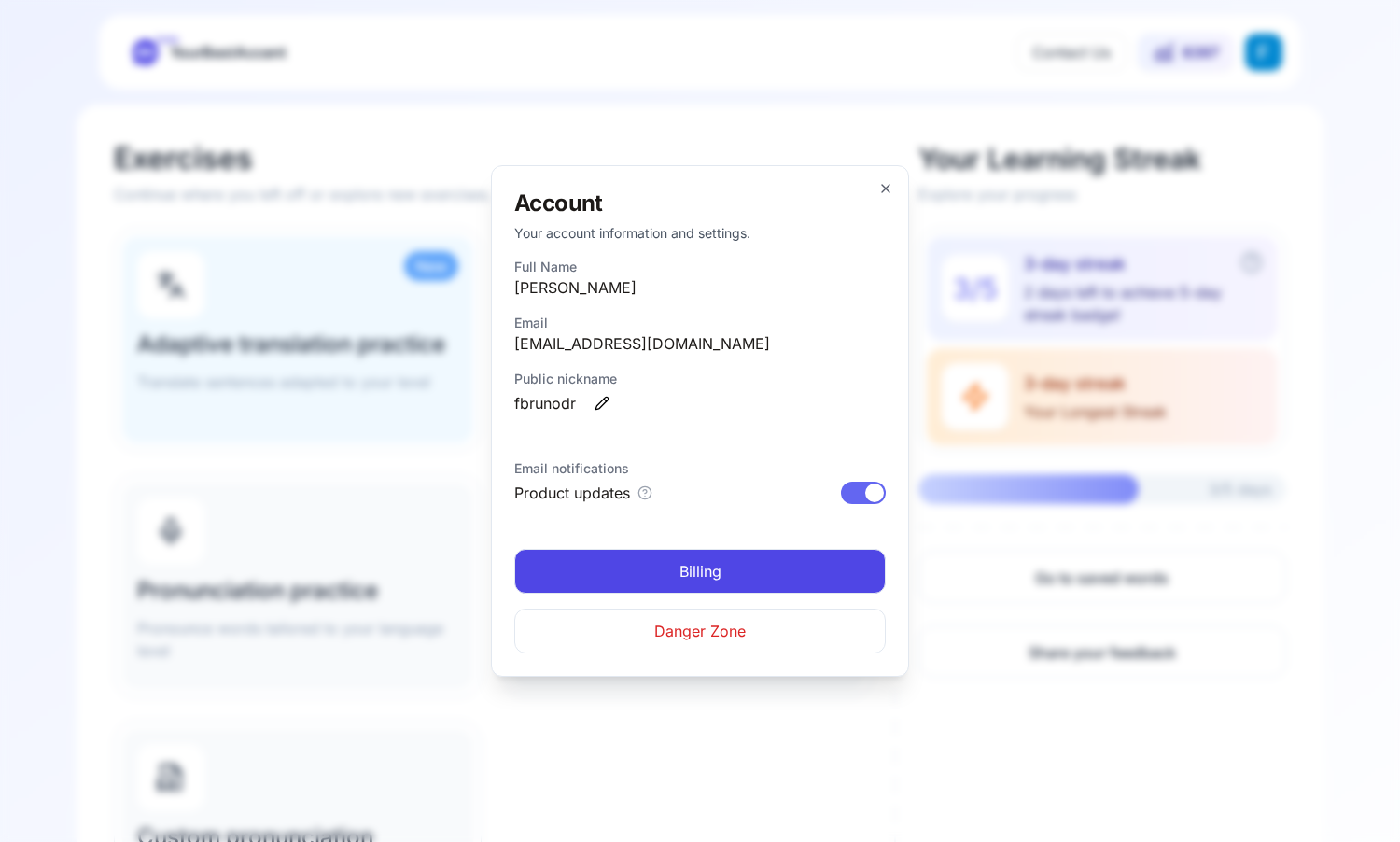
click at [885, 177] on div "Account Your account information and settings. Full Name [PERSON_NAME] Email [E…" at bounding box center [700, 421] width 418 height 512
click at [883, 183] on icon "button" at bounding box center [886, 188] width 15 height 15
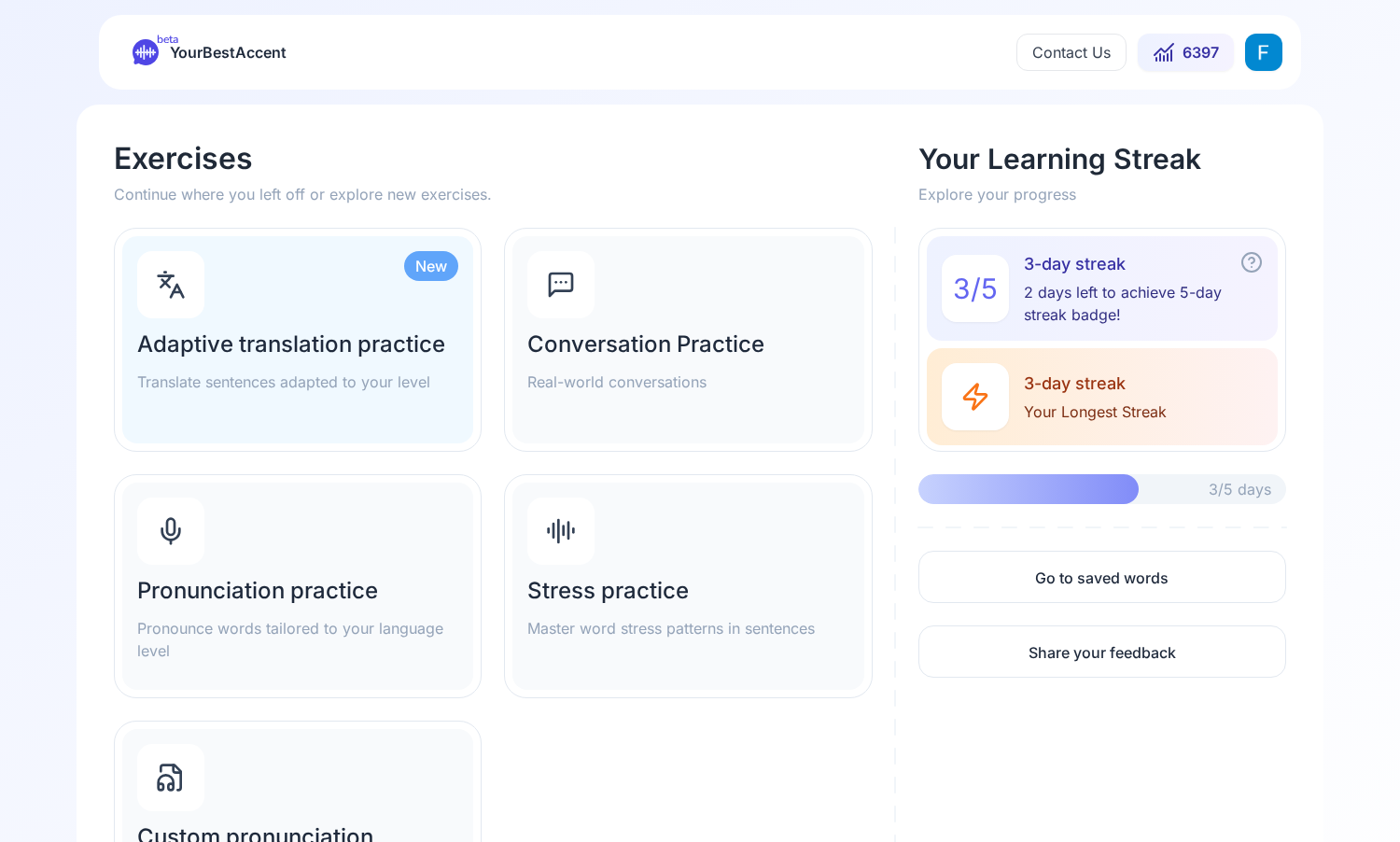
click at [329, 606] on div "Pronunciation practice Pronounce words tailored to your language level" at bounding box center [298, 619] width 322 height 86
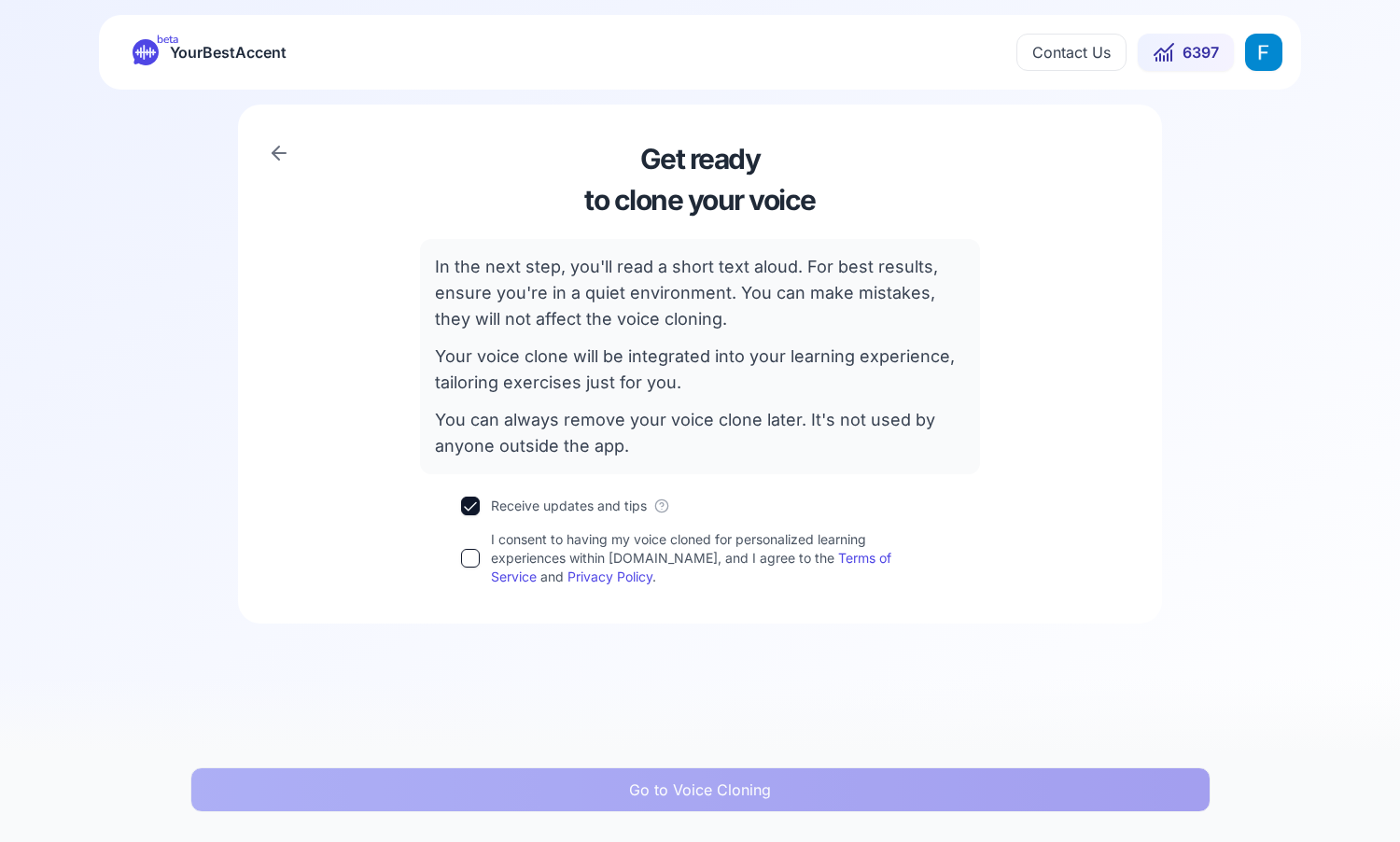
click at [470, 561] on button "I consent to having my voice cloned for personalized learning experiences withi…" at bounding box center [470, 557] width 19 height 19
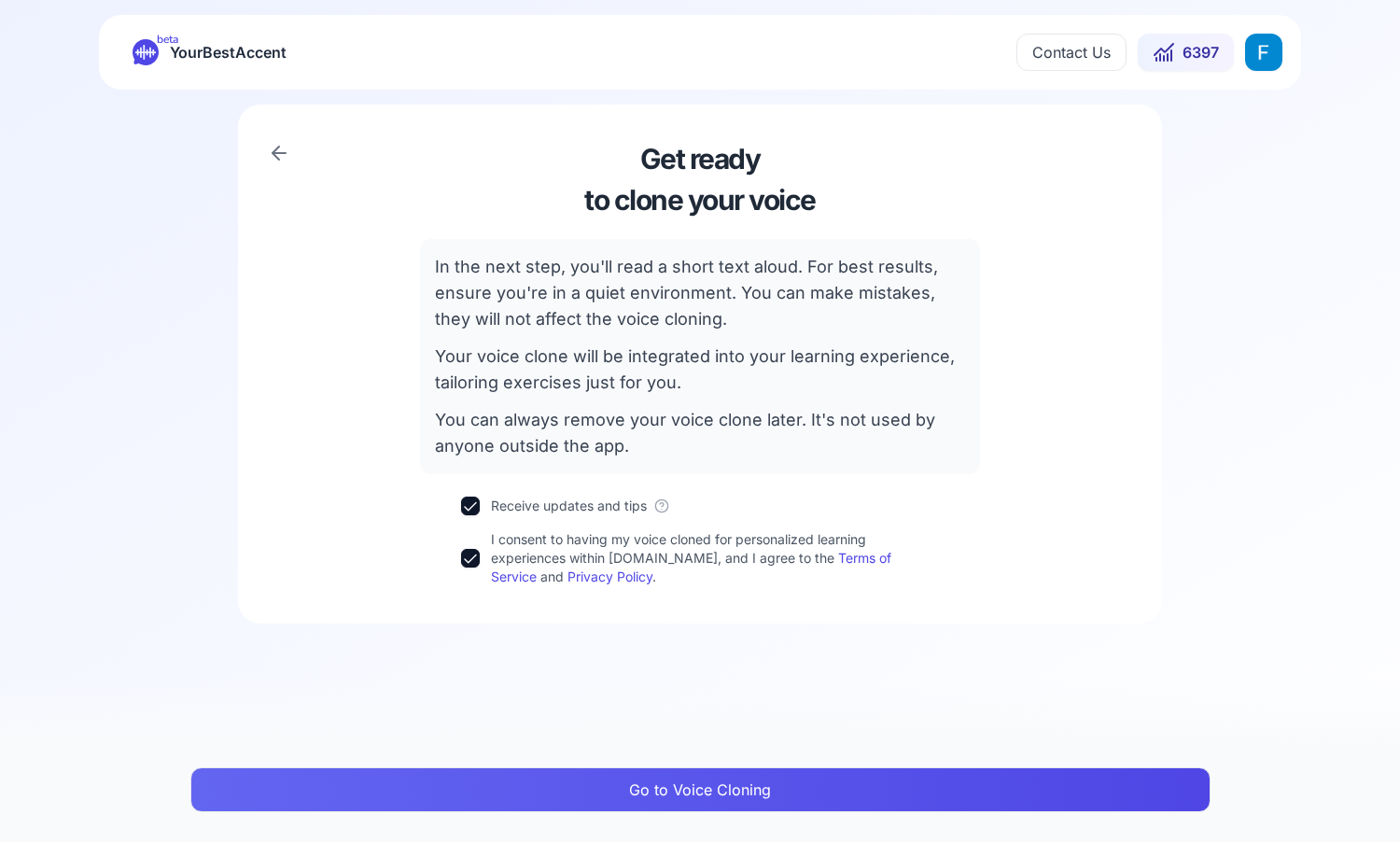
click at [608, 781] on button "Go to Voice Cloning" at bounding box center [700, 790] width 1020 height 45
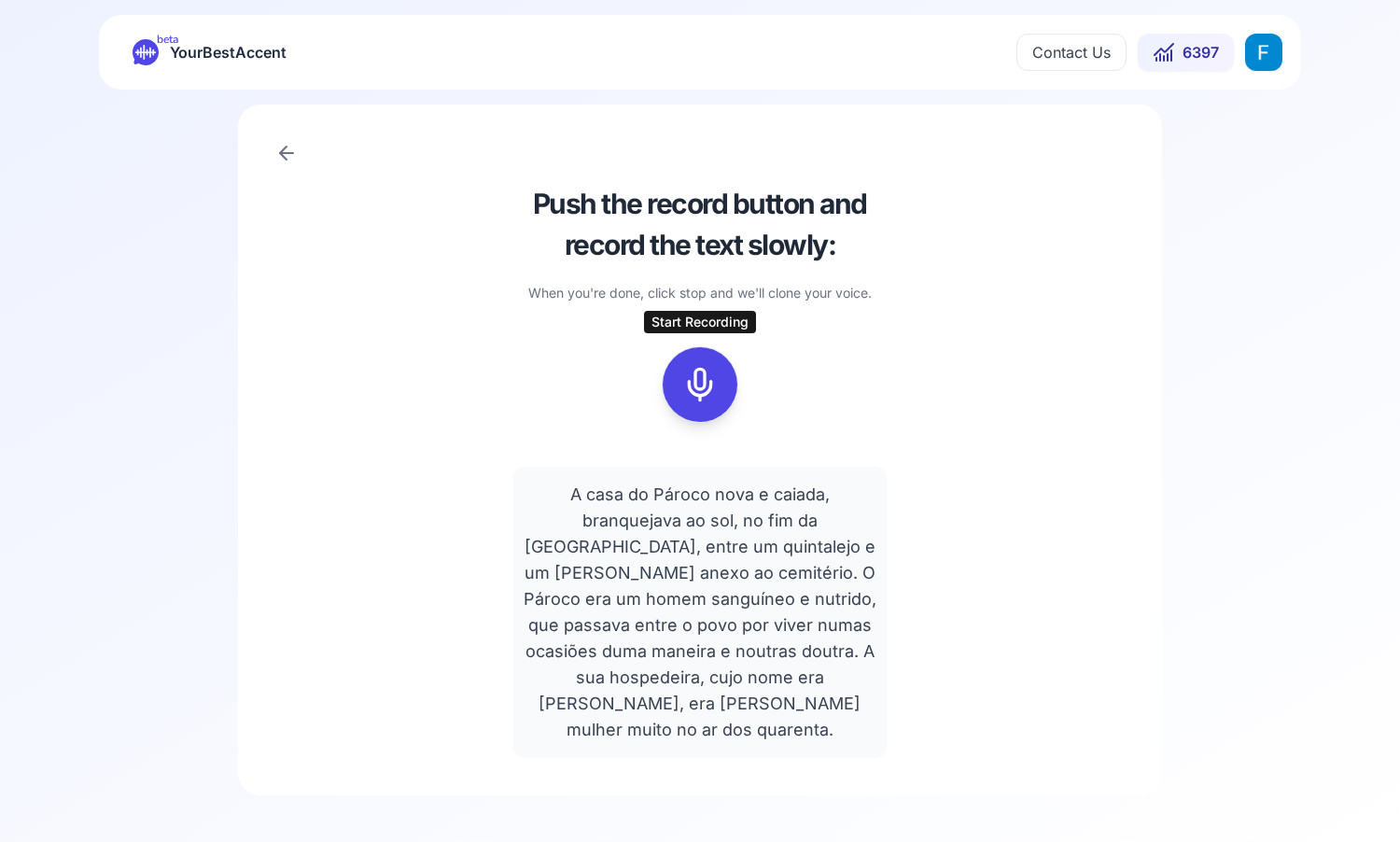
click at [700, 396] on icon at bounding box center [700, 385] width 37 height 37
click at [789, 348] on icon at bounding box center [783, 349] width 19 height 19
click at [707, 386] on icon at bounding box center [700, 385] width 37 height 37
click at [780, 346] on icon at bounding box center [783, 349] width 19 height 19
click at [713, 367] on icon at bounding box center [700, 385] width 37 height 37
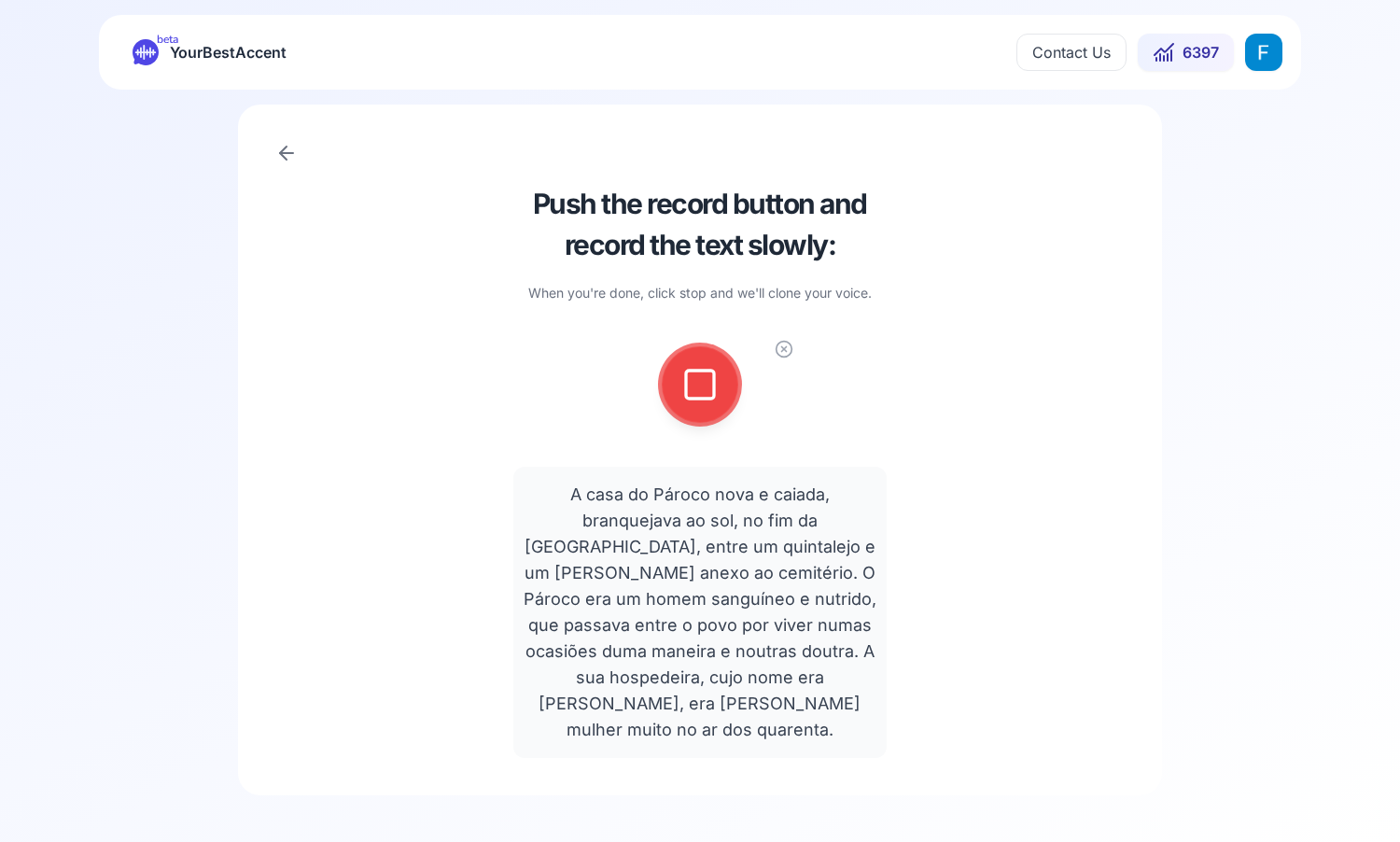
click at [781, 351] on icon at bounding box center [783, 349] width 5 height 5
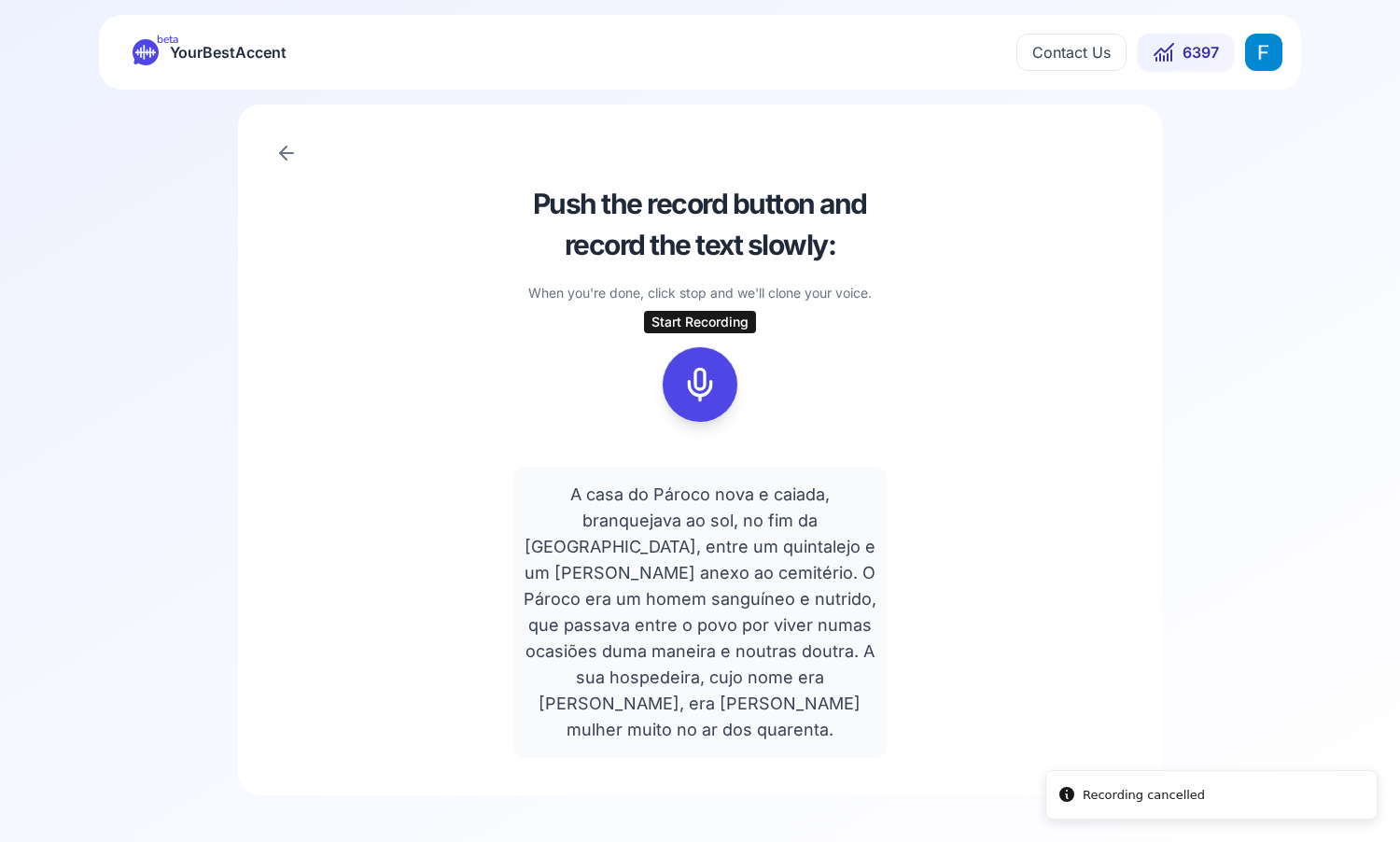
click at [707, 384] on icon at bounding box center [700, 385] width 37 height 37
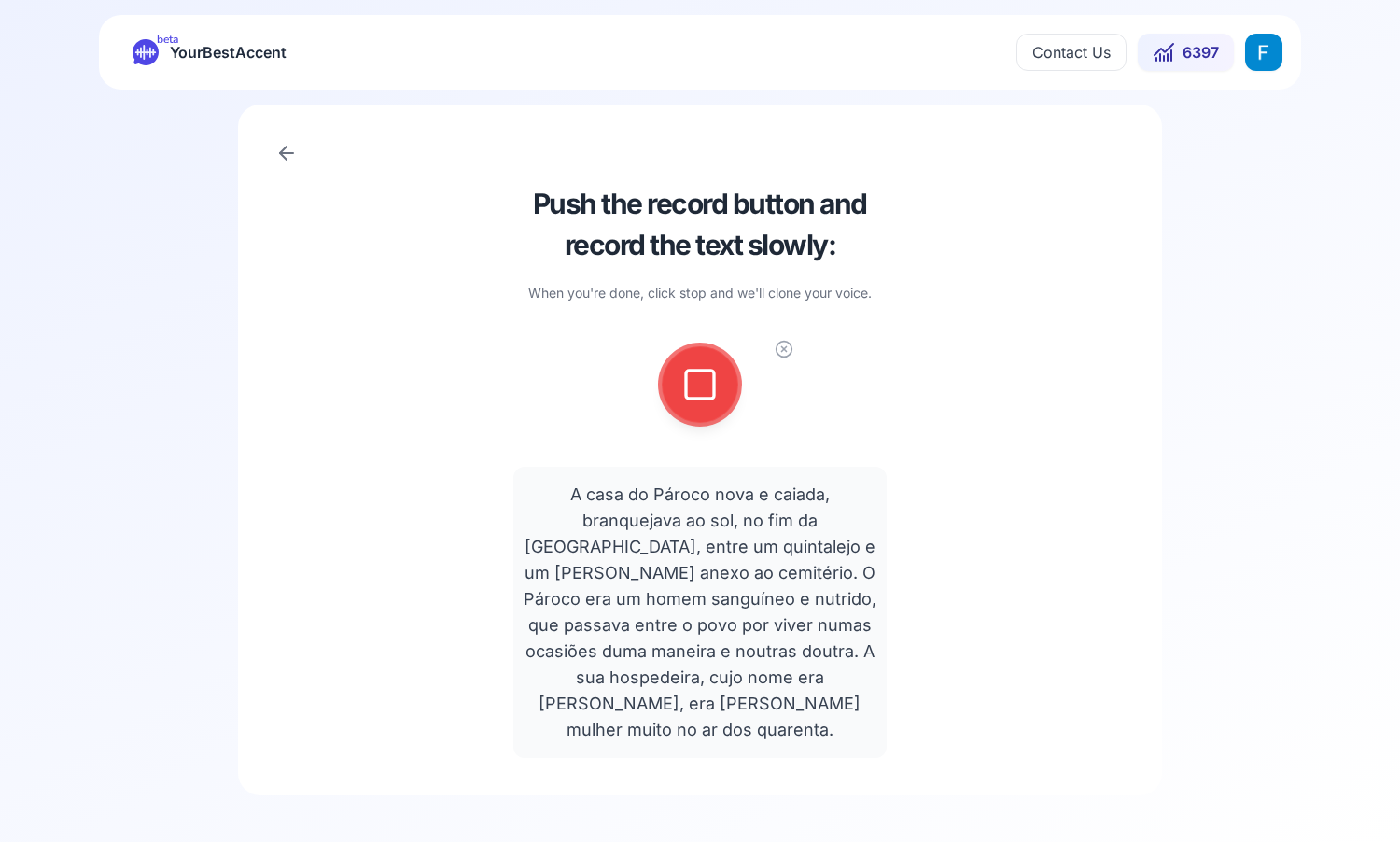
click at [706, 373] on icon at bounding box center [700, 385] width 37 height 37
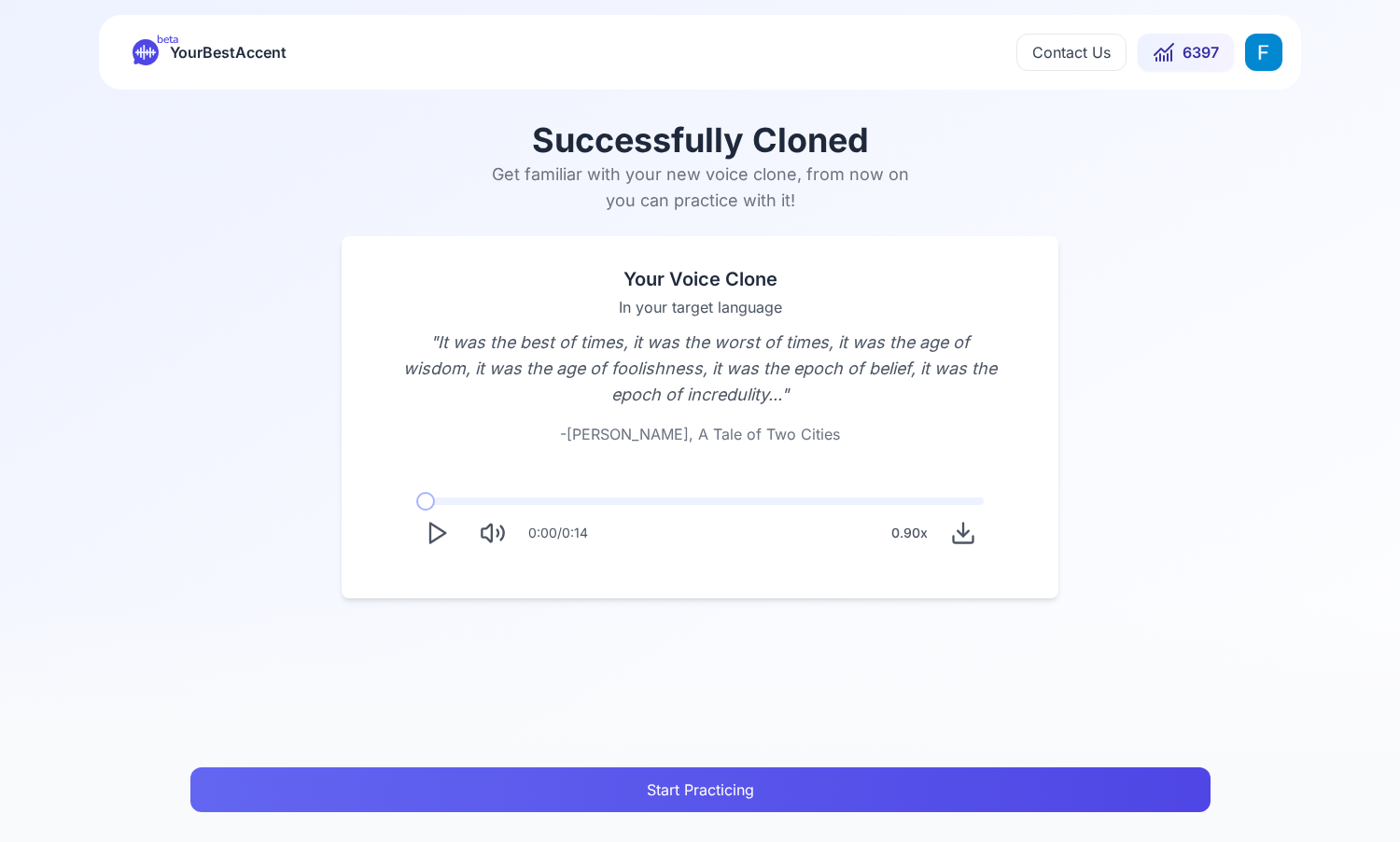
click at [442, 538] on icon "Play" at bounding box center [436, 533] width 26 height 26
click at [445, 530] on icon "Play" at bounding box center [436, 533] width 26 height 26
click at [906, 527] on div "0.90 x" at bounding box center [909, 533] width 52 height 37
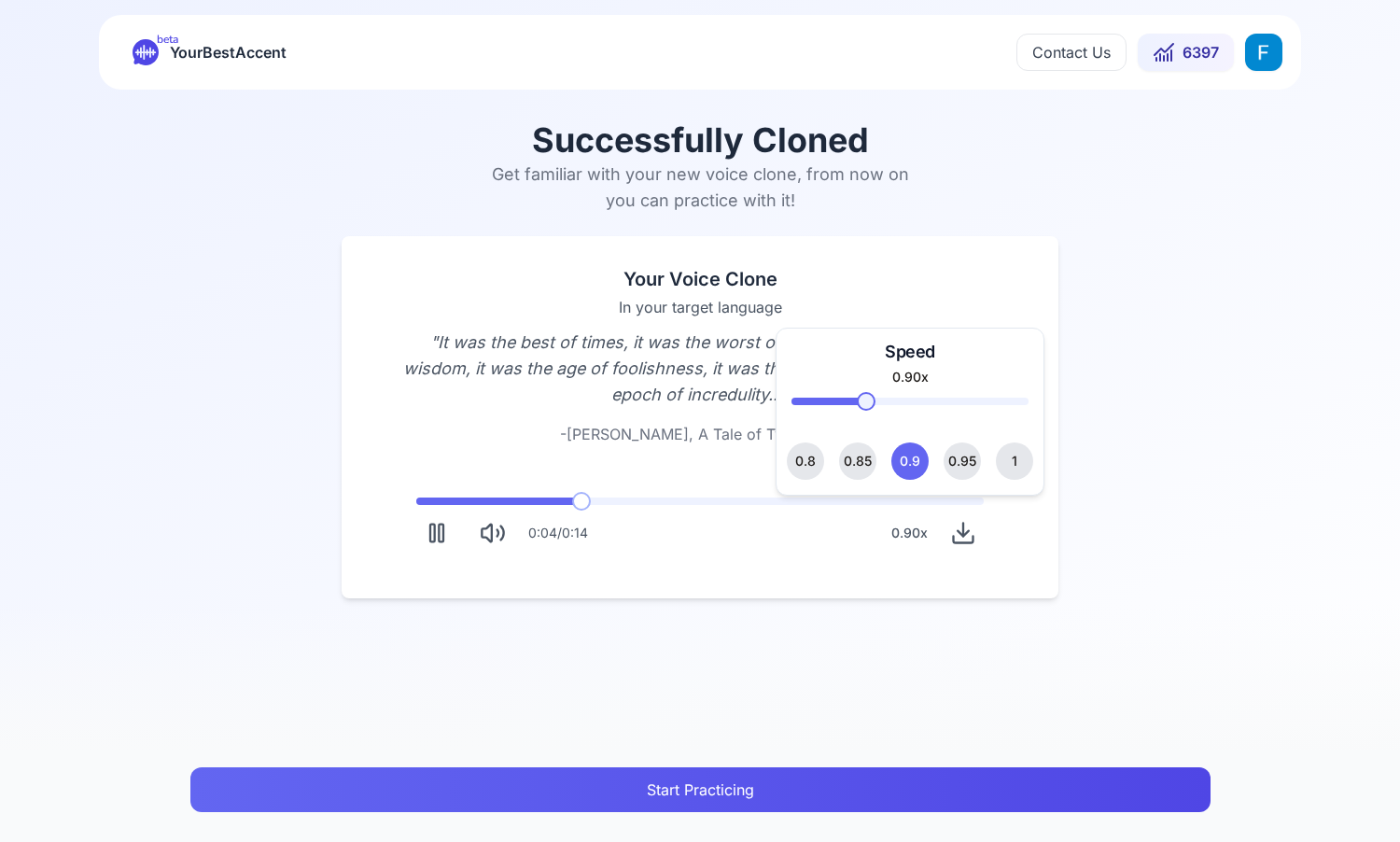
click at [1035, 453] on div "Speed 0.90 x 0.8 0.85 0.9 0.95 1" at bounding box center [910, 411] width 269 height 168
click at [1022, 455] on button "1" at bounding box center [1014, 461] width 37 height 37
click at [1114, 482] on div "Successfully Cloned Get familiar with your new voice clone, from now on you can…" at bounding box center [700, 466] width 1400 height 752
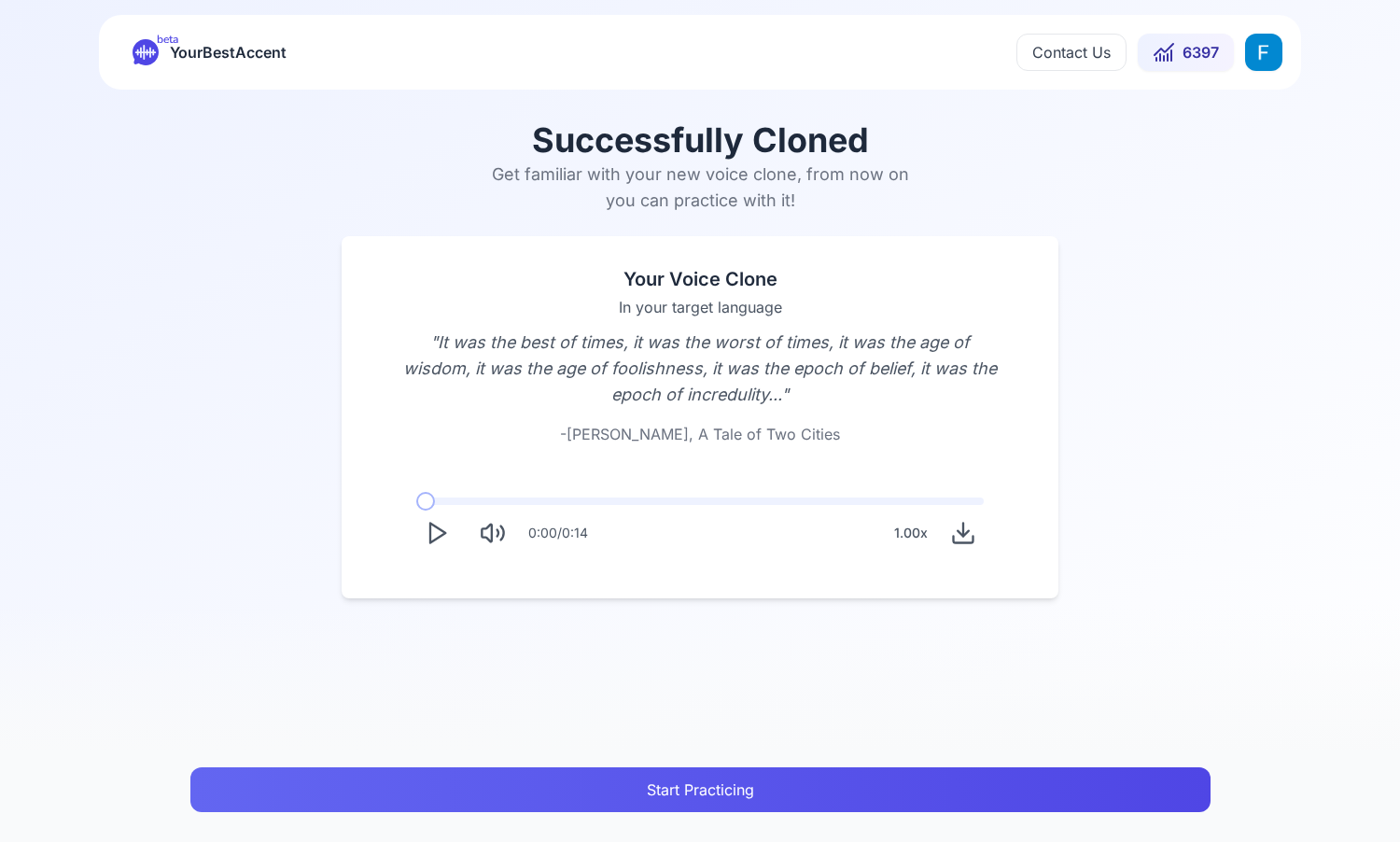
click at [423, 544] on button "Play" at bounding box center [436, 533] width 41 height 41
click at [942, 514] on div "1.00 x" at bounding box center [935, 533] width 97 height 41
click at [948, 526] on button "Download audio" at bounding box center [964, 533] width 41 height 41
click at [972, 522] on icon "Download audio" at bounding box center [963, 533] width 26 height 26
click at [436, 541] on icon "Play" at bounding box center [436, 533] width 26 height 26
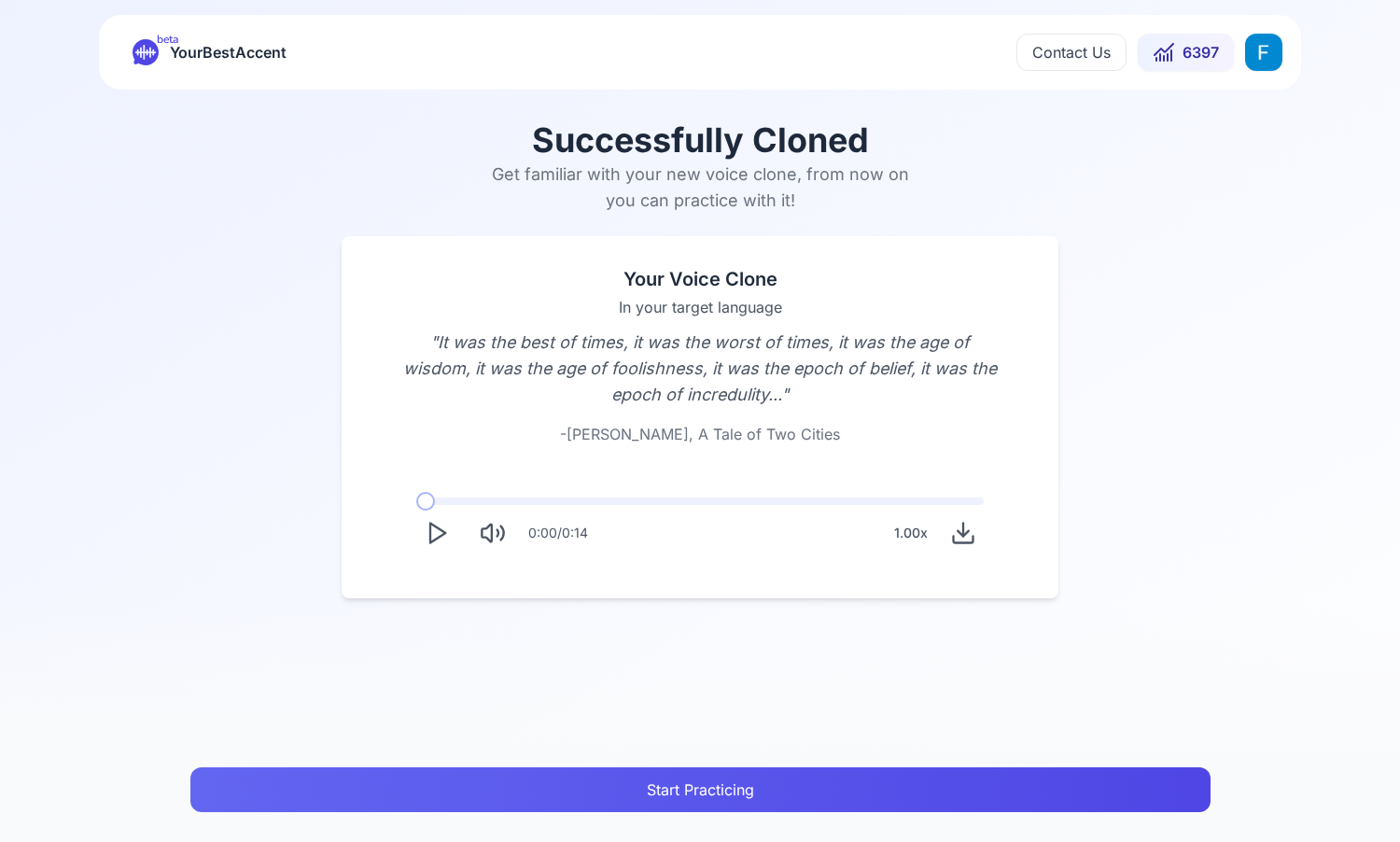
click at [440, 534] on icon "Play" at bounding box center [436, 533] width 26 height 26
click at [434, 540] on polygon "Play" at bounding box center [437, 534] width 15 height 19
click at [434, 540] on rect "Pause" at bounding box center [433, 533] width 5 height 18
click at [434, 546] on icon "Play" at bounding box center [436, 533] width 26 height 26
click at [416, 500] on span at bounding box center [425, 502] width 18 height 8
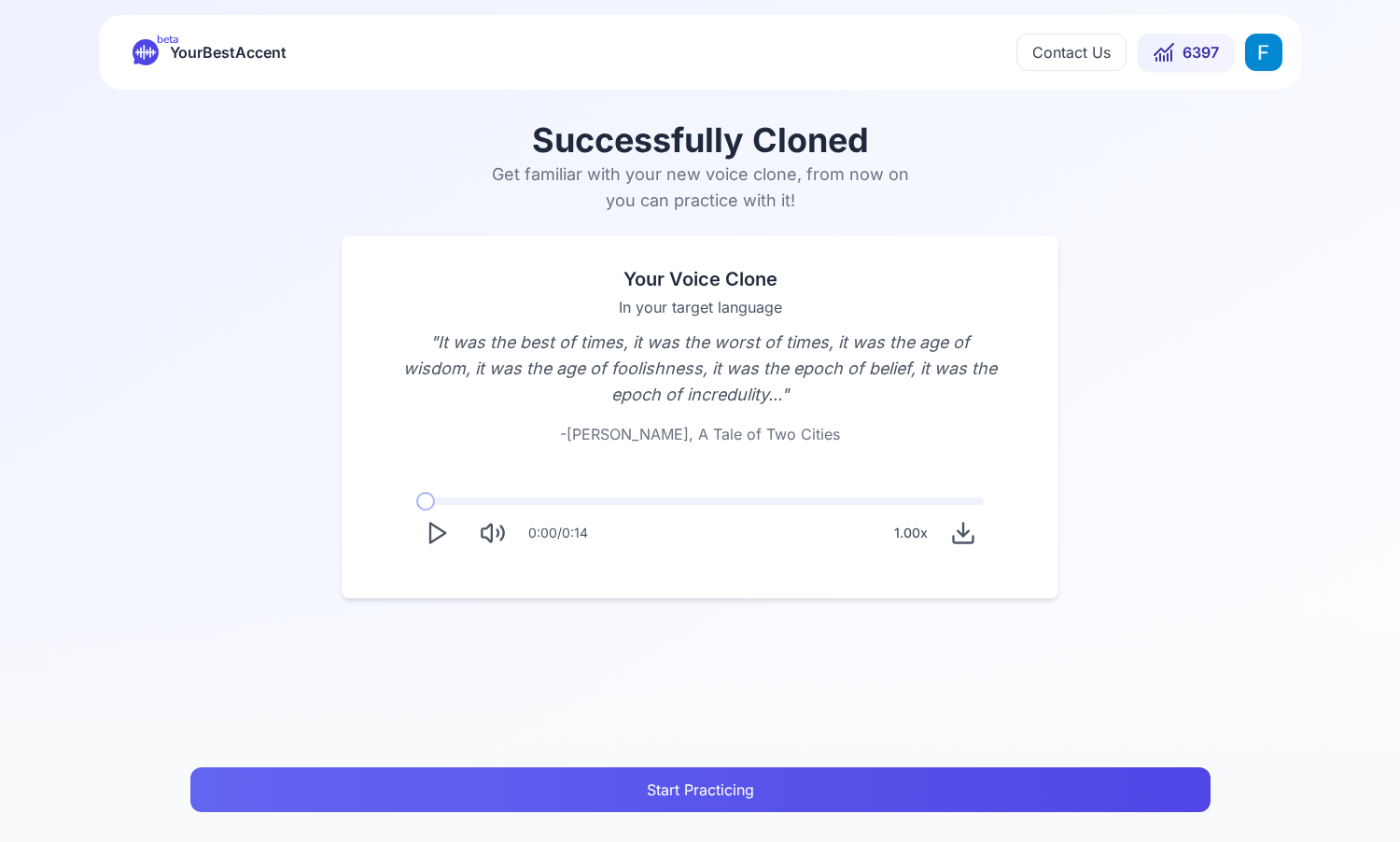
click at [435, 535] on icon "Play" at bounding box center [436, 533] width 26 height 26
click at [621, 790] on button "Start Practicing" at bounding box center [700, 790] width 1020 height 45
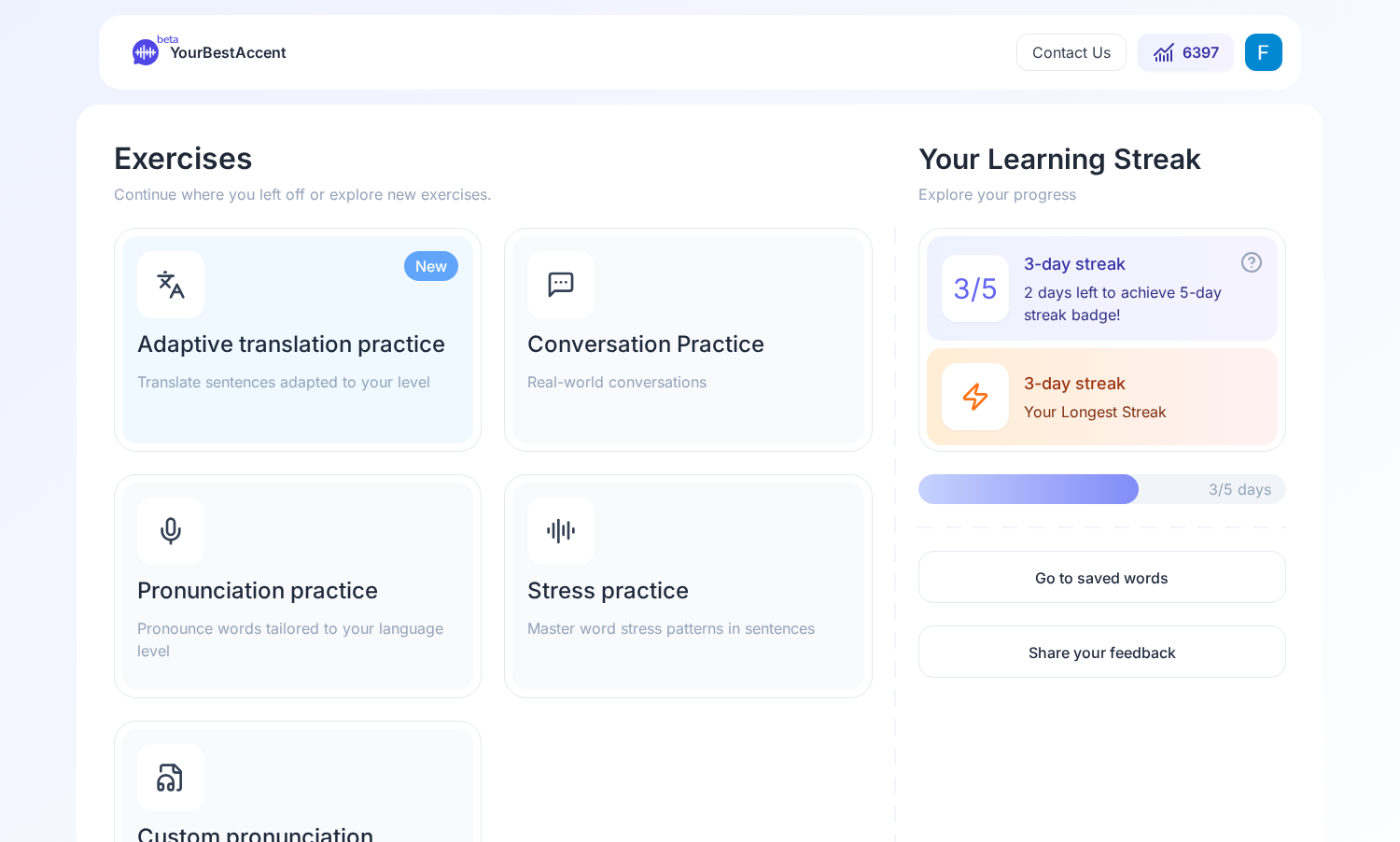
click at [347, 597] on h2 "Pronunciation practice" at bounding box center [298, 591] width 322 height 30
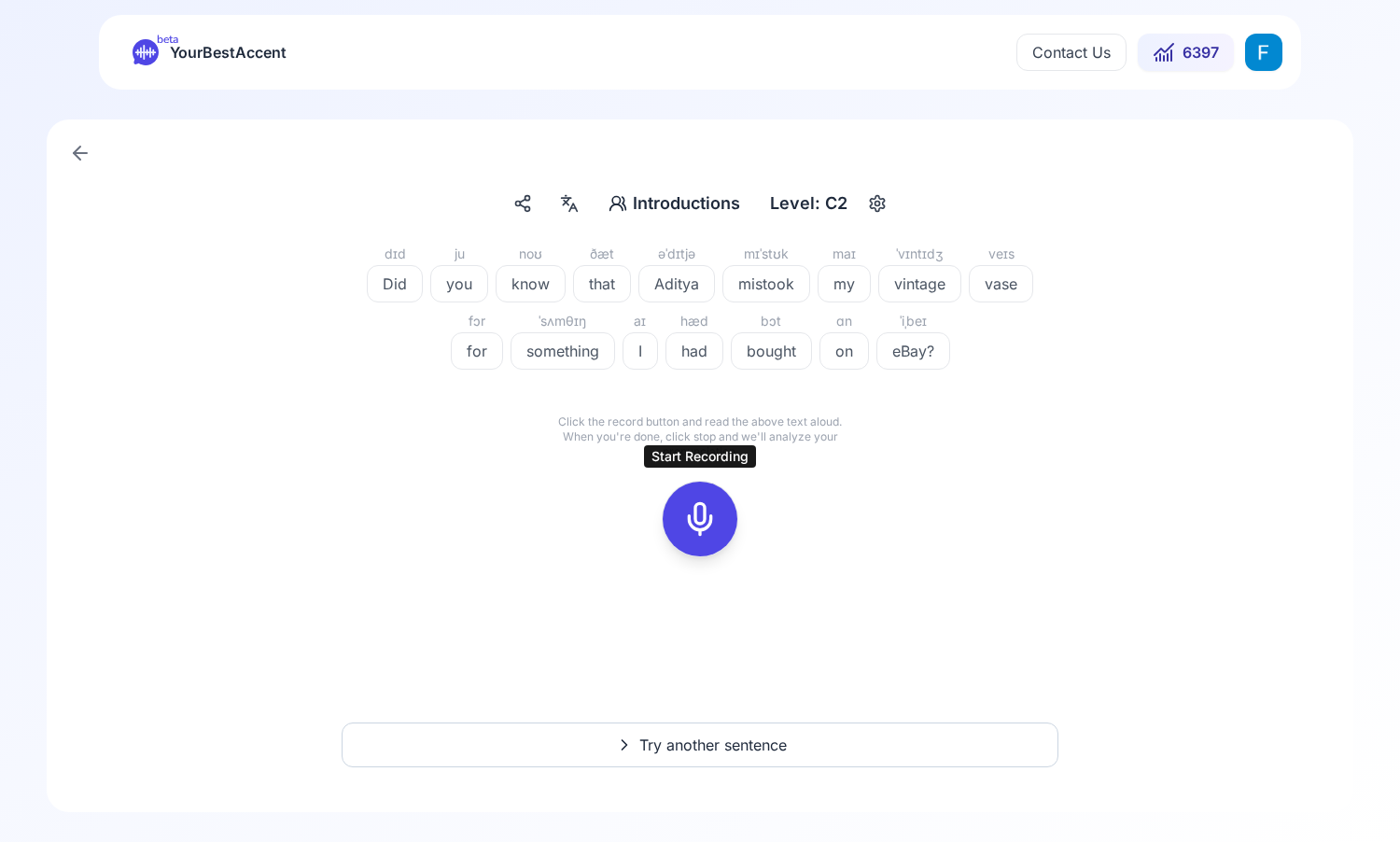
click at [680, 516] on div at bounding box center [700, 518] width 45 height 75
click at [785, 481] on icon at bounding box center [784, 483] width 5 height 5
click at [699, 528] on icon at bounding box center [700, 519] width 37 height 37
click at [697, 522] on icon at bounding box center [700, 519] width 37 height 37
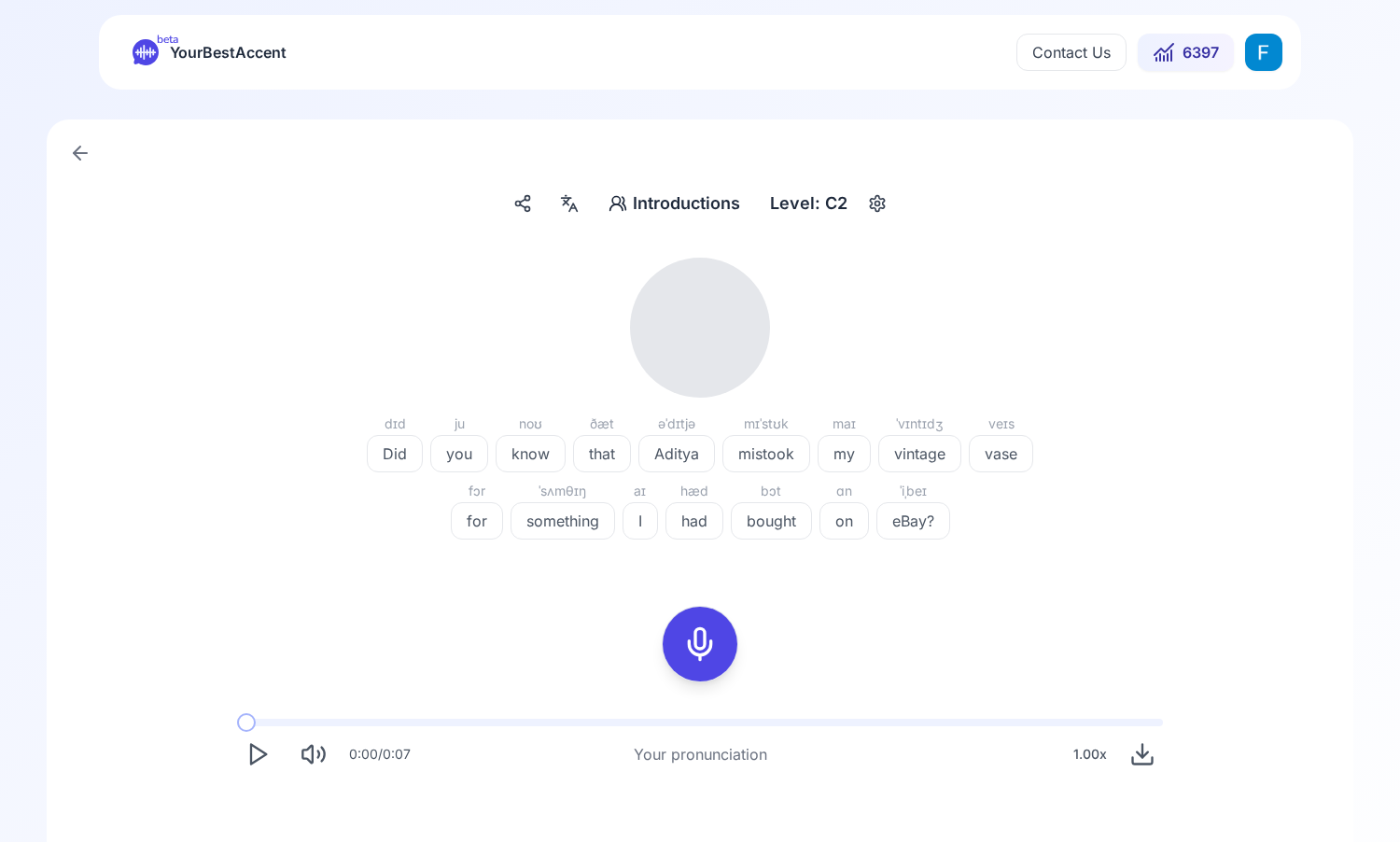
click at [265, 748] on icon "Play" at bounding box center [257, 754] width 26 height 26
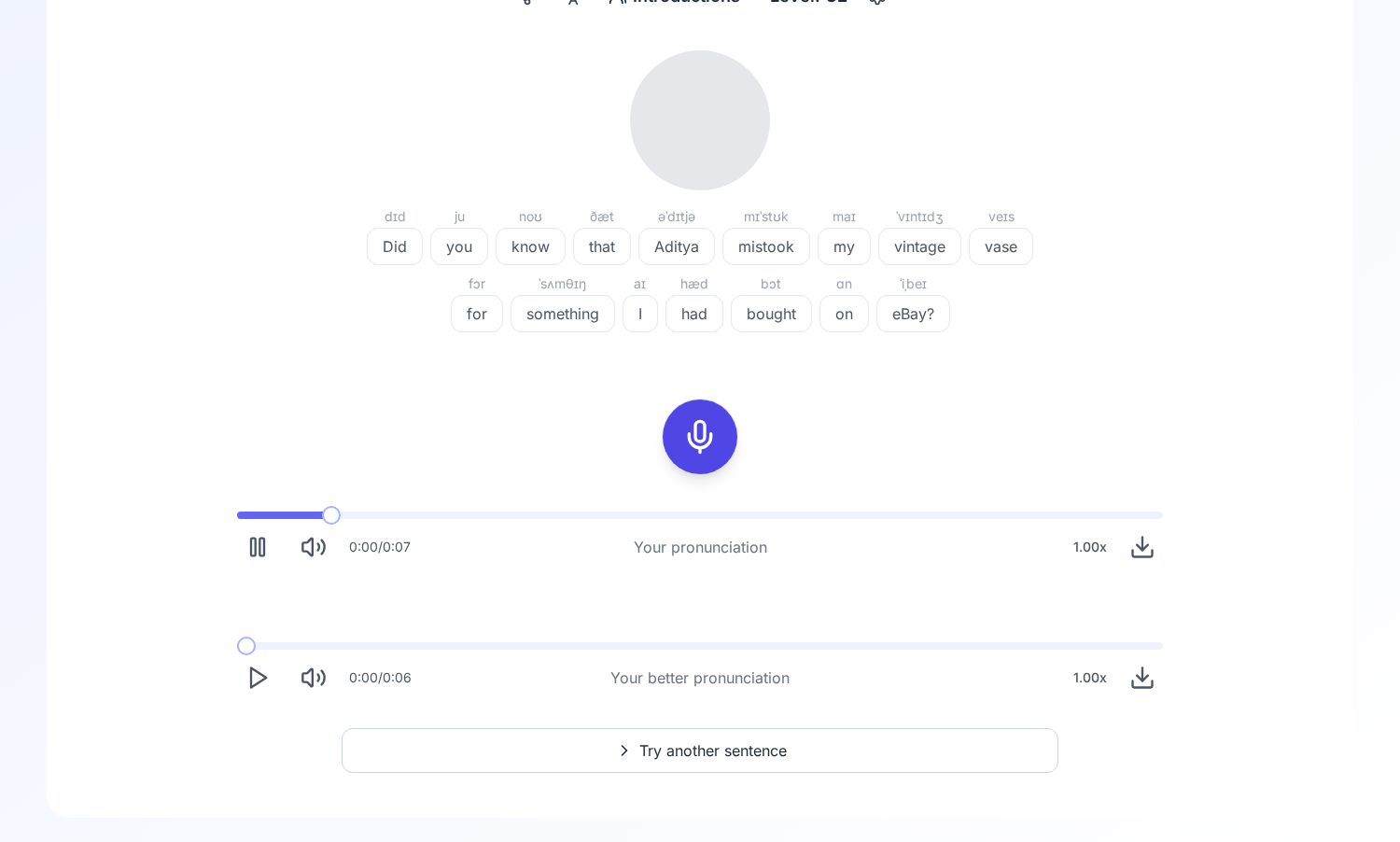
scroll to position [212, 0]
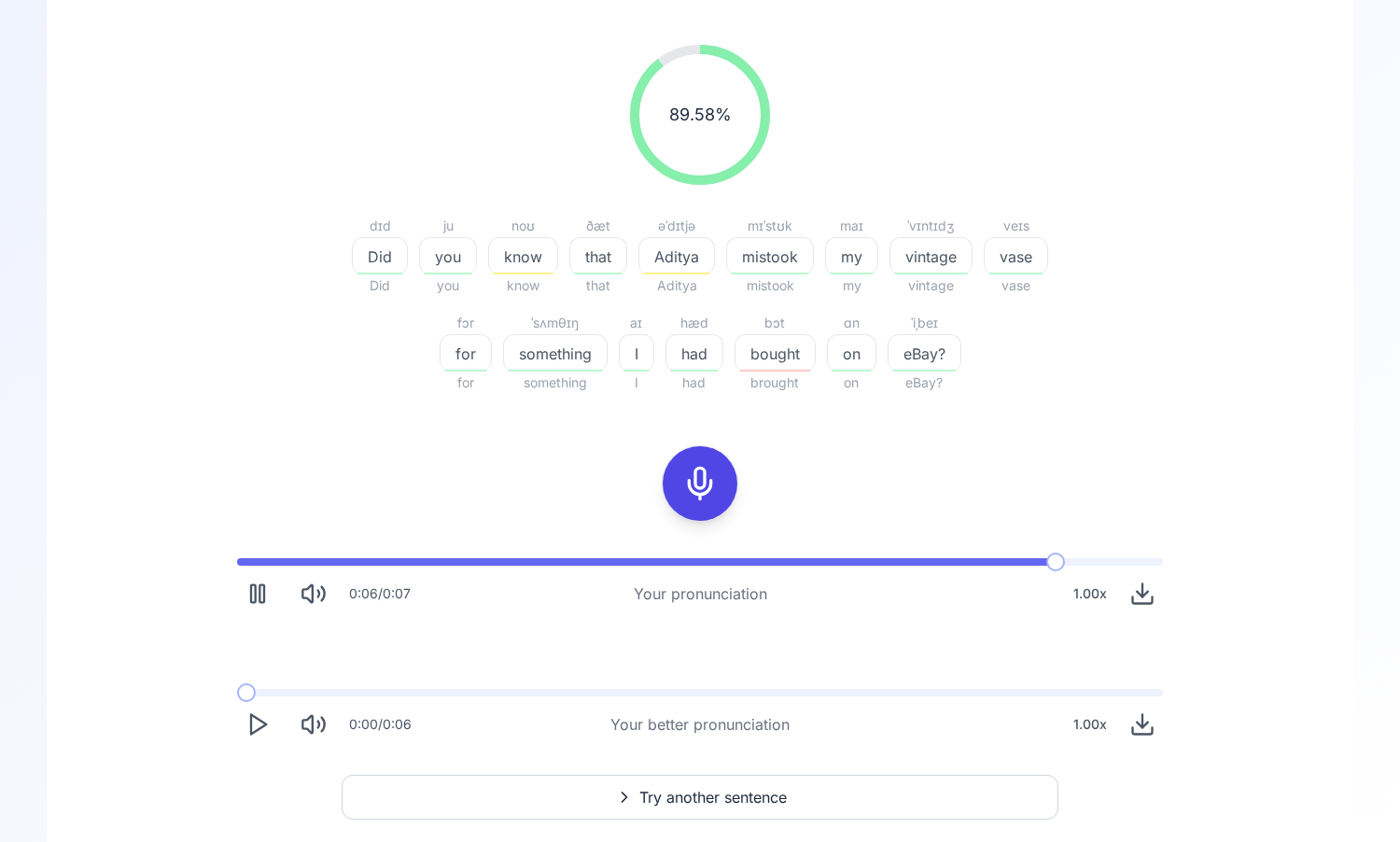
click at [255, 737] on icon "Play" at bounding box center [257, 724] width 26 height 26
click at [255, 736] on icon "Play" at bounding box center [257, 724] width 26 height 26
click at [246, 739] on button "Play" at bounding box center [257, 724] width 41 height 41
click at [237, 693] on span at bounding box center [244, 693] width 15 height 8
click at [260, 722] on icon "Pause" at bounding box center [257, 724] width 26 height 26
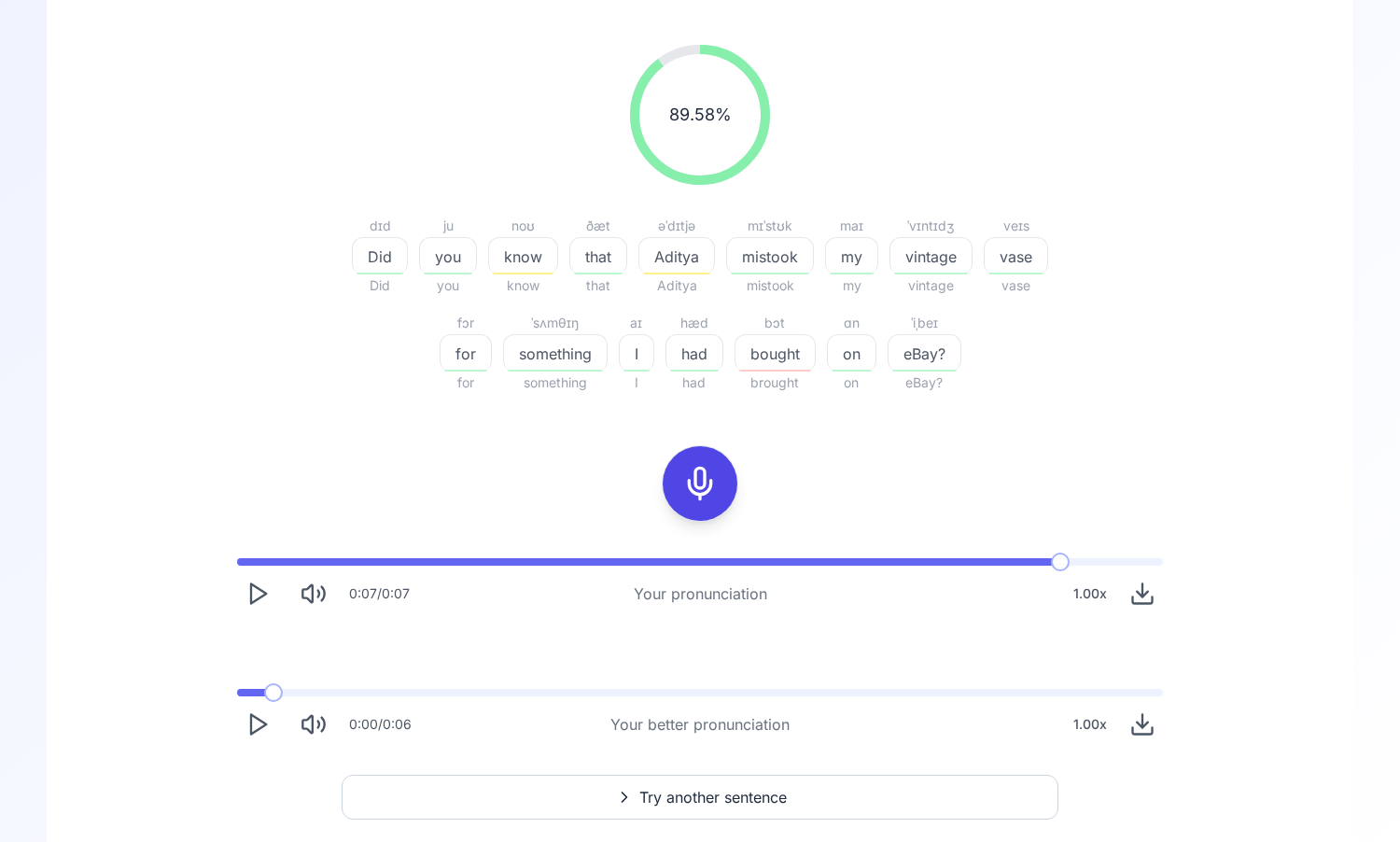
click at [237, 693] on span at bounding box center [250, 693] width 28 height 8
click at [257, 734] on icon "Play" at bounding box center [257, 724] width 26 height 26
click at [251, 724] on polygon "Play" at bounding box center [258, 725] width 15 height 19
click at [738, 792] on span "Try another sentence" at bounding box center [712, 797] width 147 height 22
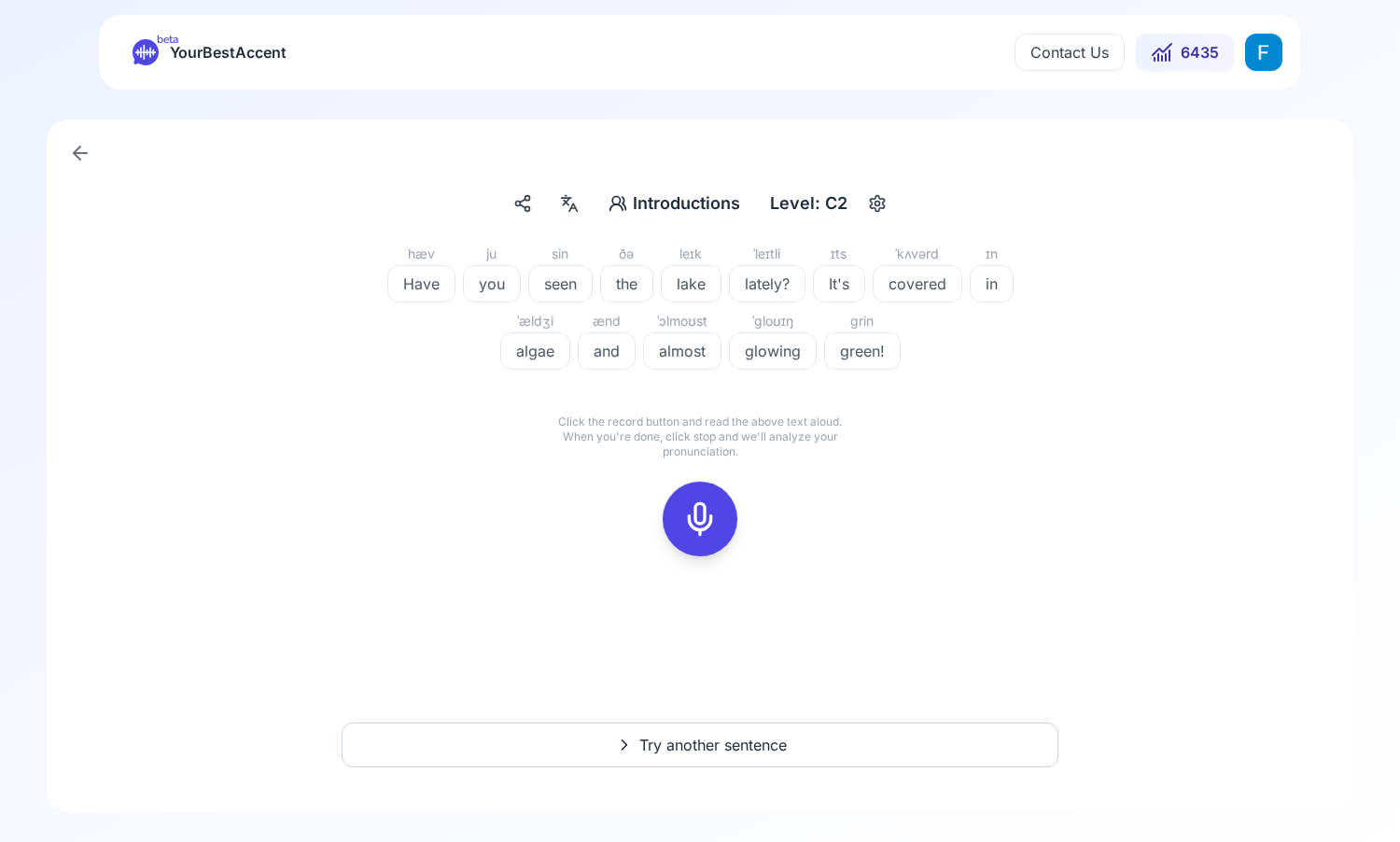
click at [867, 217] on div "button" at bounding box center [877, 204] width 30 height 30
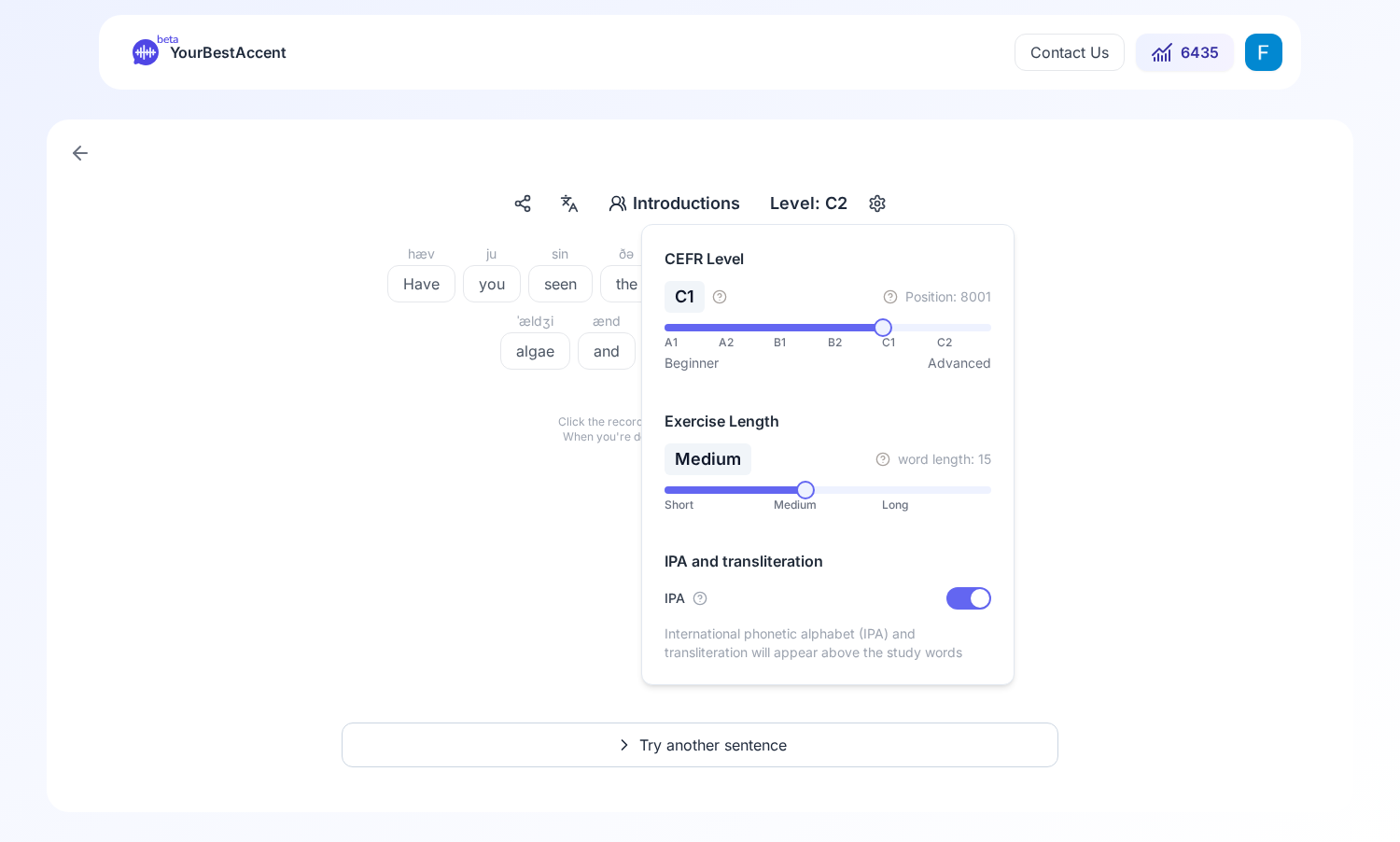
click at [886, 337] on span at bounding box center [883, 327] width 19 height 19
click at [1045, 484] on div "hæv Have ju you sin seen ðə the leɪk lake ˈleɪtli lately? ɪts It's ˈkʌvərd cove…" at bounding box center [700, 410] width 1217 height 336
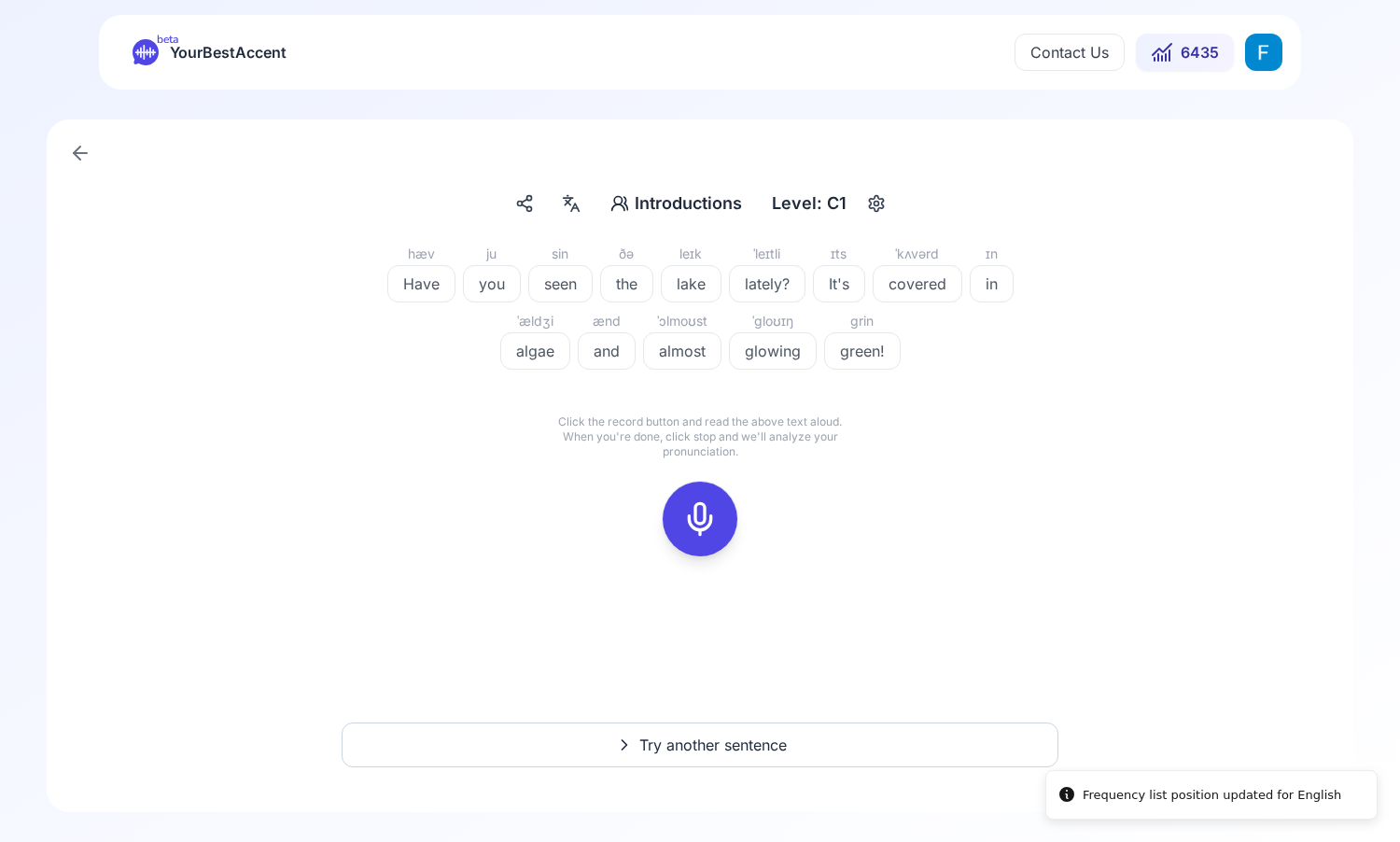
click at [202, 47] on span "YourBestAccent" at bounding box center [228, 52] width 117 height 26
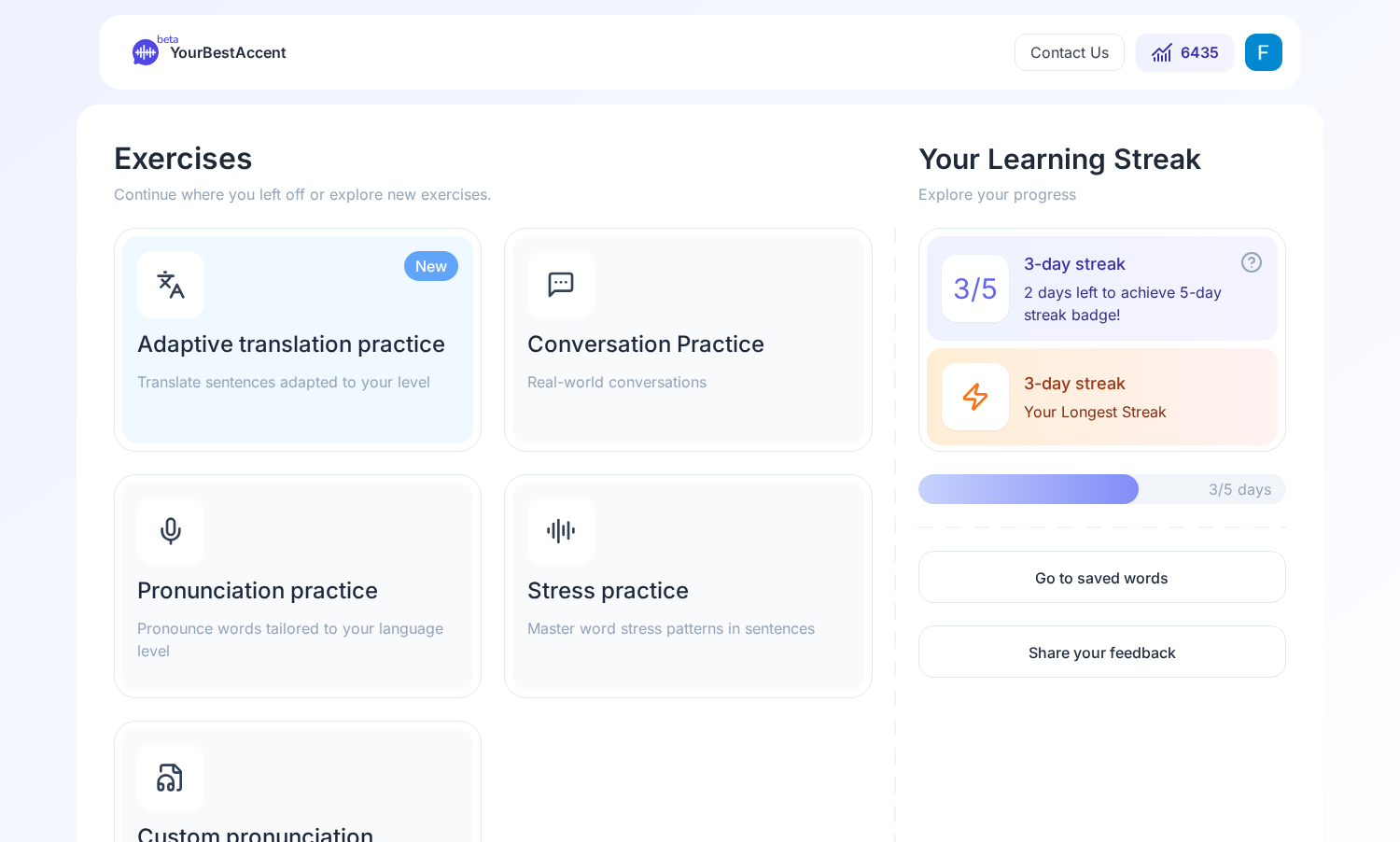
click at [303, 588] on h2 "Pronunciation practice" at bounding box center [298, 591] width 322 height 30
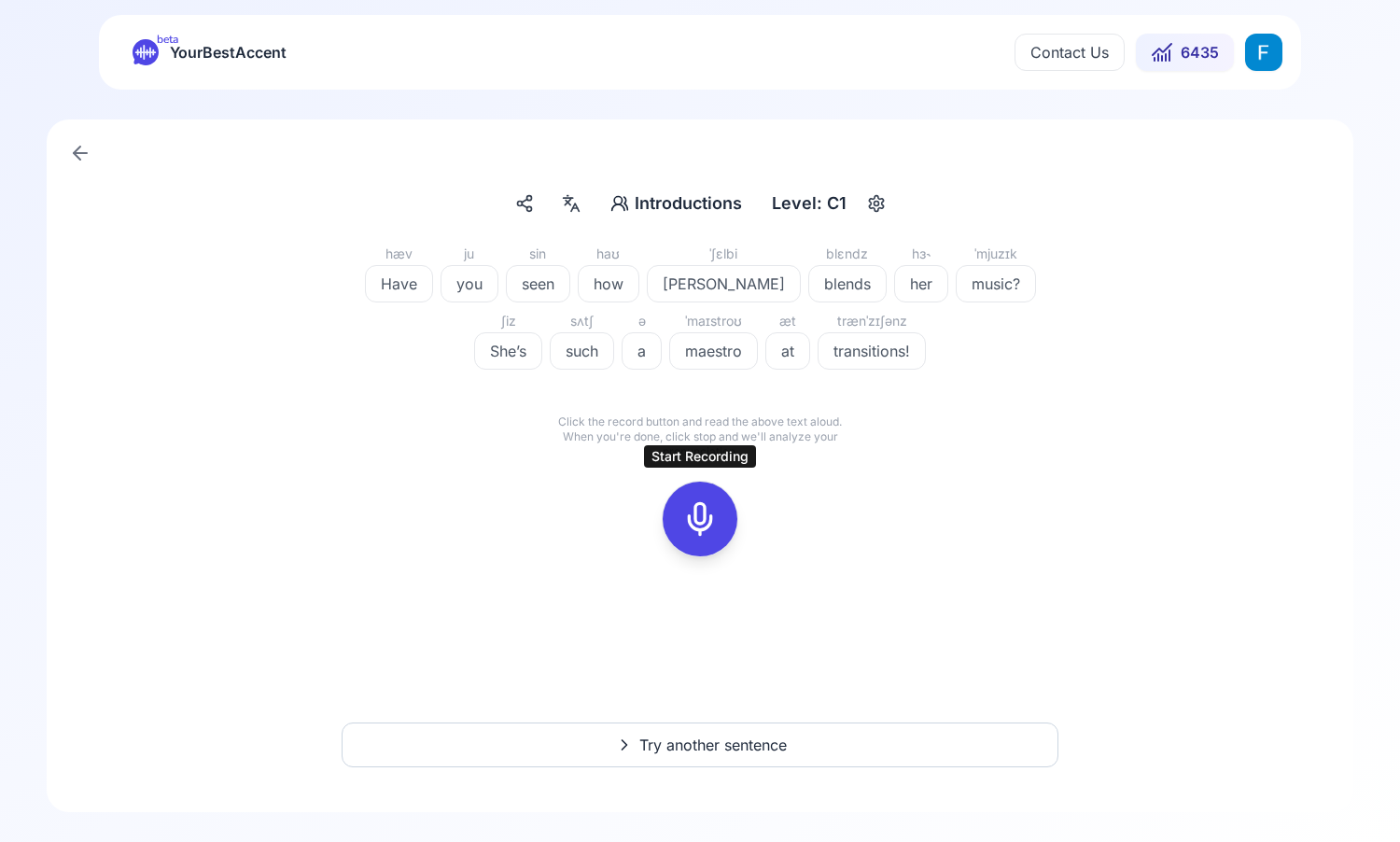
click at [723, 513] on button at bounding box center [700, 518] width 75 height 75
click at [783, 490] on icon at bounding box center [783, 483] width 19 height 19
click at [689, 527] on icon at bounding box center [700, 519] width 37 height 37
click at [784, 482] on icon at bounding box center [783, 483] width 19 height 19
click at [708, 519] on icon at bounding box center [700, 519] width 37 height 37
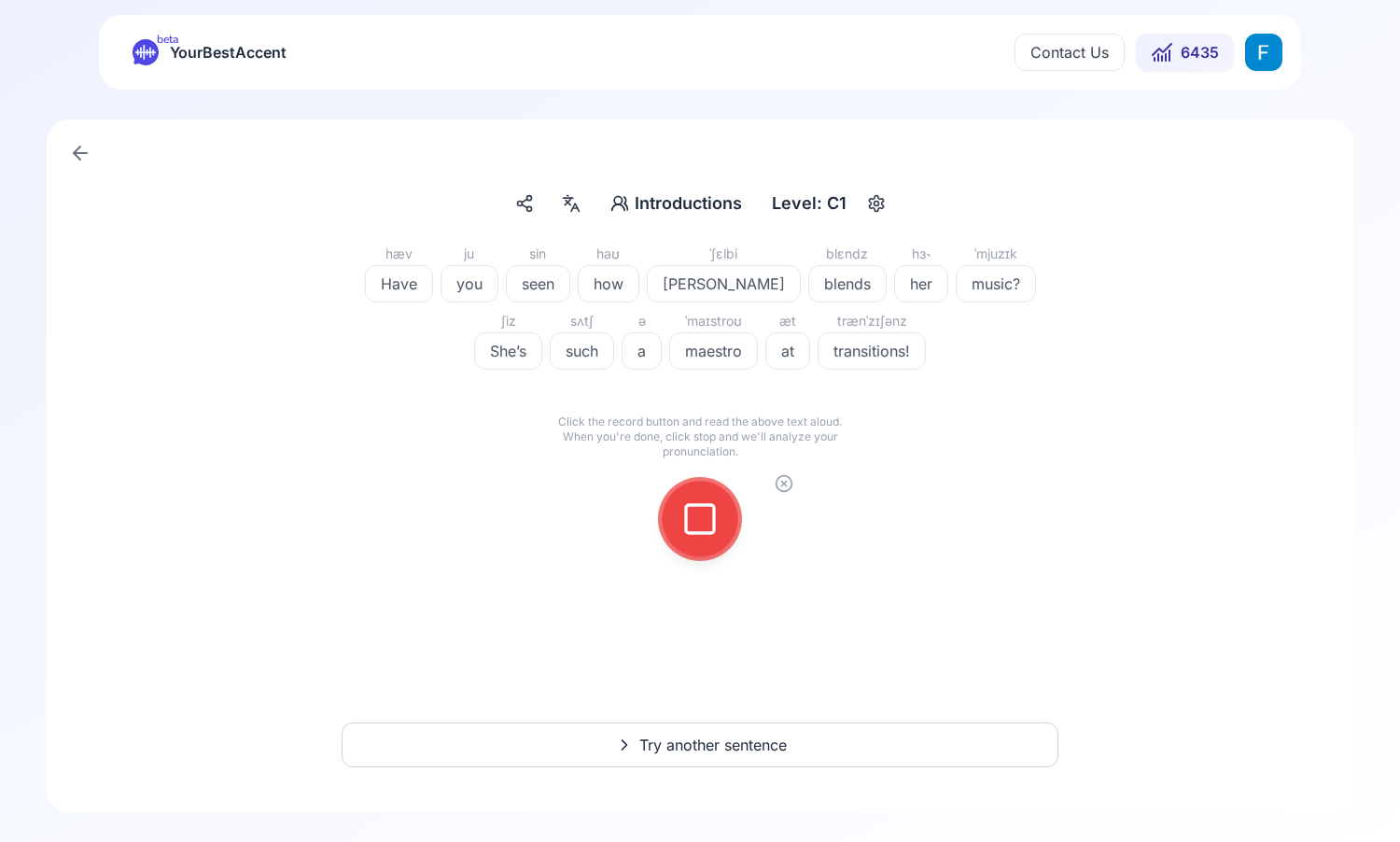
click at [781, 487] on icon at bounding box center [783, 483] width 19 height 19
click at [697, 527] on icon at bounding box center [700, 519] width 37 height 37
click at [779, 481] on icon at bounding box center [783, 483] width 19 height 19
click at [710, 517] on icon at bounding box center [700, 519] width 37 height 37
click at [683, 524] on icon at bounding box center [700, 519] width 37 height 37
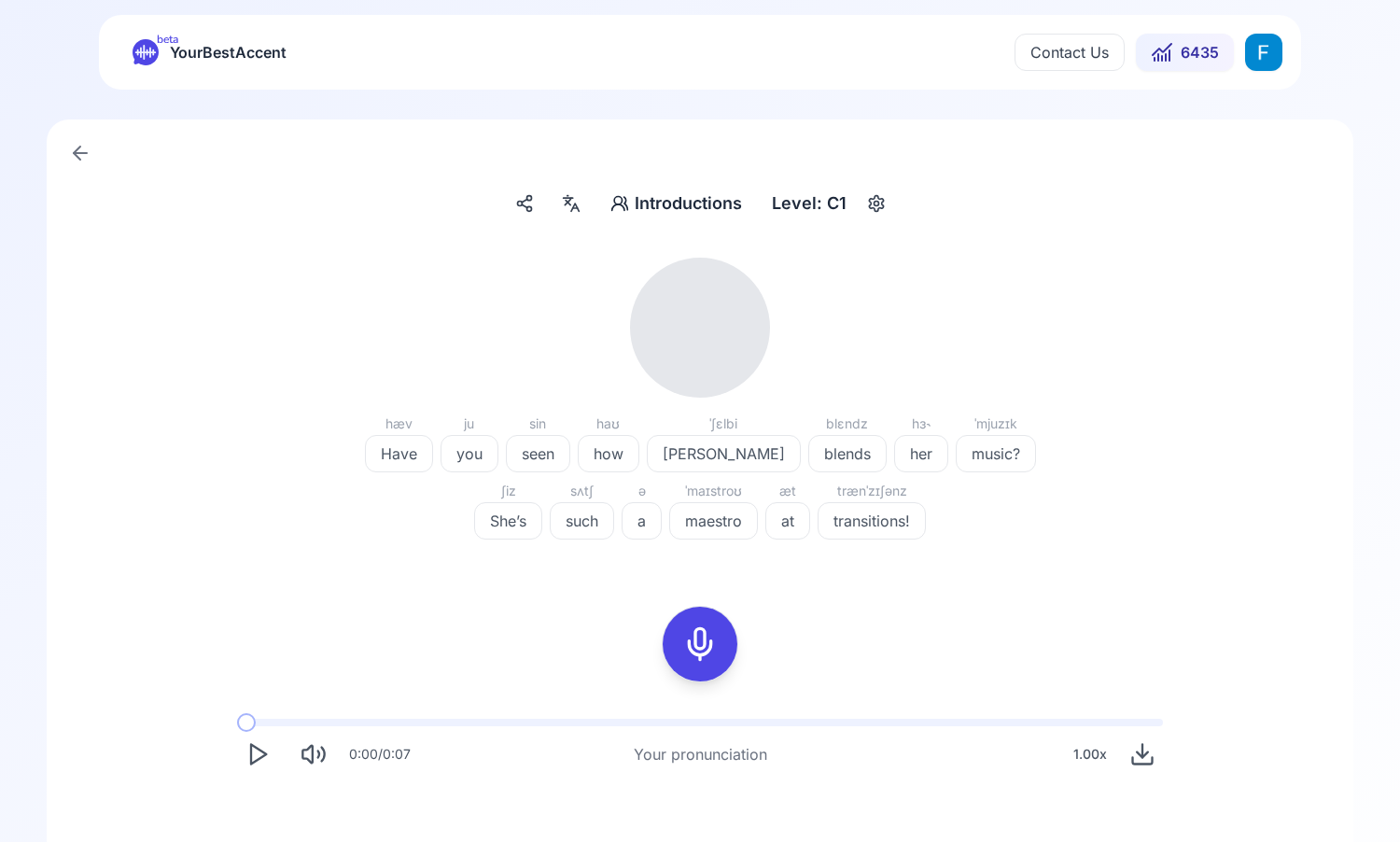
click at [251, 762] on polygon "Play" at bounding box center [258, 755] width 15 height 19
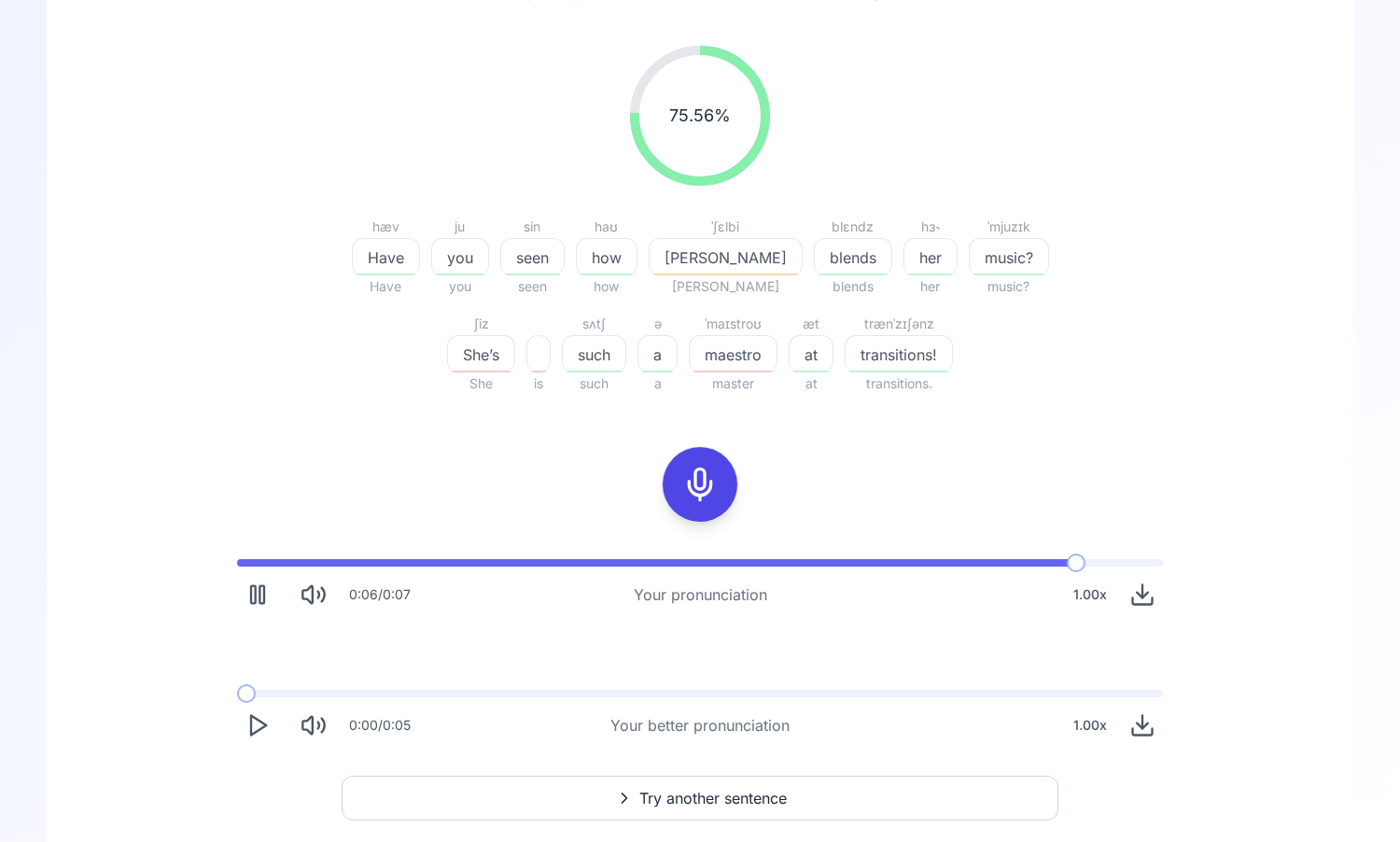
scroll to position [265, 0]
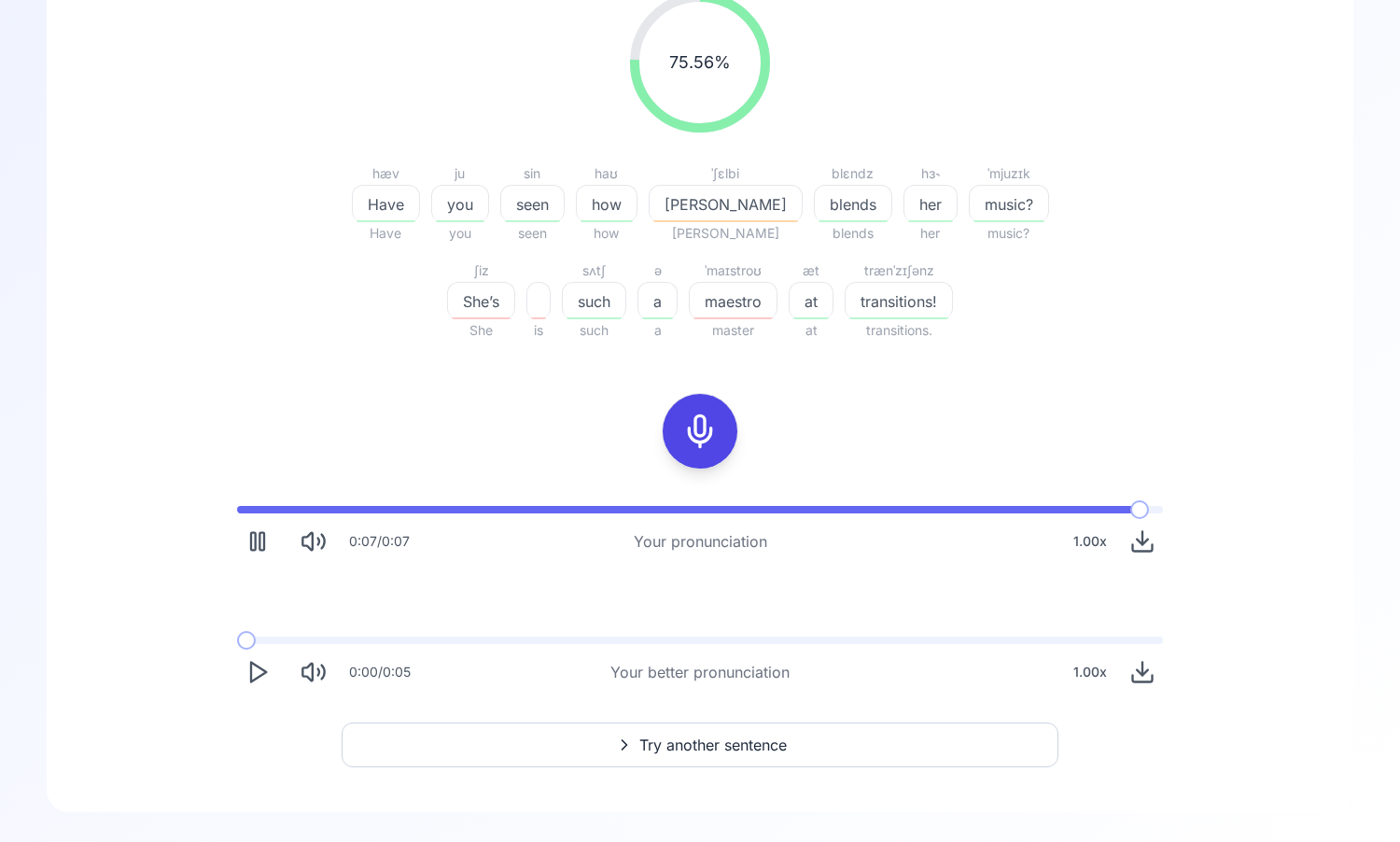
click at [257, 670] on icon "Play" at bounding box center [257, 671] width 26 height 26
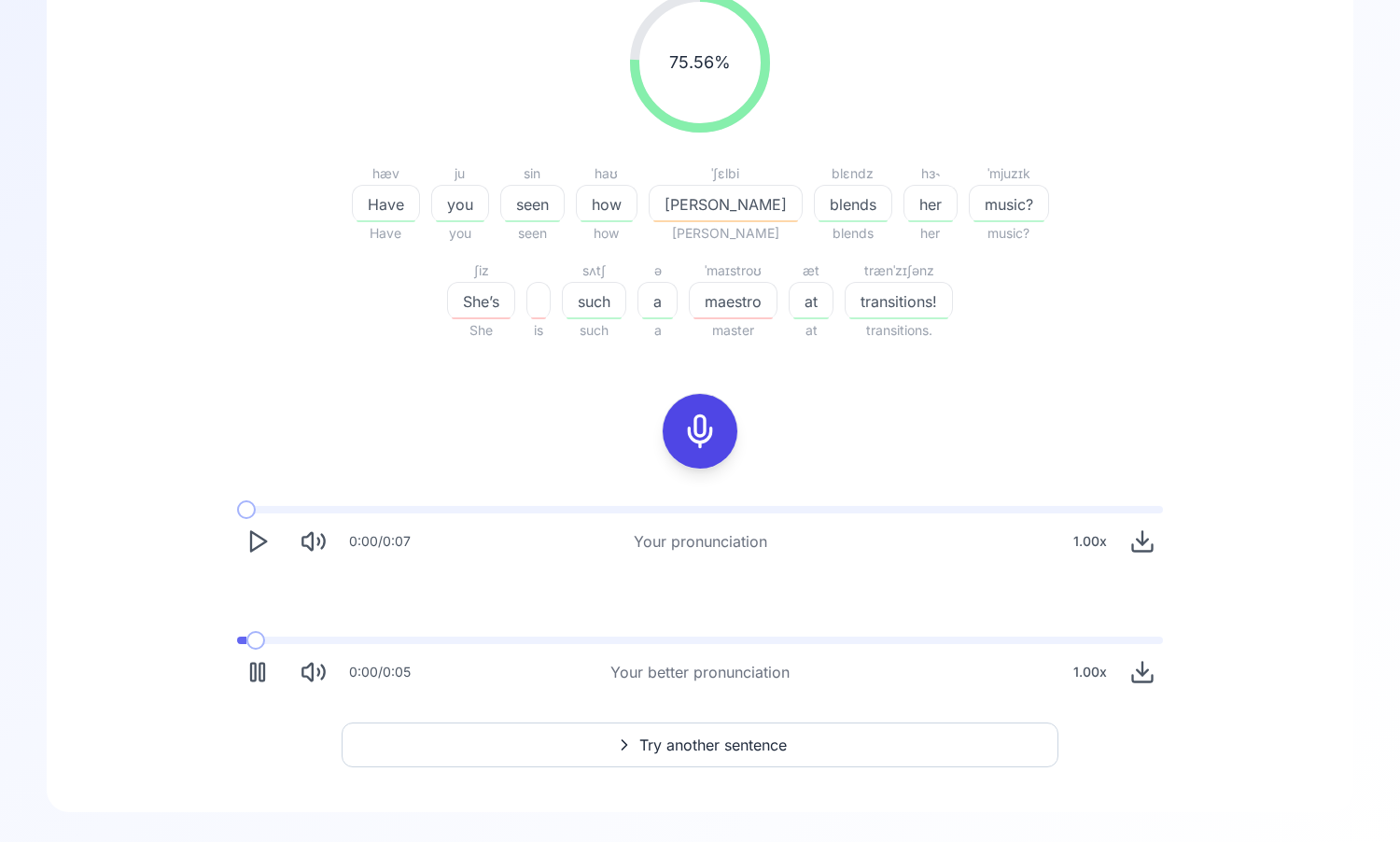
click at [237, 638] on span at bounding box center [242, 640] width 10 height 8
click at [275, 662] on button "Pause" at bounding box center [257, 672] width 41 height 41
click at [237, 638] on span at bounding box center [246, 640] width 19 height 8
click at [268, 681] on icon "Play" at bounding box center [257, 671] width 26 height 26
click at [590, 642] on span at bounding box center [700, 640] width 926 height 8
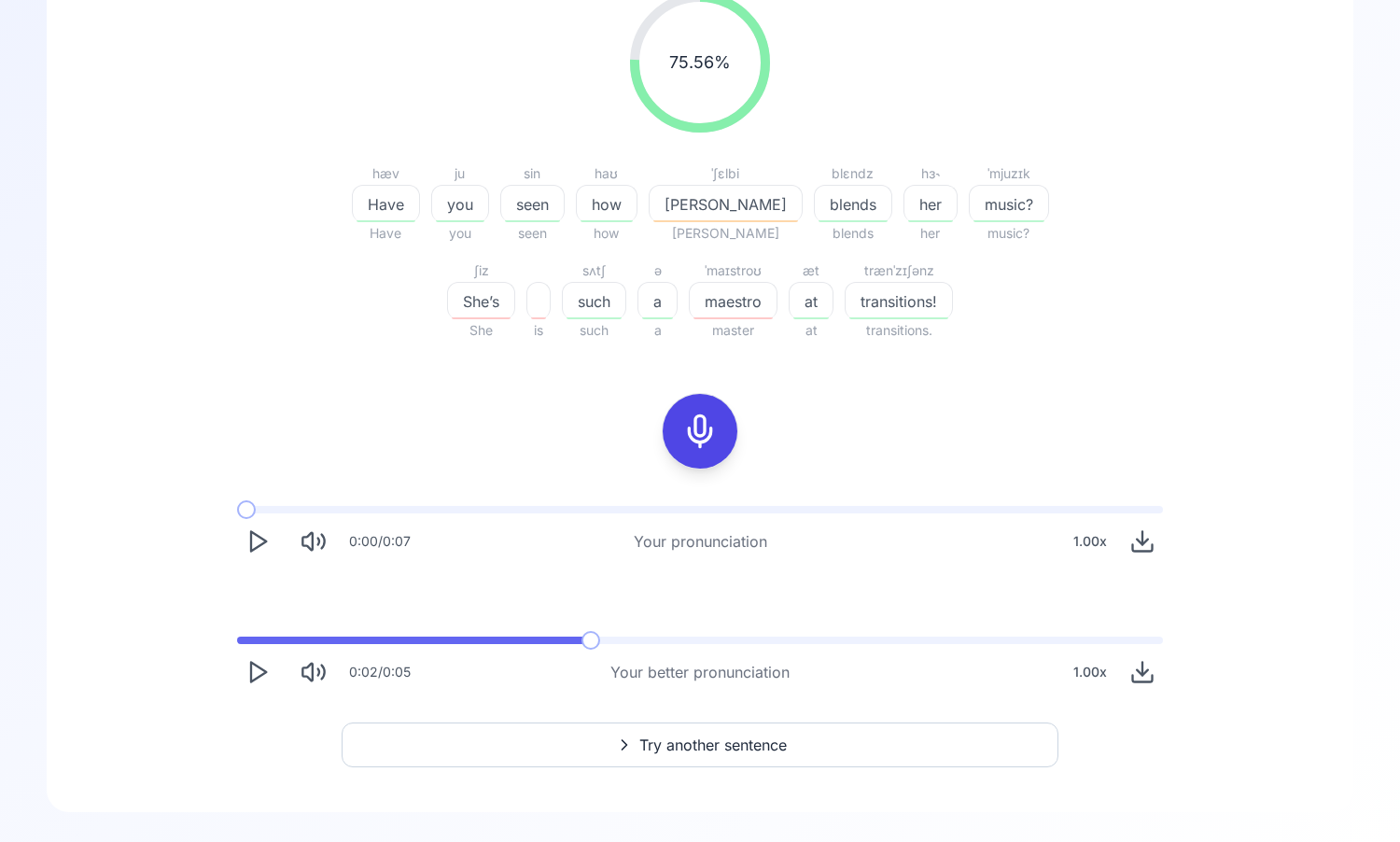
click at [252, 666] on icon "Play" at bounding box center [257, 671] width 26 height 26
click at [689, 335] on span "master" at bounding box center [733, 330] width 89 height 22
click at [258, 669] on icon "Play" at bounding box center [257, 671] width 26 height 26
click at [257, 681] on icon "Play" at bounding box center [257, 671] width 26 height 26
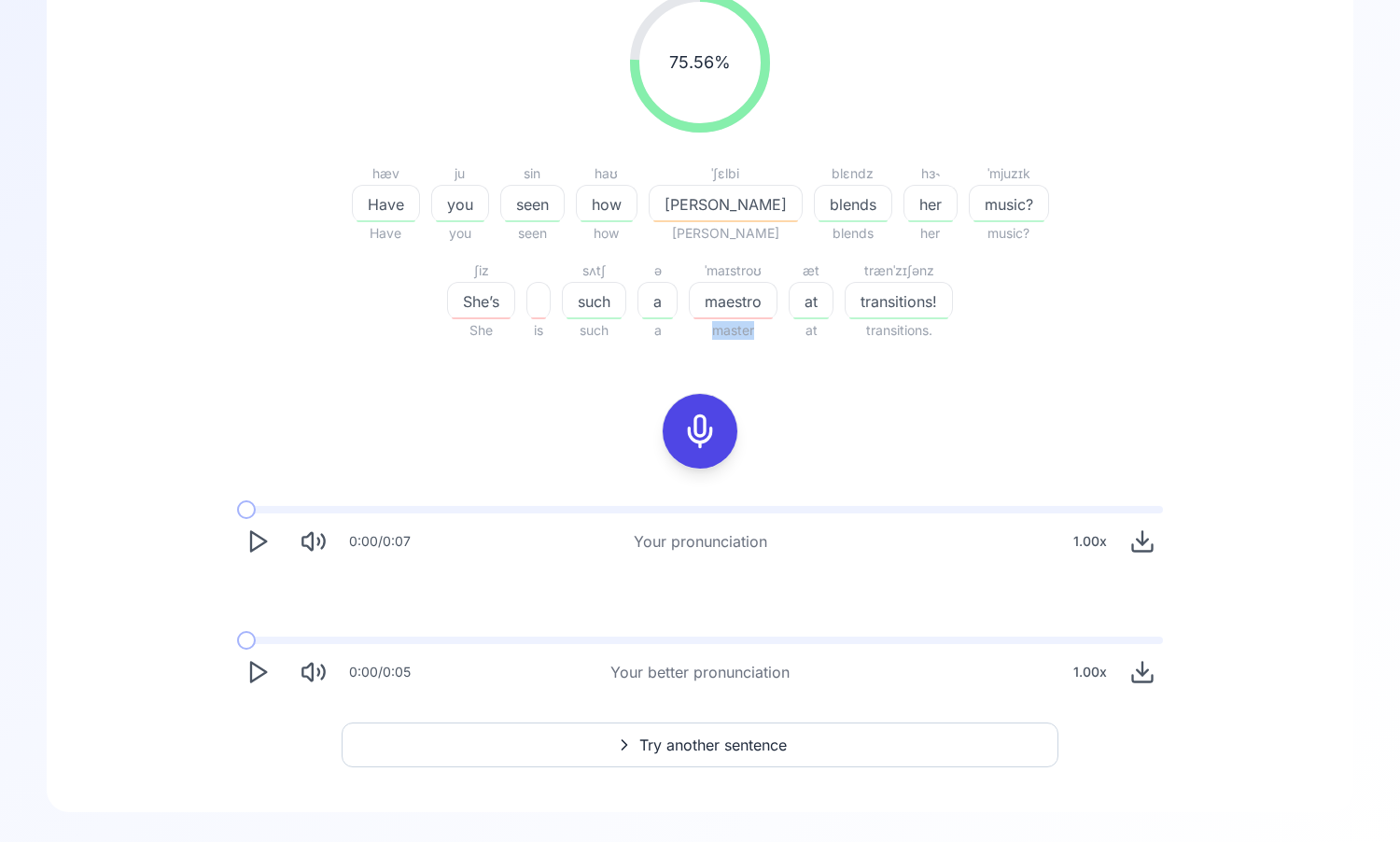
click at [245, 670] on icon "Play" at bounding box center [257, 671] width 26 height 26
click at [248, 683] on icon "Play" at bounding box center [257, 671] width 26 height 26
click at [249, 663] on icon "Play" at bounding box center [257, 671] width 26 height 26
click at [699, 450] on div at bounding box center [700, 431] width 45 height 75
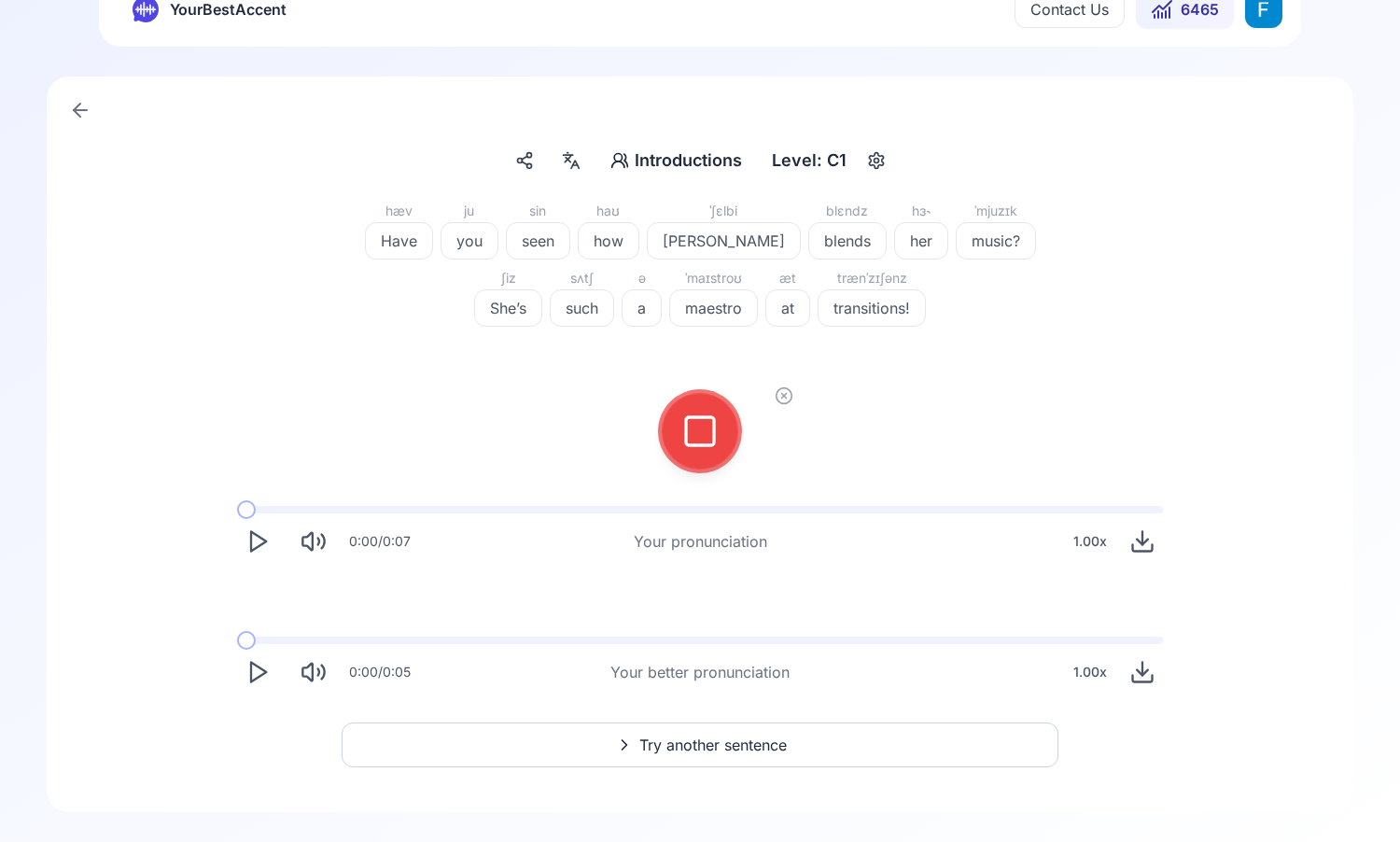
click at [694, 457] on div at bounding box center [700, 431] width 45 height 75
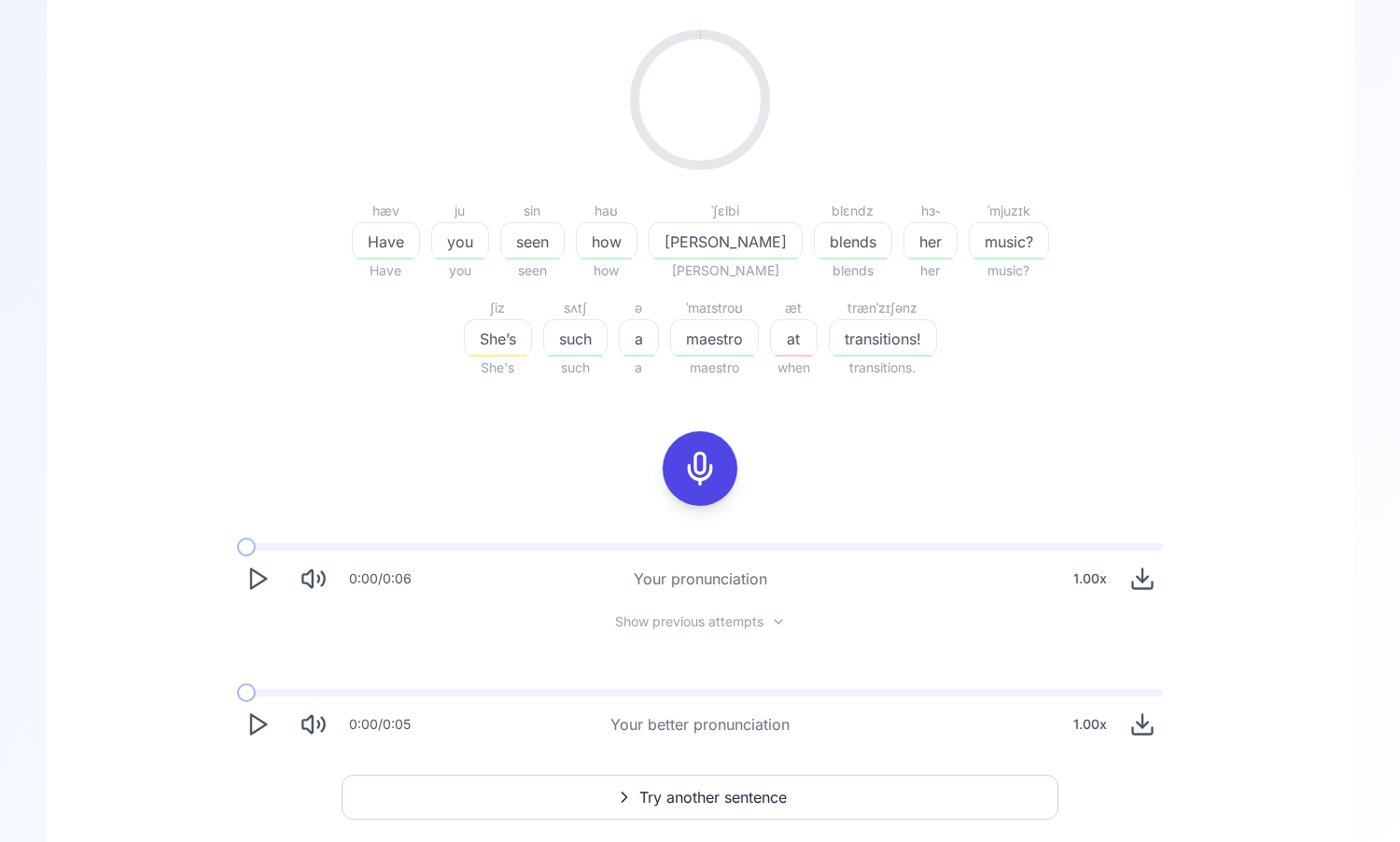
scroll to position [265, 0]
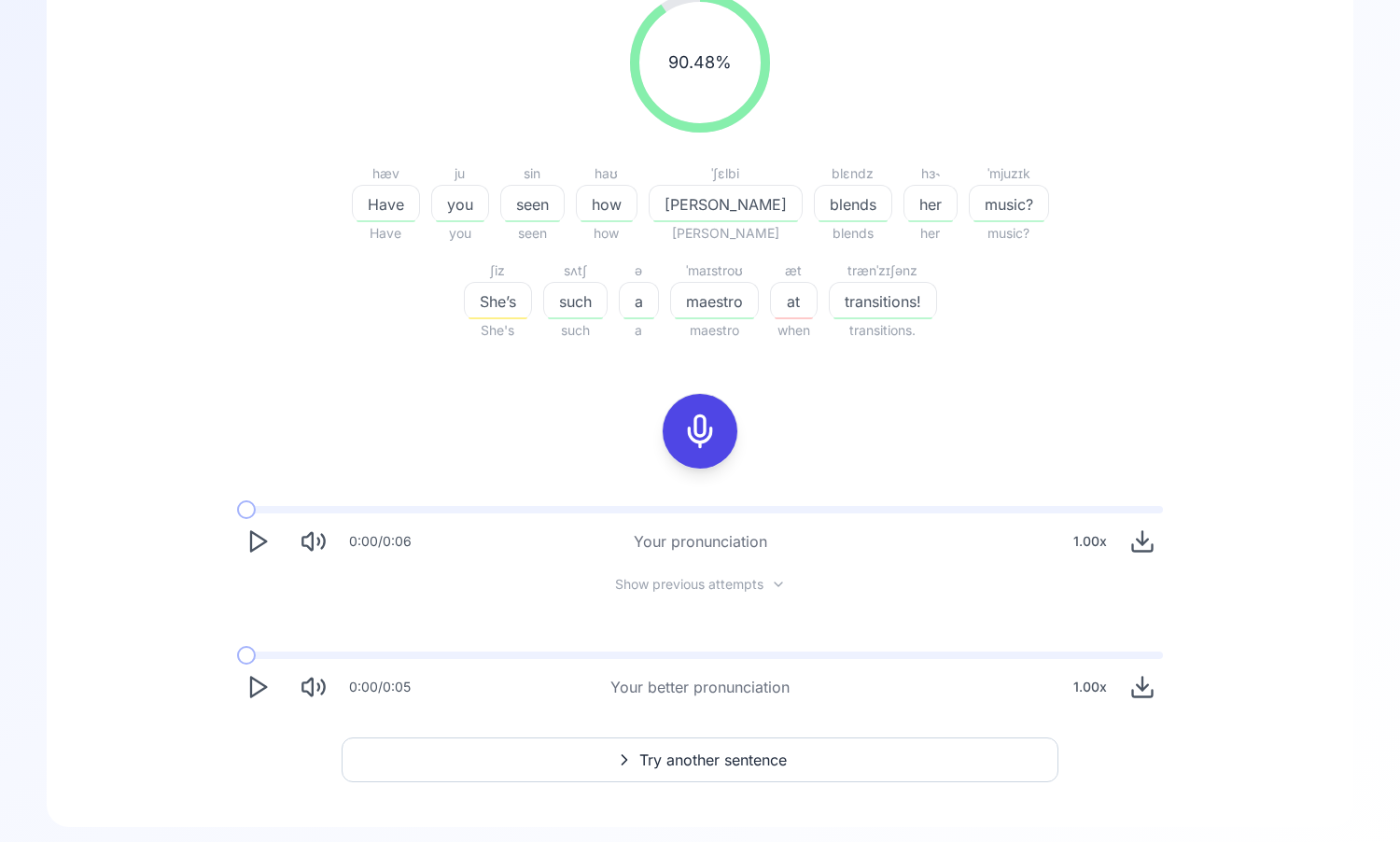
click at [262, 540] on polygon "Play" at bounding box center [258, 542] width 15 height 19
click at [733, 592] on span "Show previous attempts" at bounding box center [689, 584] width 148 height 19
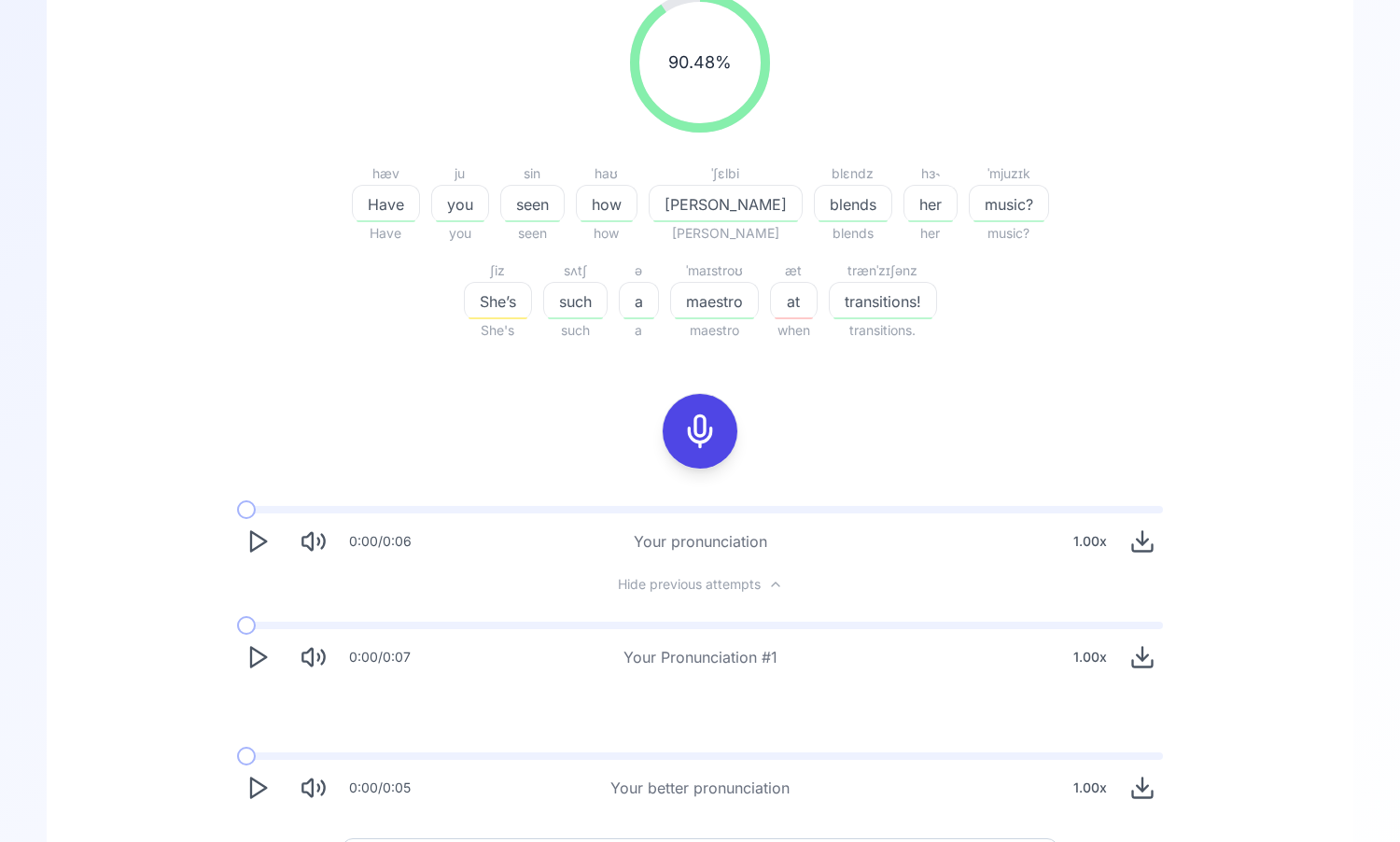
click at [257, 656] on icon "Play" at bounding box center [257, 657] width 26 height 26
click at [257, 546] on polygon "Play" at bounding box center [258, 542] width 15 height 19
click at [1139, 541] on icon "Download audio" at bounding box center [1142, 543] width 11 height 6
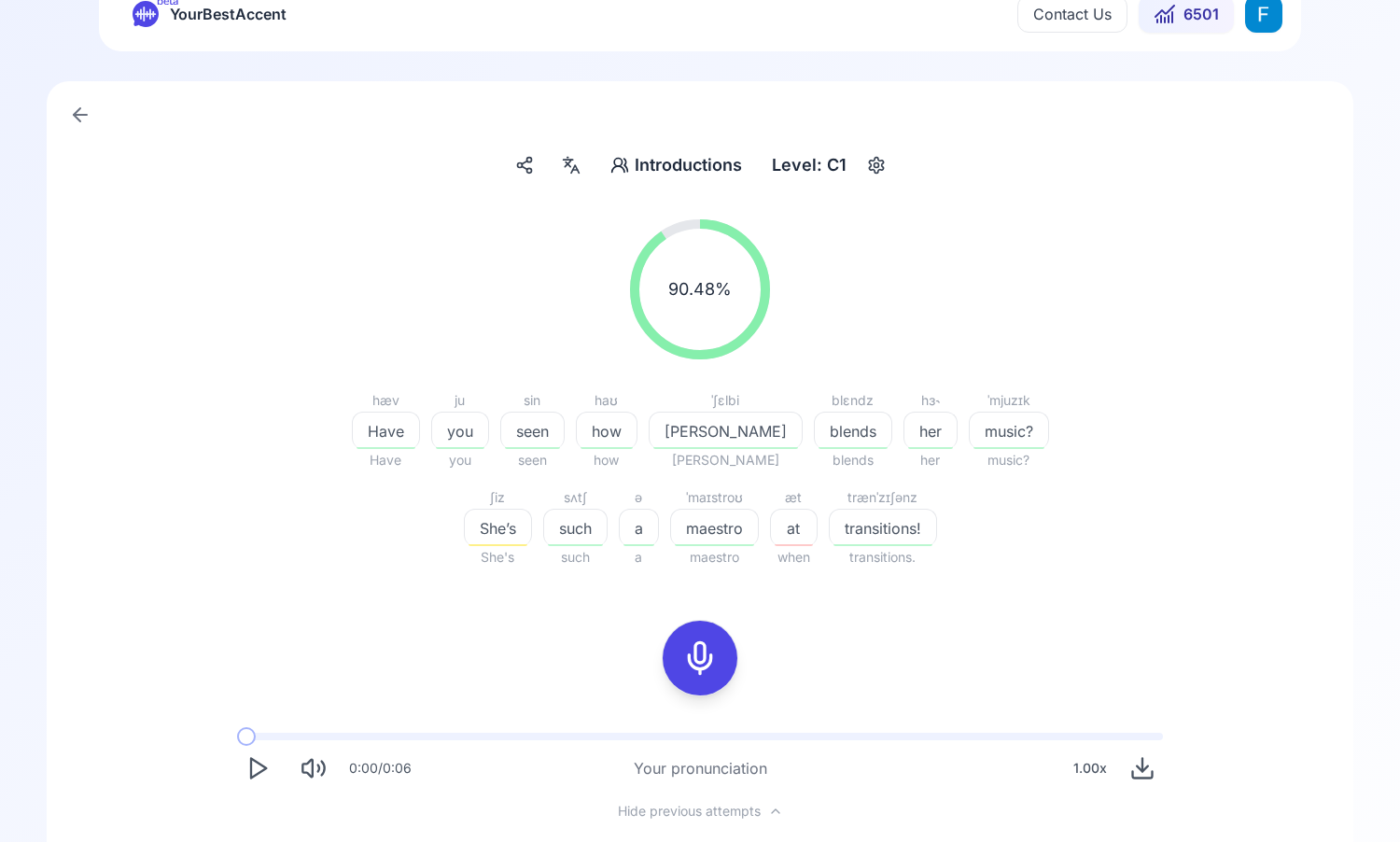
scroll to position [0, 0]
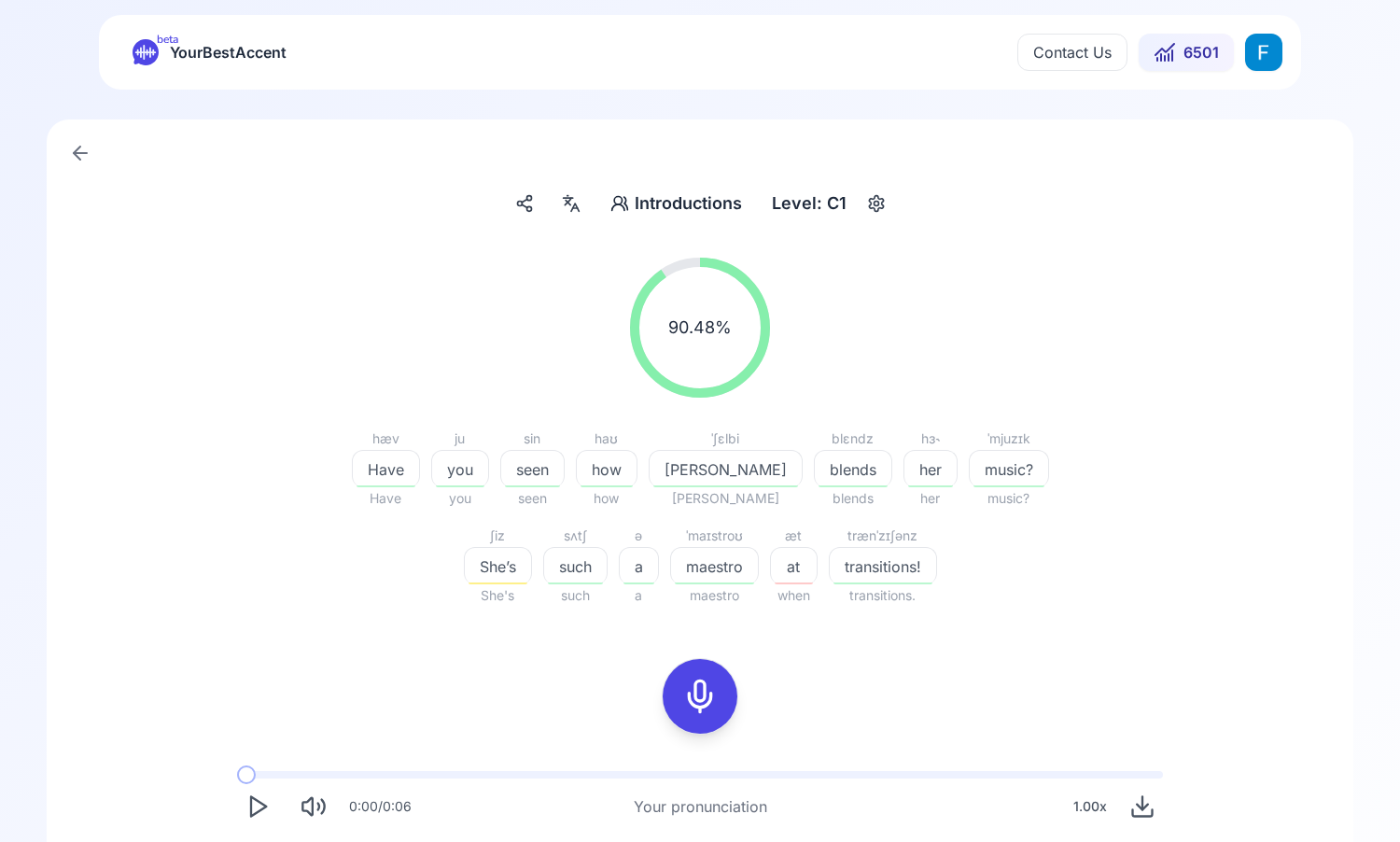
click at [638, 210] on span "Introductions" at bounding box center [689, 203] width 107 height 26
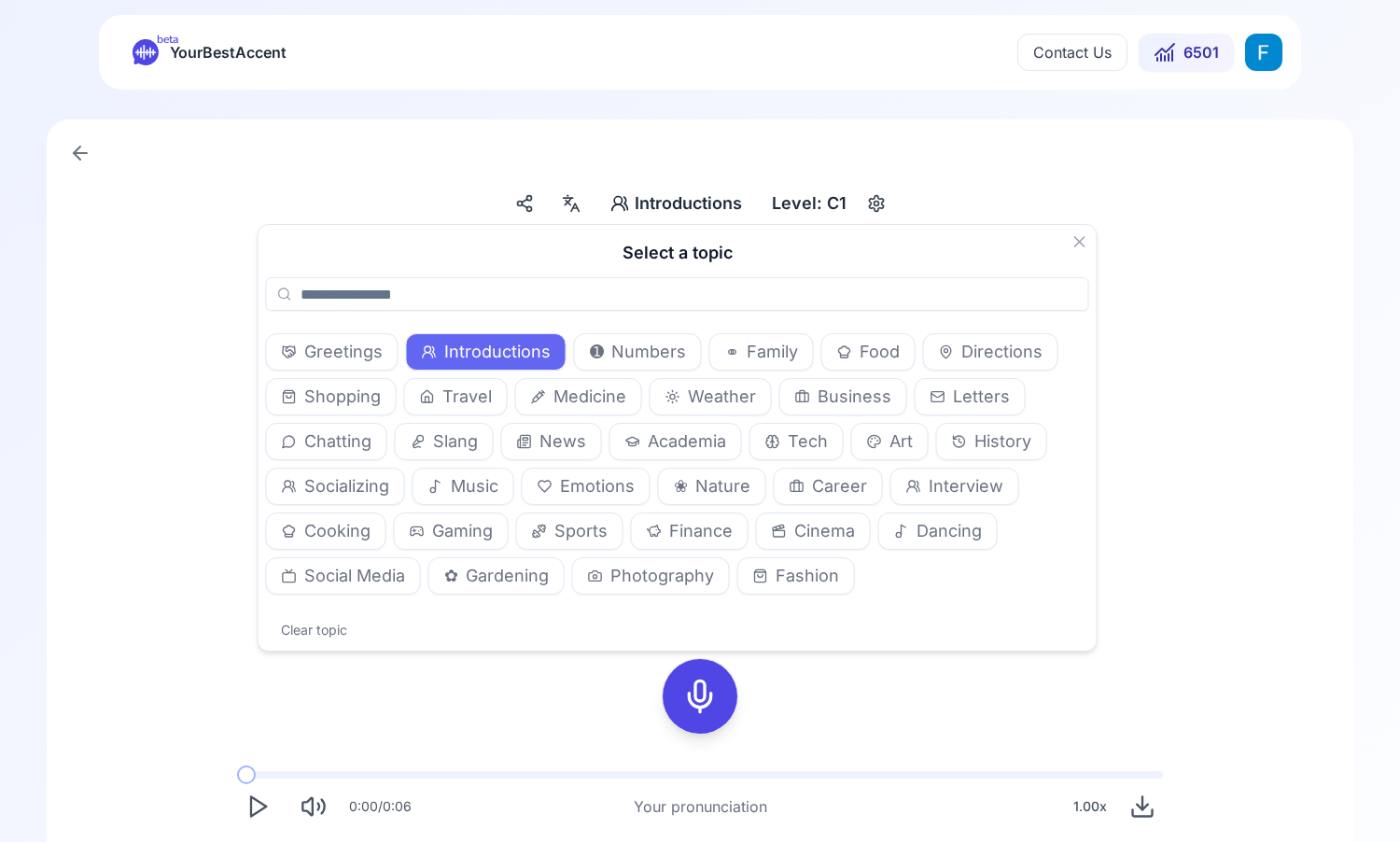
click at [325, 630] on button "Clear topic" at bounding box center [314, 630] width 96 height 26
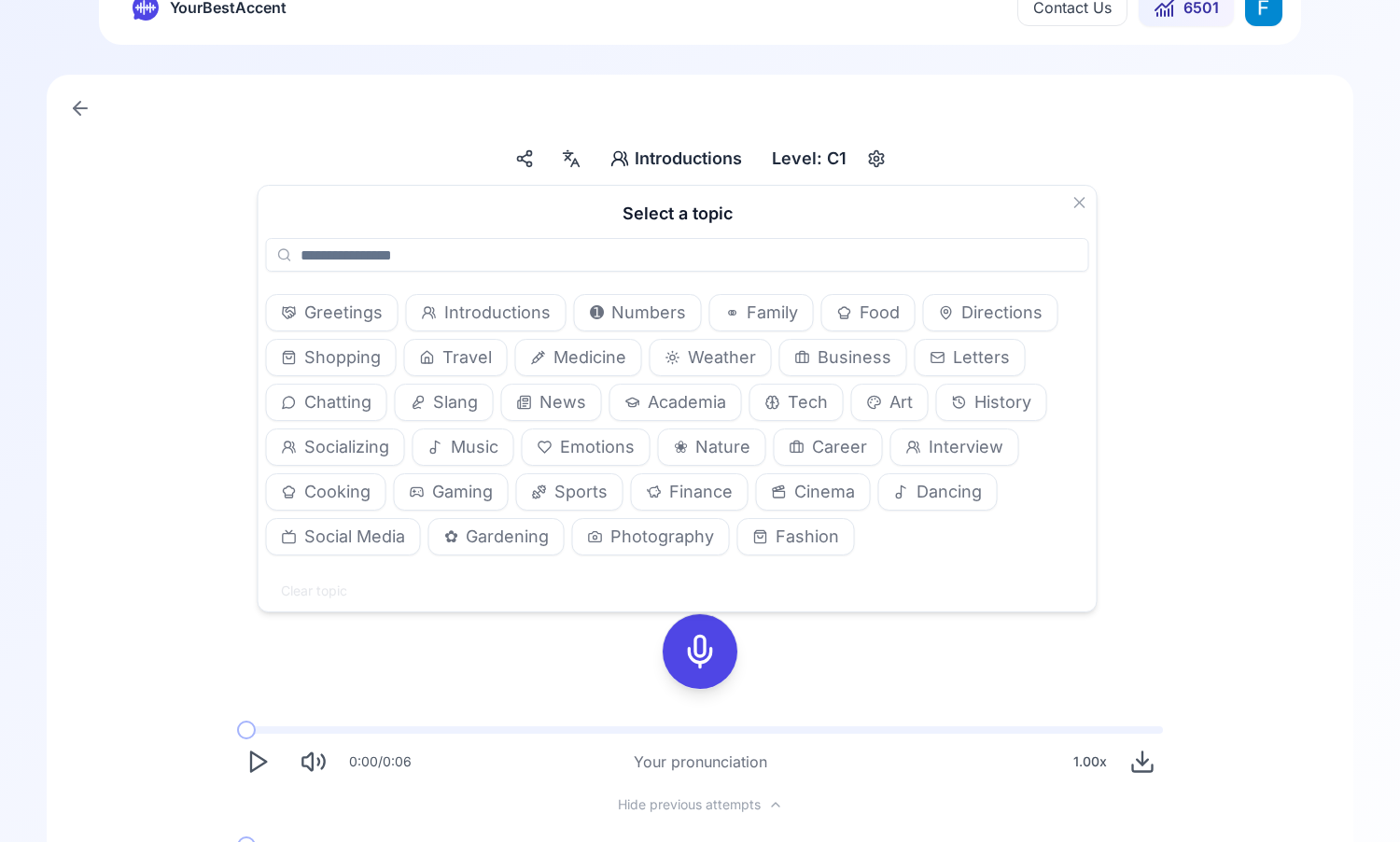
scroll to position [56, 0]
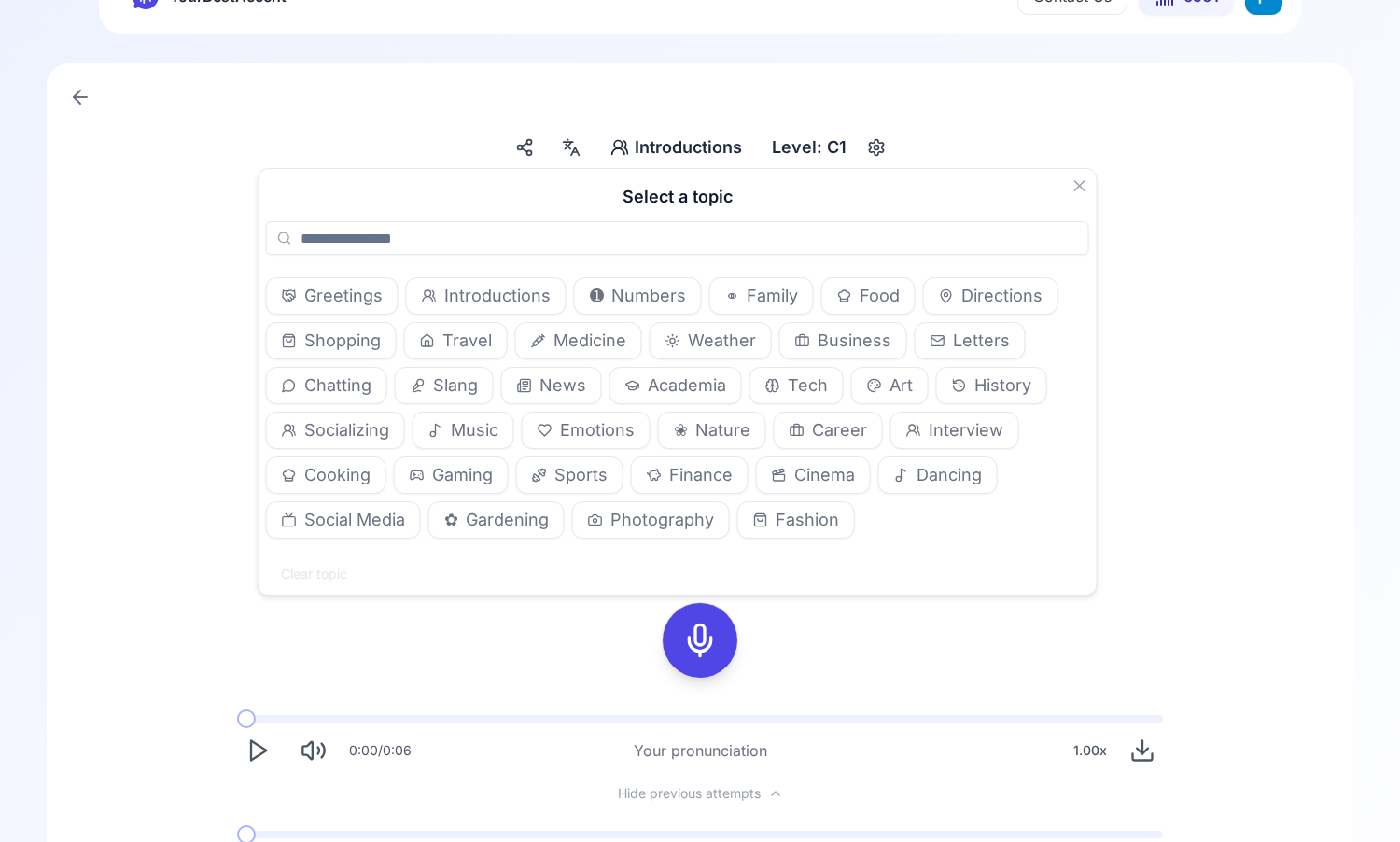
click at [1109, 298] on div "90.48 % 90.48 %" at bounding box center [700, 272] width 1076 height 170
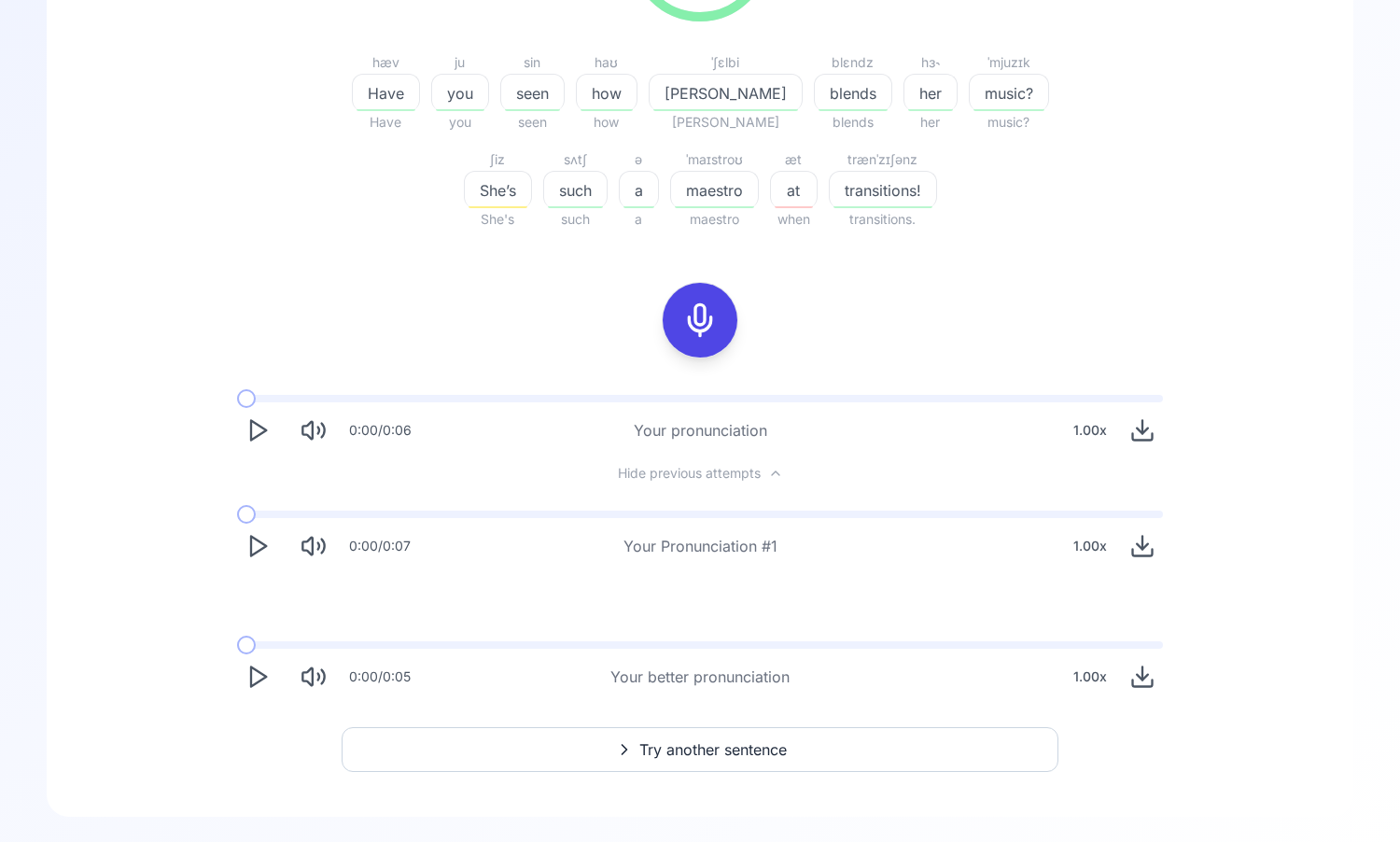
scroll to position [381, 0]
click at [729, 751] on span "Try another sentence" at bounding box center [712, 745] width 147 height 22
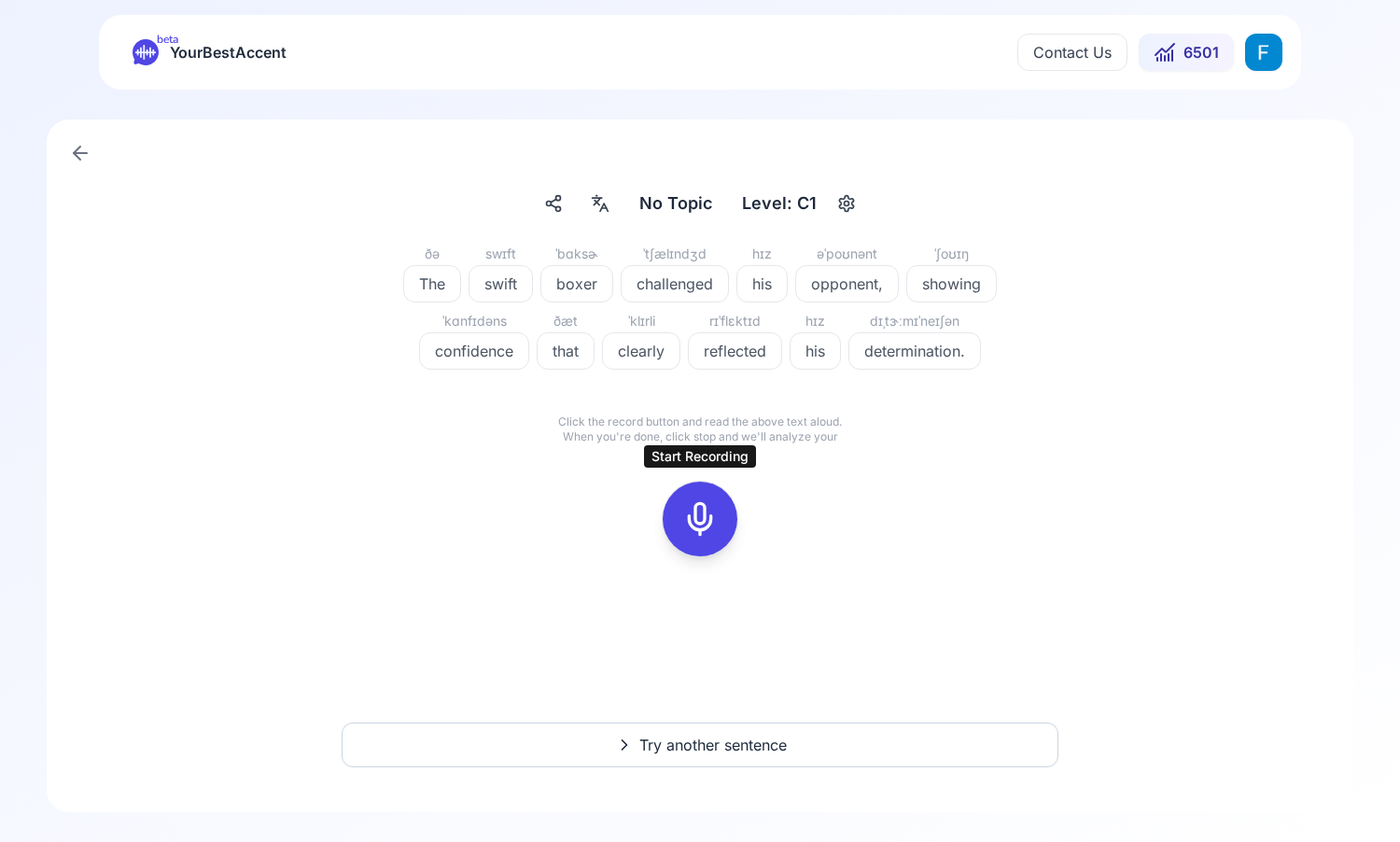
click at [727, 517] on button at bounding box center [700, 518] width 75 height 75
click at [680, 516] on div at bounding box center [700, 518] width 45 height 75
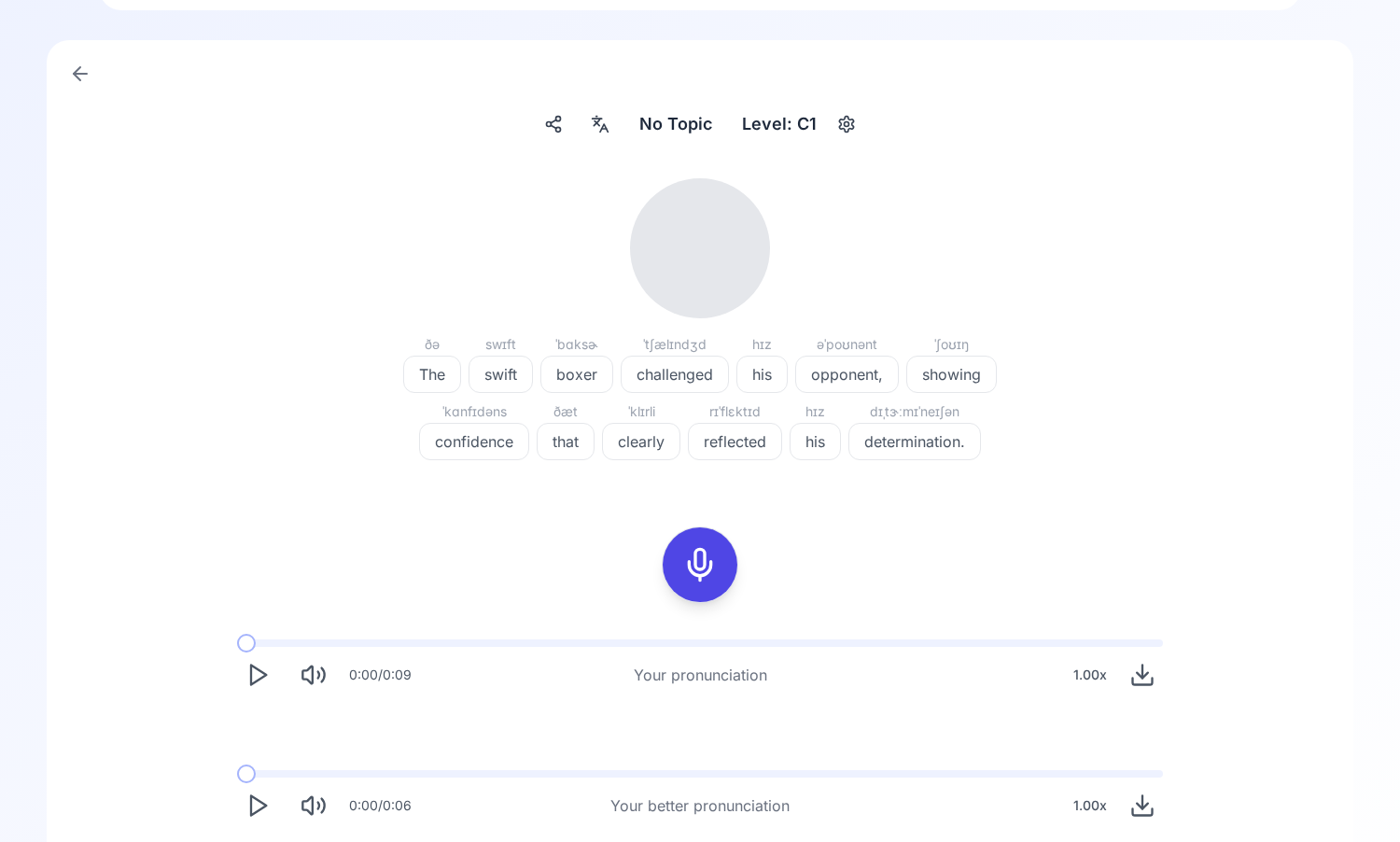
scroll to position [124, 0]
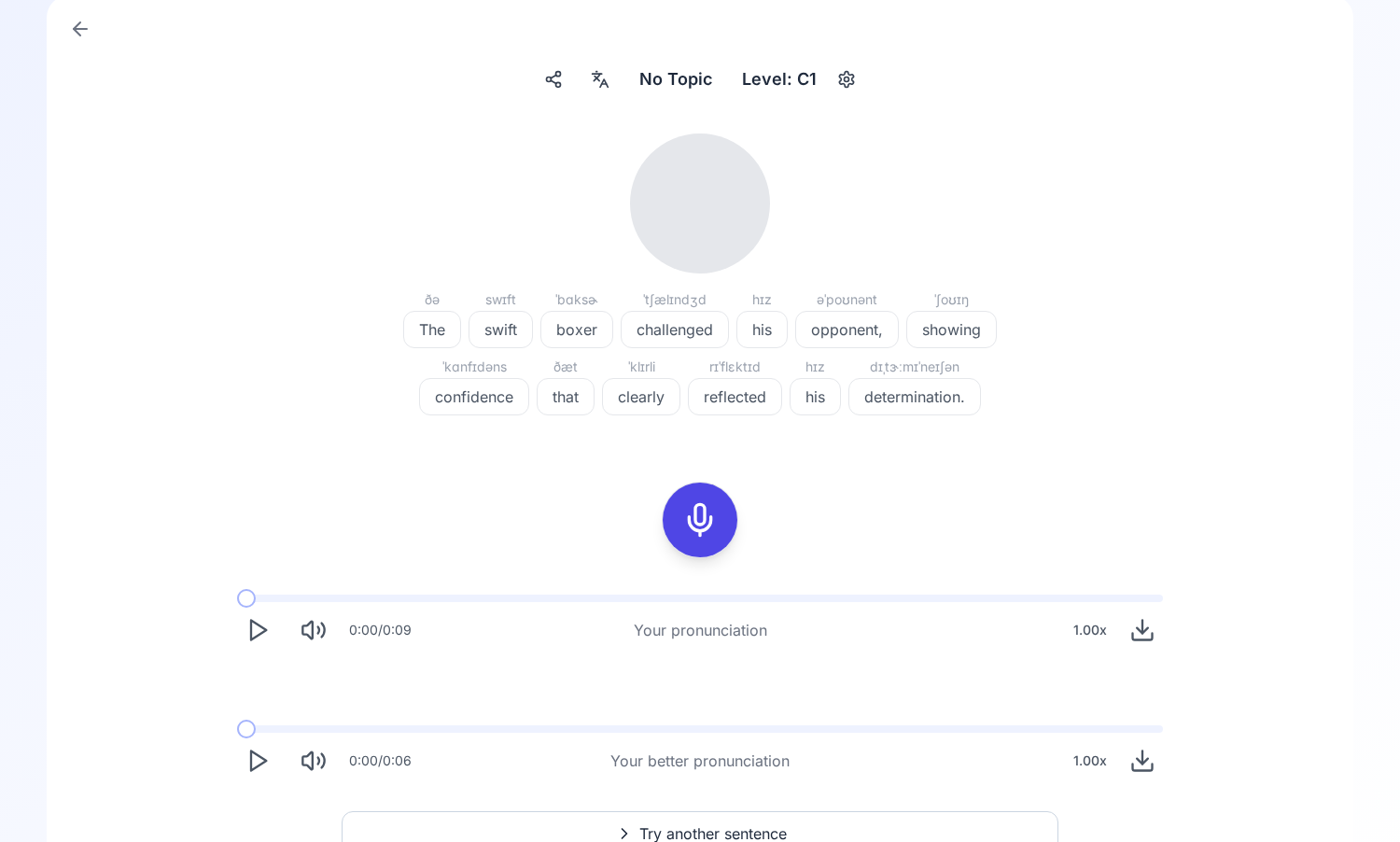
click at [254, 641] on icon "Play" at bounding box center [257, 630] width 26 height 26
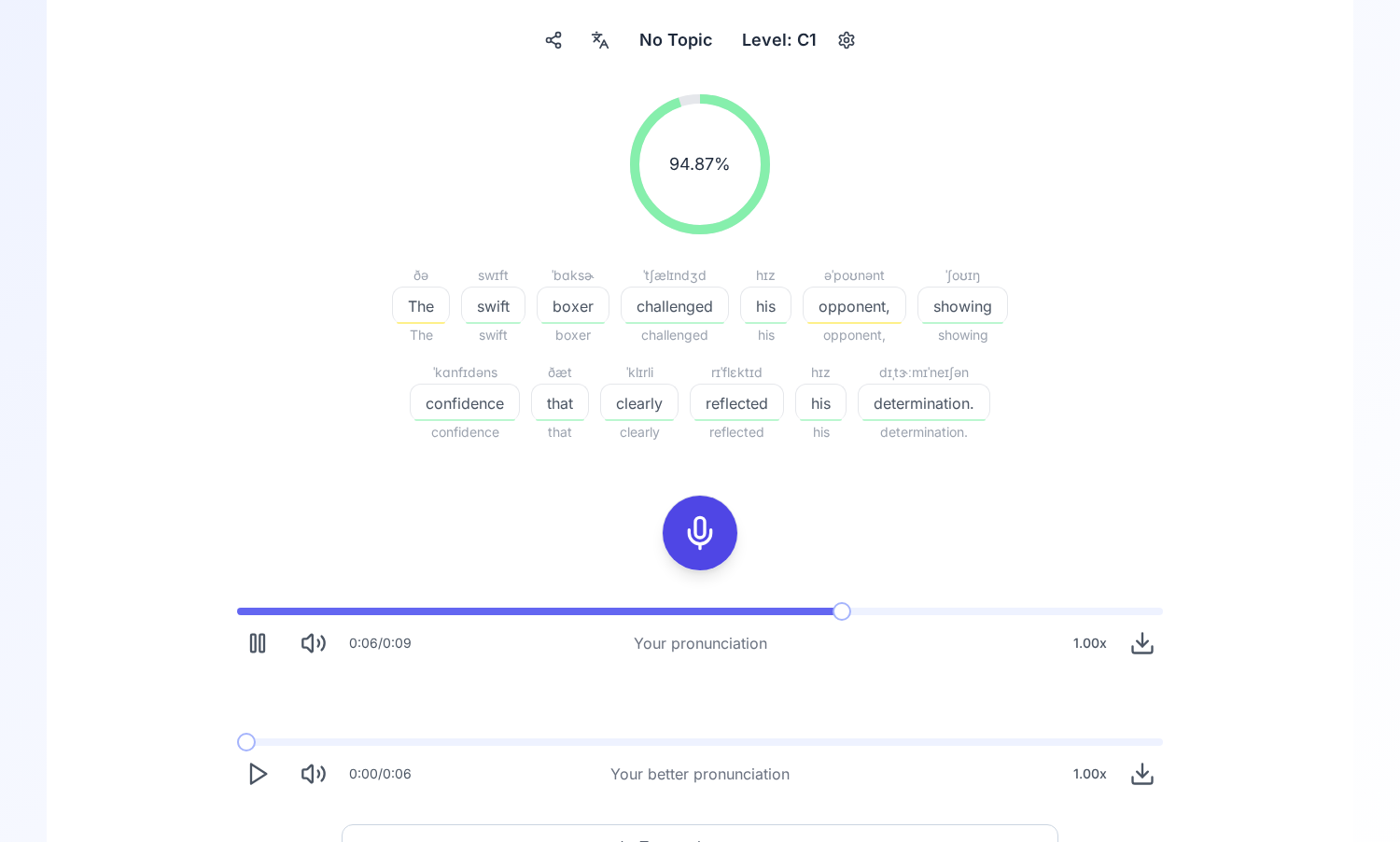
scroll to position [165, 0]
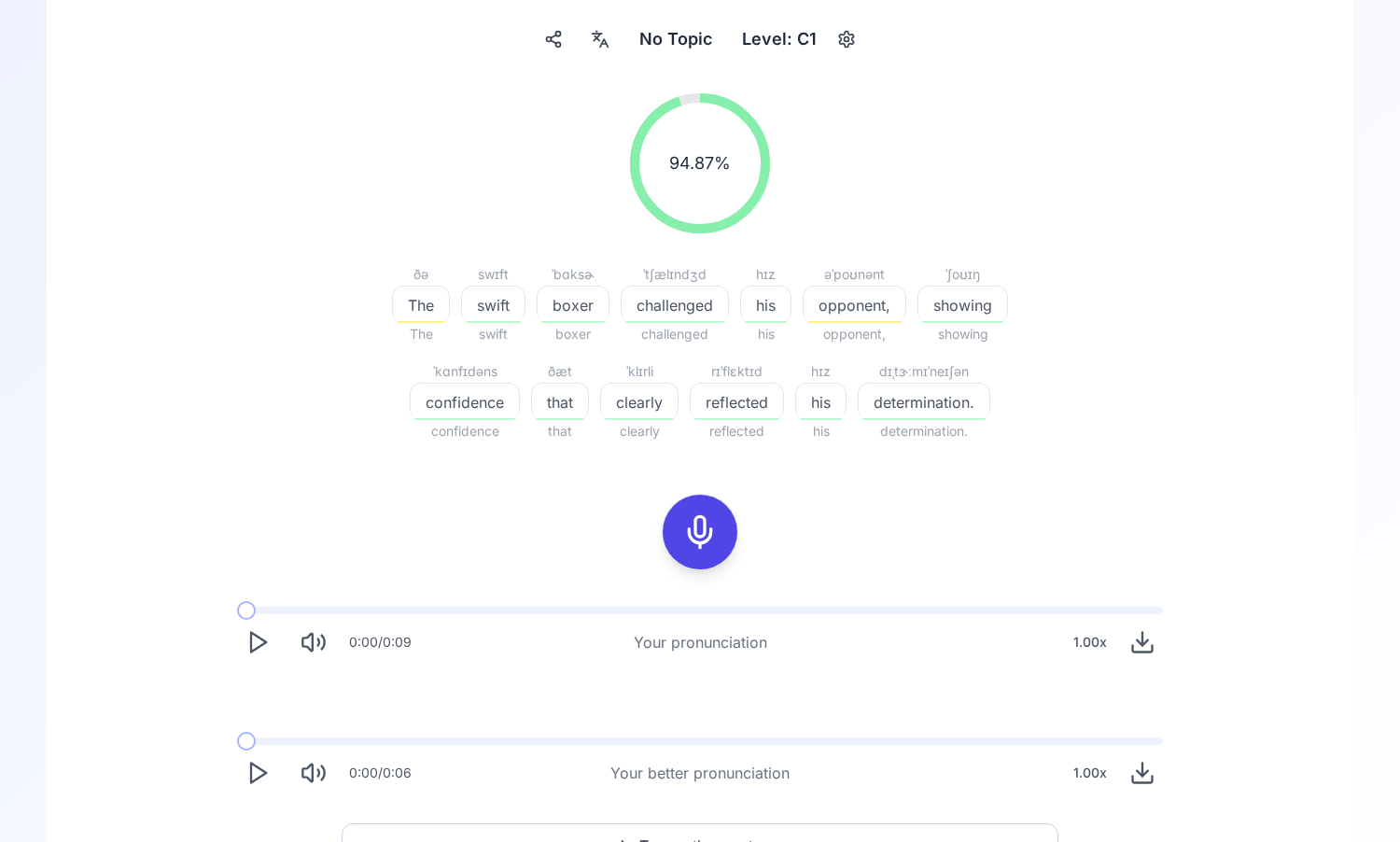
click at [279, 765] on div "0:00 / 0:06" at bounding box center [323, 773] width 174 height 41
click at [261, 770] on polygon "Play" at bounding box center [258, 774] width 15 height 19
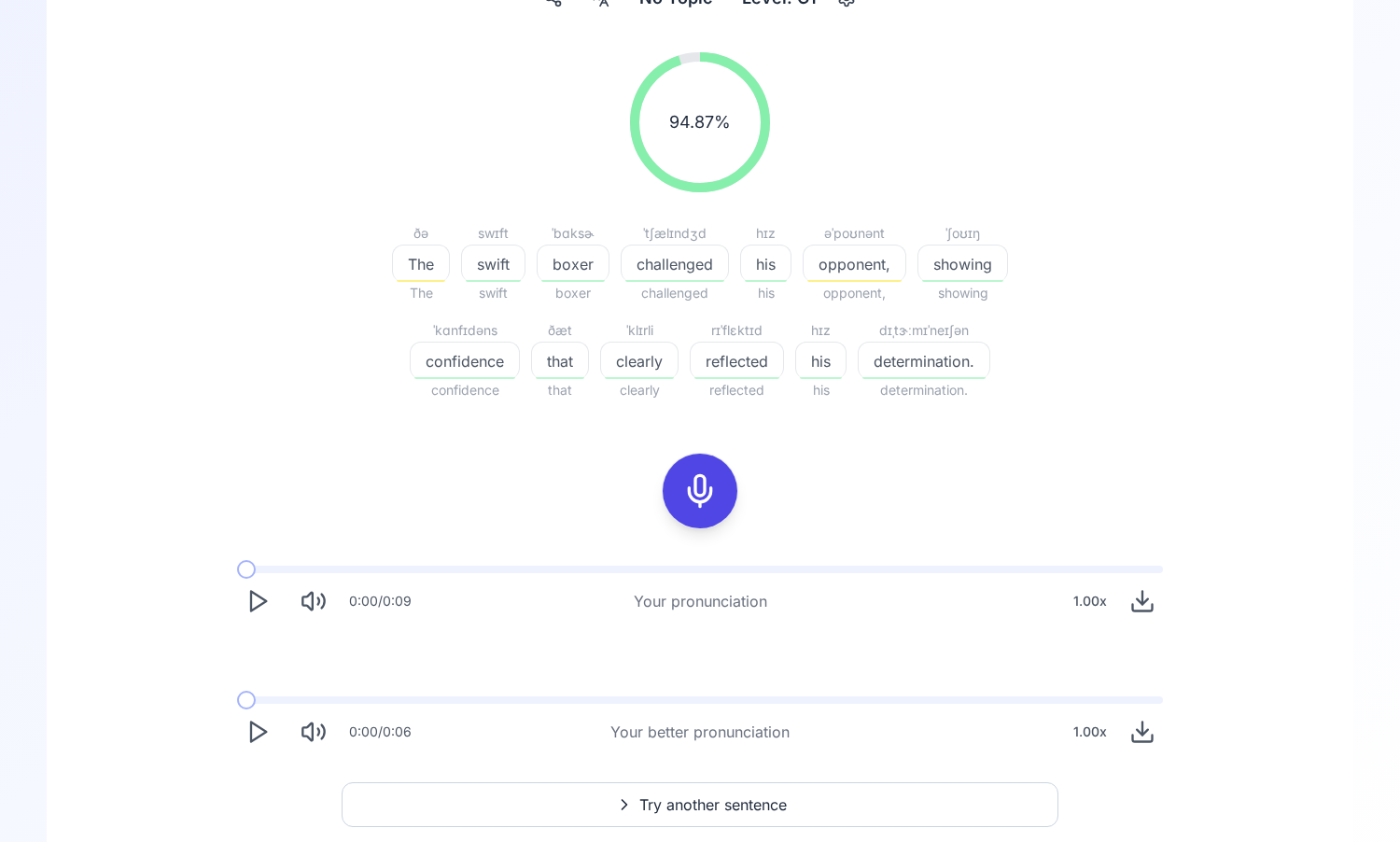
click at [254, 734] on icon "Play" at bounding box center [257, 732] width 26 height 26
click at [252, 741] on polygon "Play" at bounding box center [258, 733] width 15 height 19
click at [1088, 731] on div "1.00 x" at bounding box center [1090, 732] width 49 height 37
click at [1048, 656] on span "0.85" at bounding box center [1038, 660] width 28 height 37
click at [383, 644] on div "0:00 / 0:09 Your pronunciation 1.00 x 0:00 / 0:06 Your better pronunciation 0.8…" at bounding box center [700, 659] width 1194 height 216
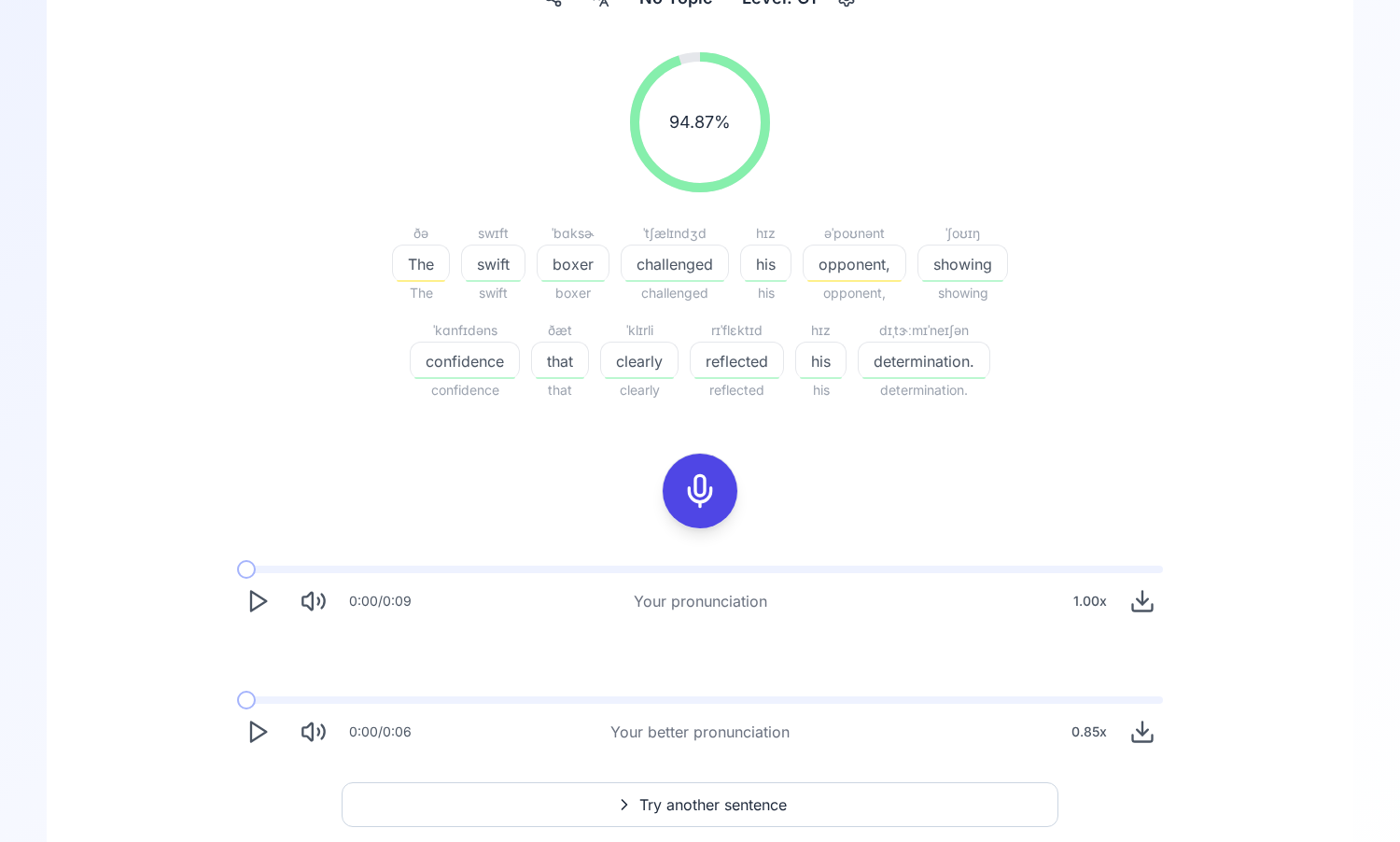
click at [249, 743] on icon "Play" at bounding box center [257, 732] width 26 height 26
click at [1085, 739] on div "0.85 x" at bounding box center [1089, 732] width 51 height 37
click at [1080, 664] on span "0.9" at bounding box center [1089, 660] width 20 height 37
click at [782, 617] on div "0:00 / 0:09 Your pronunciation 1.00 x" at bounding box center [700, 601] width 926 height 41
click at [264, 732] on polygon "Play" at bounding box center [258, 733] width 15 height 19
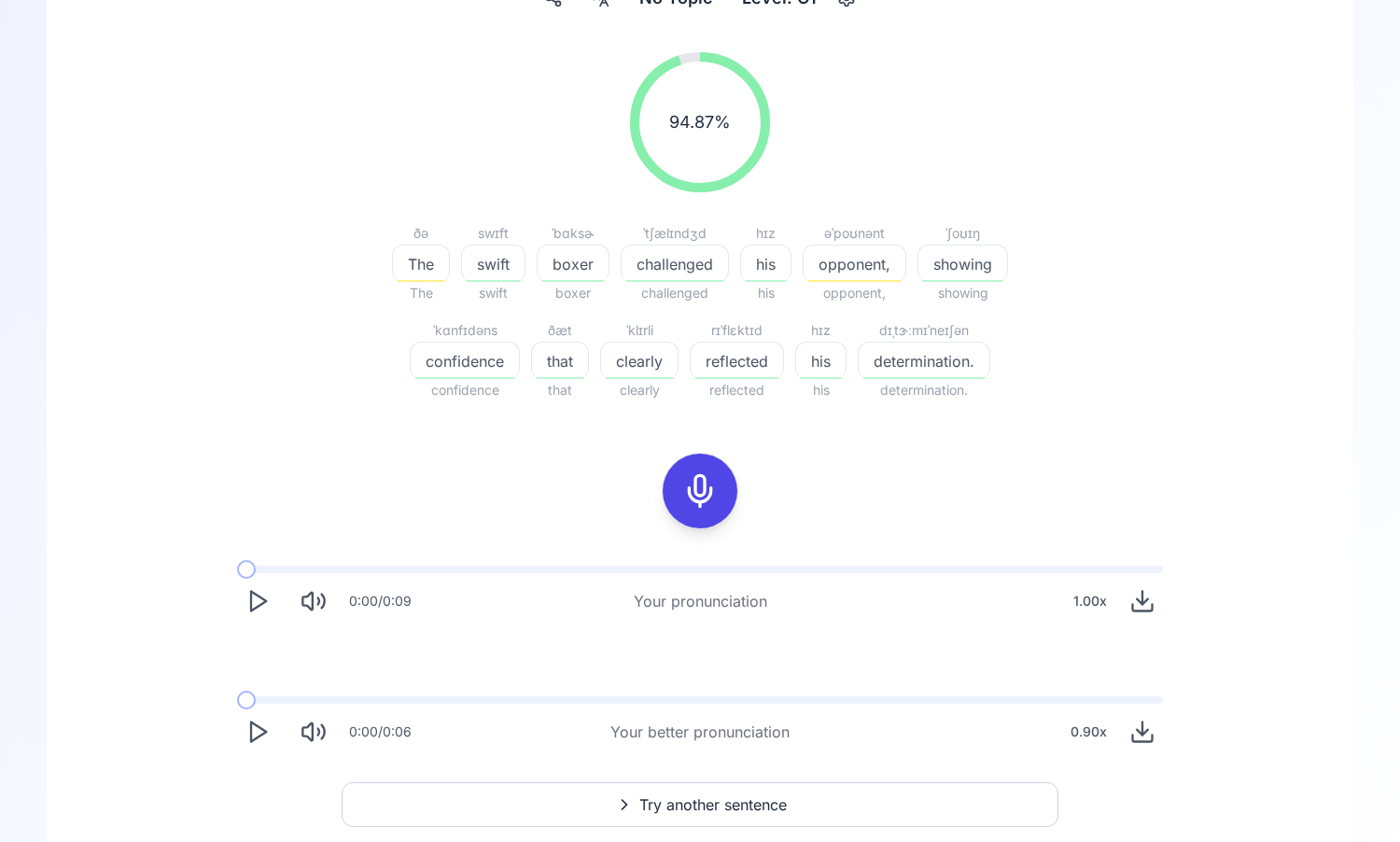
click at [254, 606] on icon "Play" at bounding box center [257, 601] width 26 height 26
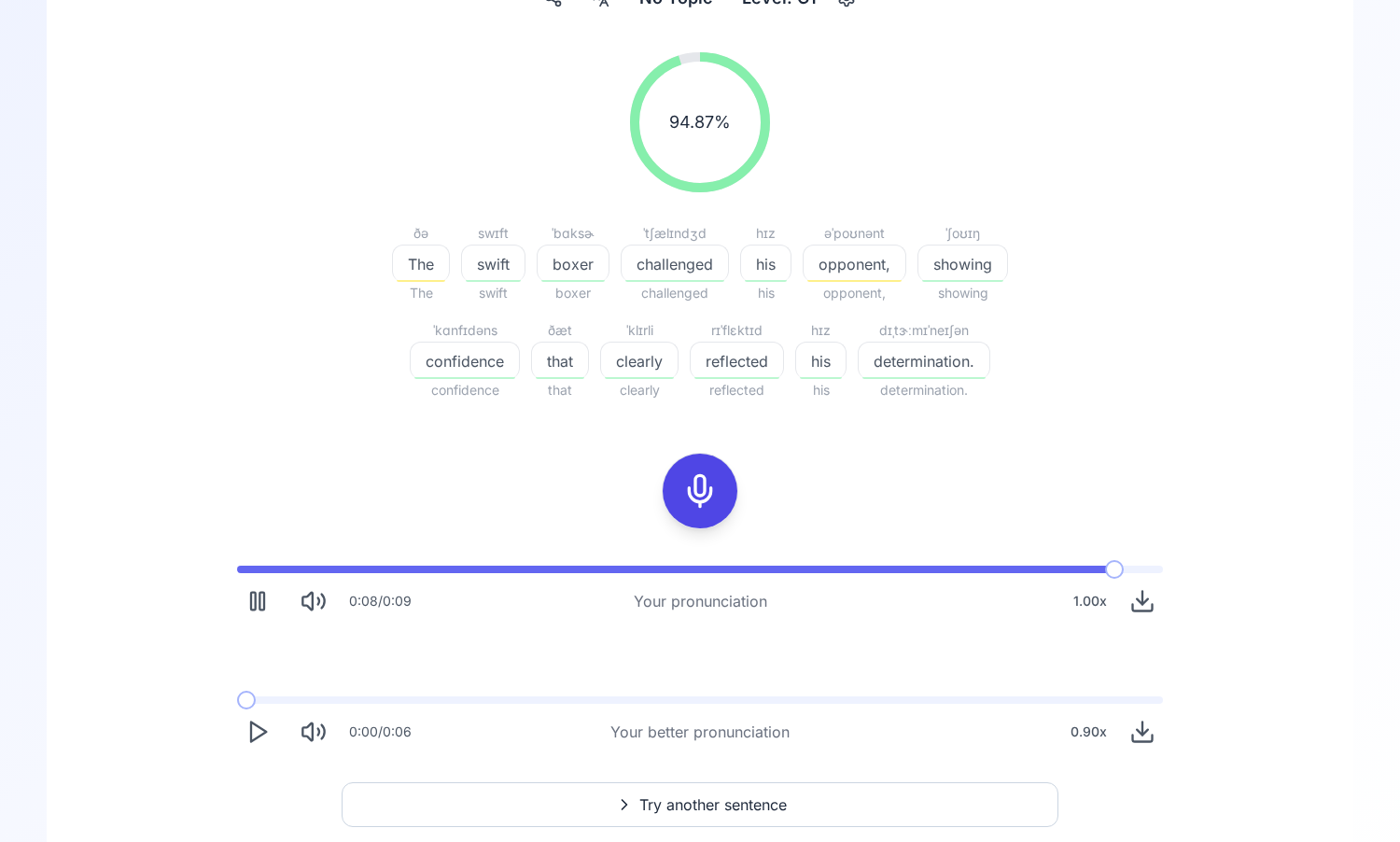
click at [268, 722] on icon "Play" at bounding box center [257, 732] width 26 height 26
click at [267, 735] on icon "Pause" at bounding box center [257, 732] width 26 height 26
drag, startPoint x: 264, startPoint y: 707, endPoint x: 244, endPoint y: 707, distance: 20.0
click at [244, 707] on div "0:00 / 0:06 Your better pronunciation 0.90 x" at bounding box center [700, 724] width 956 height 86
click at [237, 701] on span at bounding box center [237, 701] width 0 height 8
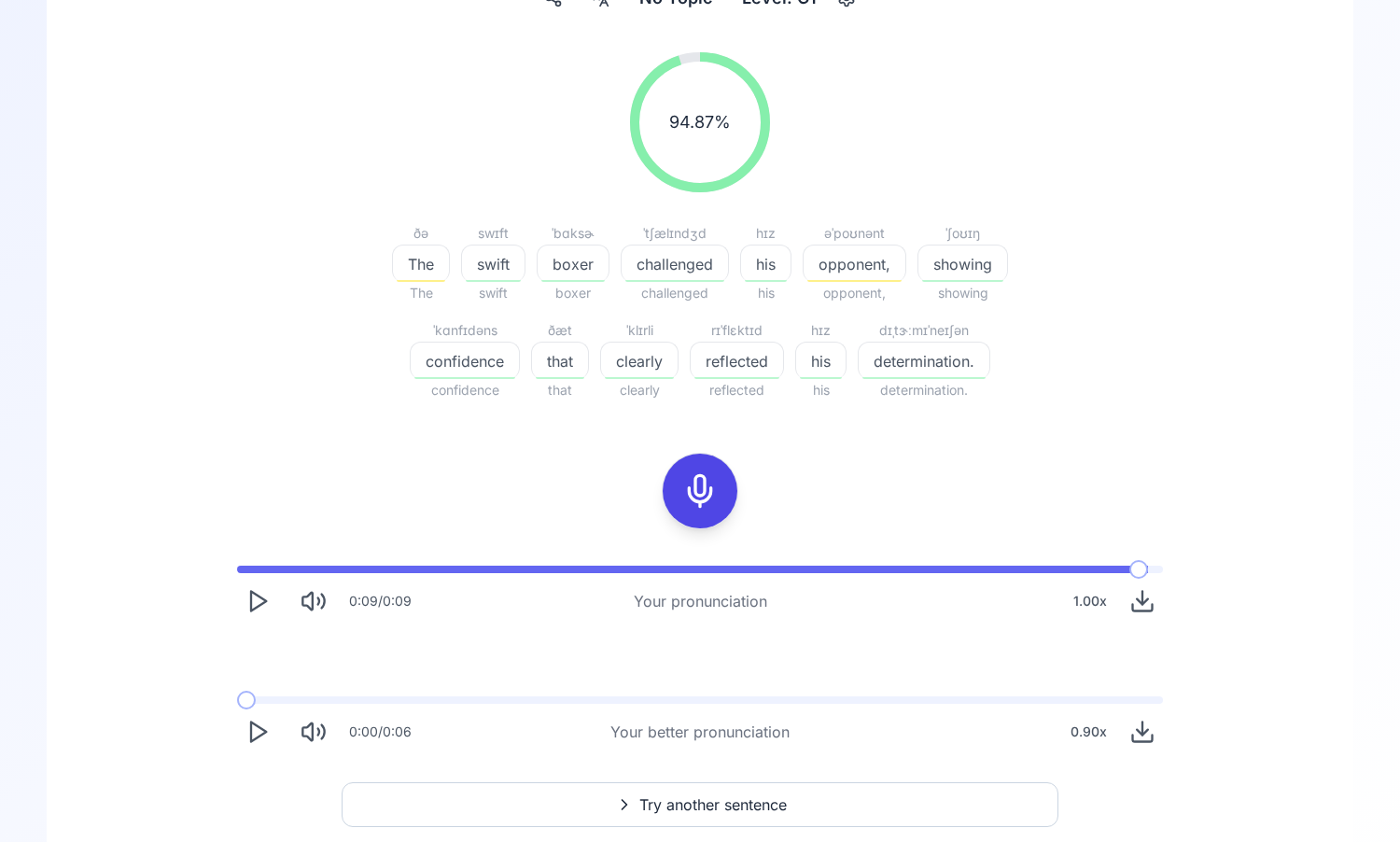
click at [261, 743] on icon "Play" at bounding box center [257, 732] width 26 height 26
click at [254, 604] on icon "Play" at bounding box center [257, 601] width 26 height 26
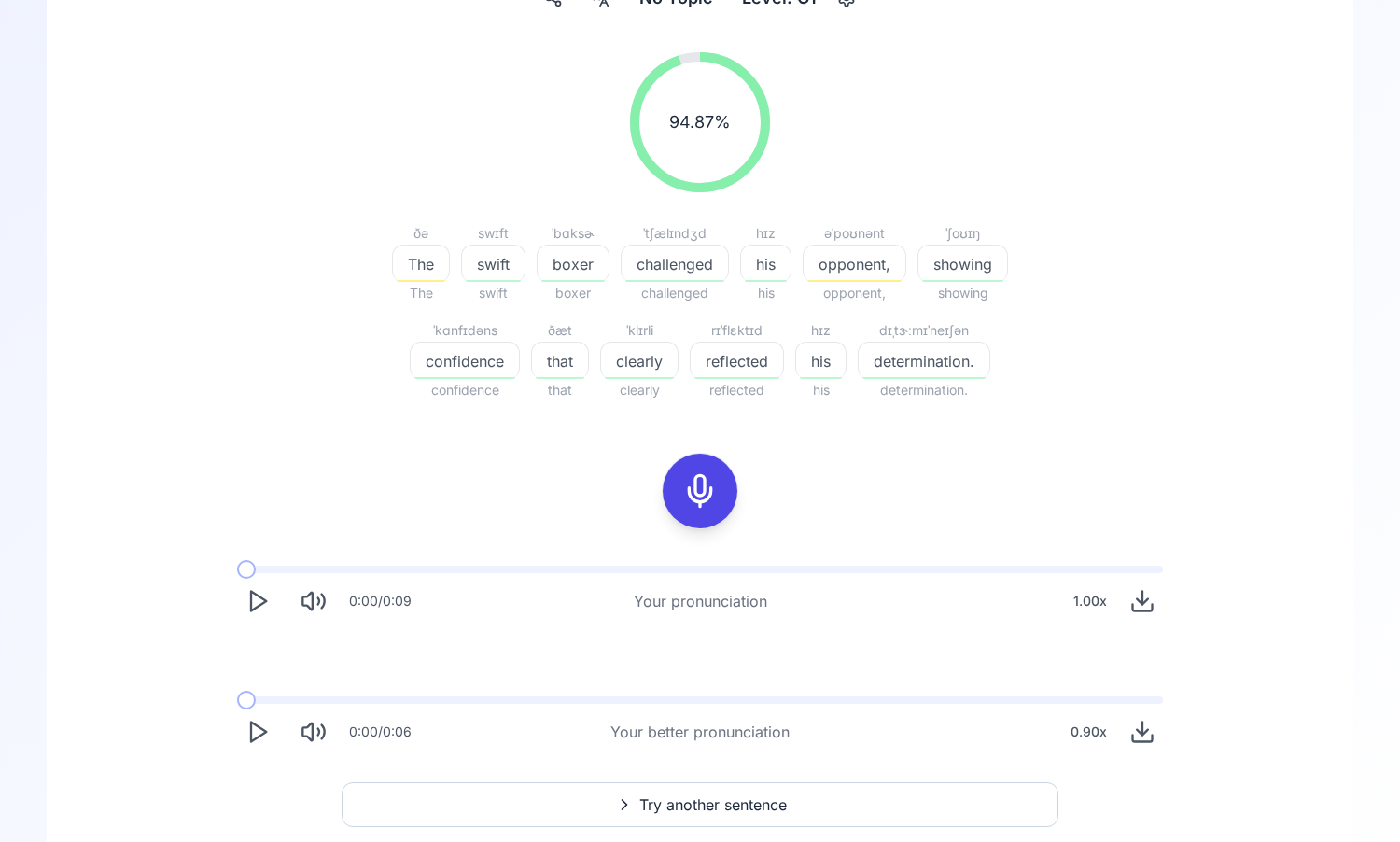
click at [264, 606] on icon "Play" at bounding box center [257, 601] width 26 height 26
click at [264, 606] on rect "Pause" at bounding box center [261, 601] width 5 height 18
click at [237, 569] on span at bounding box center [311, 570] width 148 height 8
click at [699, 519] on div at bounding box center [700, 491] width 45 height 75
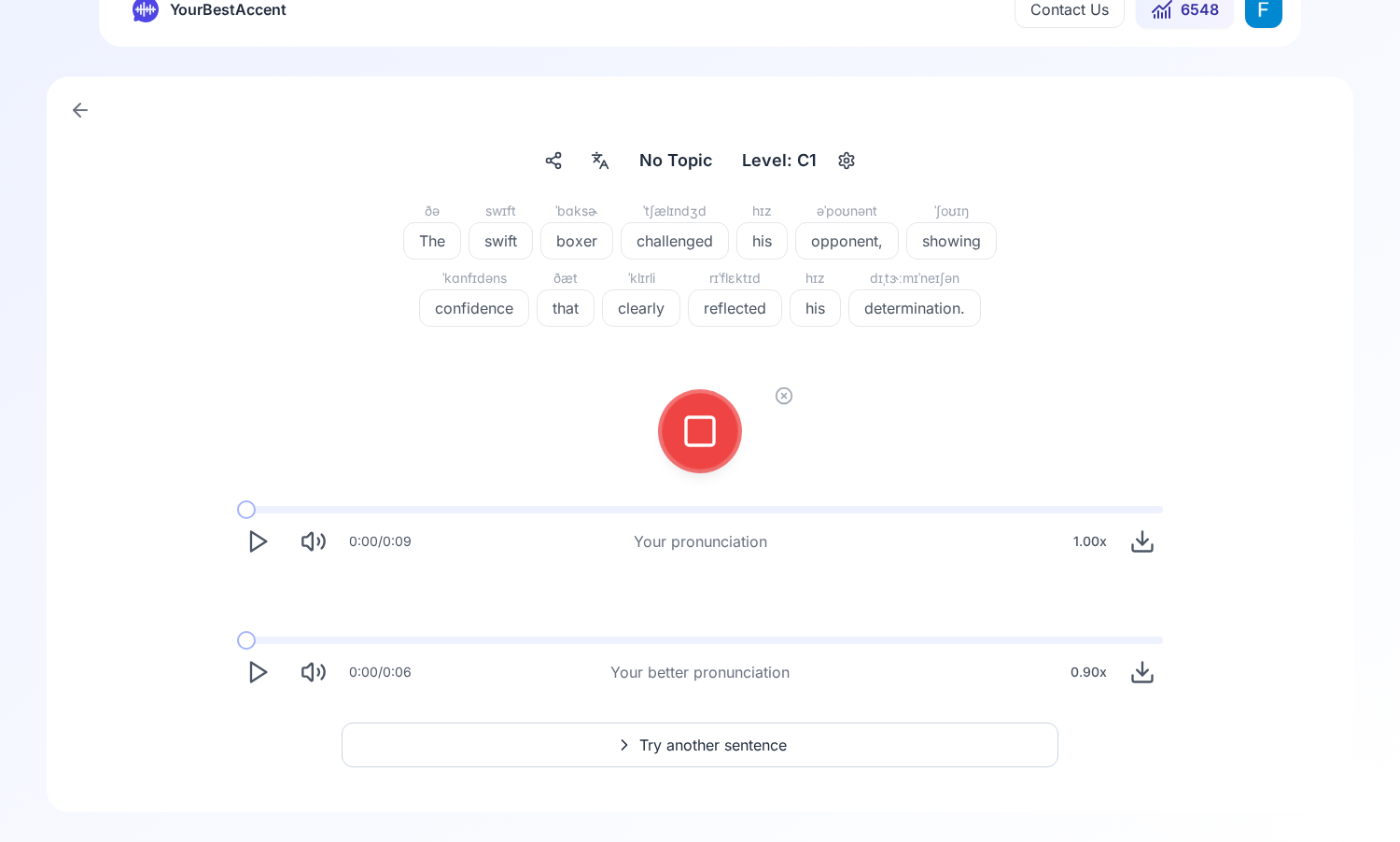
click at [671, 447] on button at bounding box center [700, 431] width 75 height 75
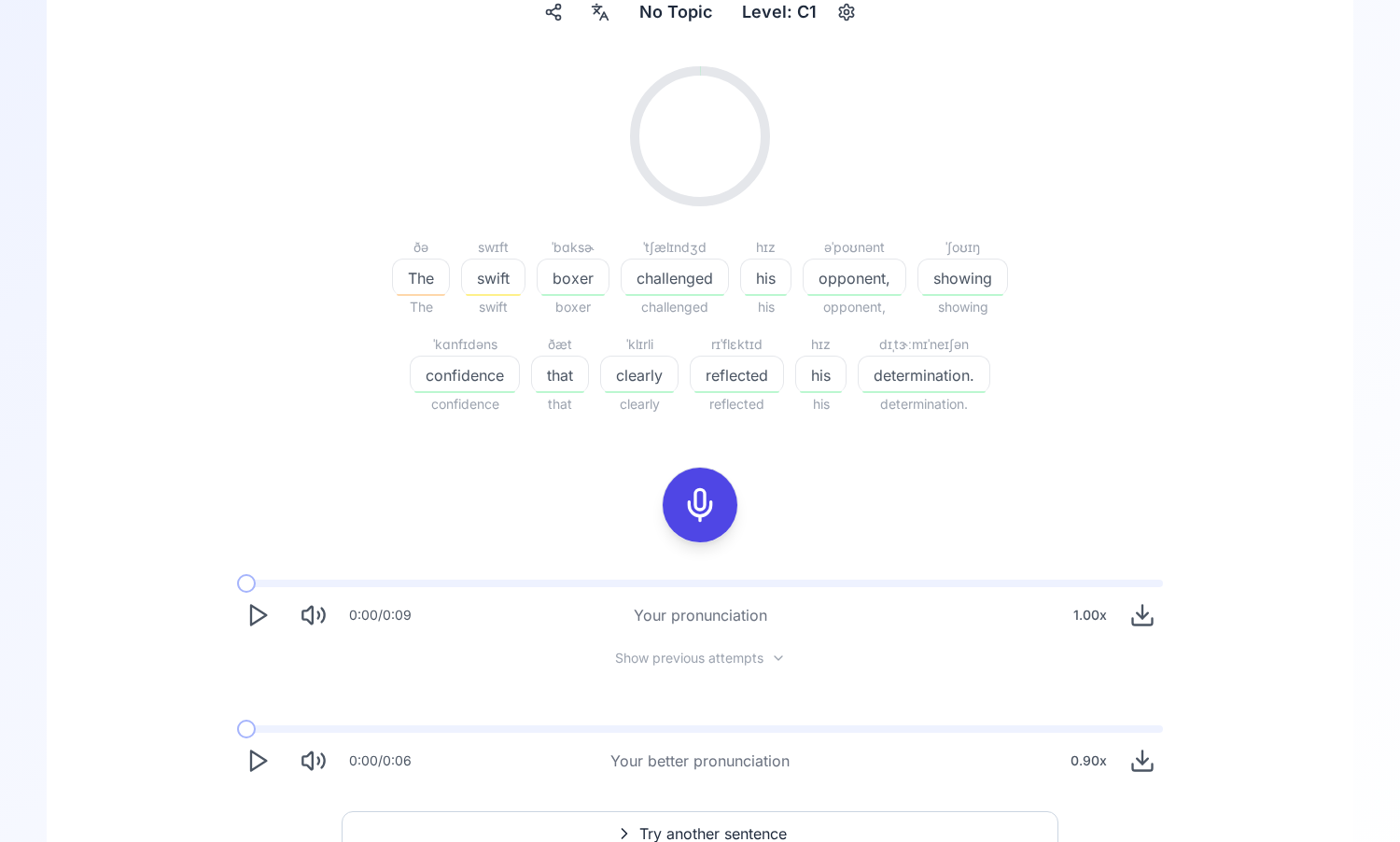
scroll to position [180, 0]
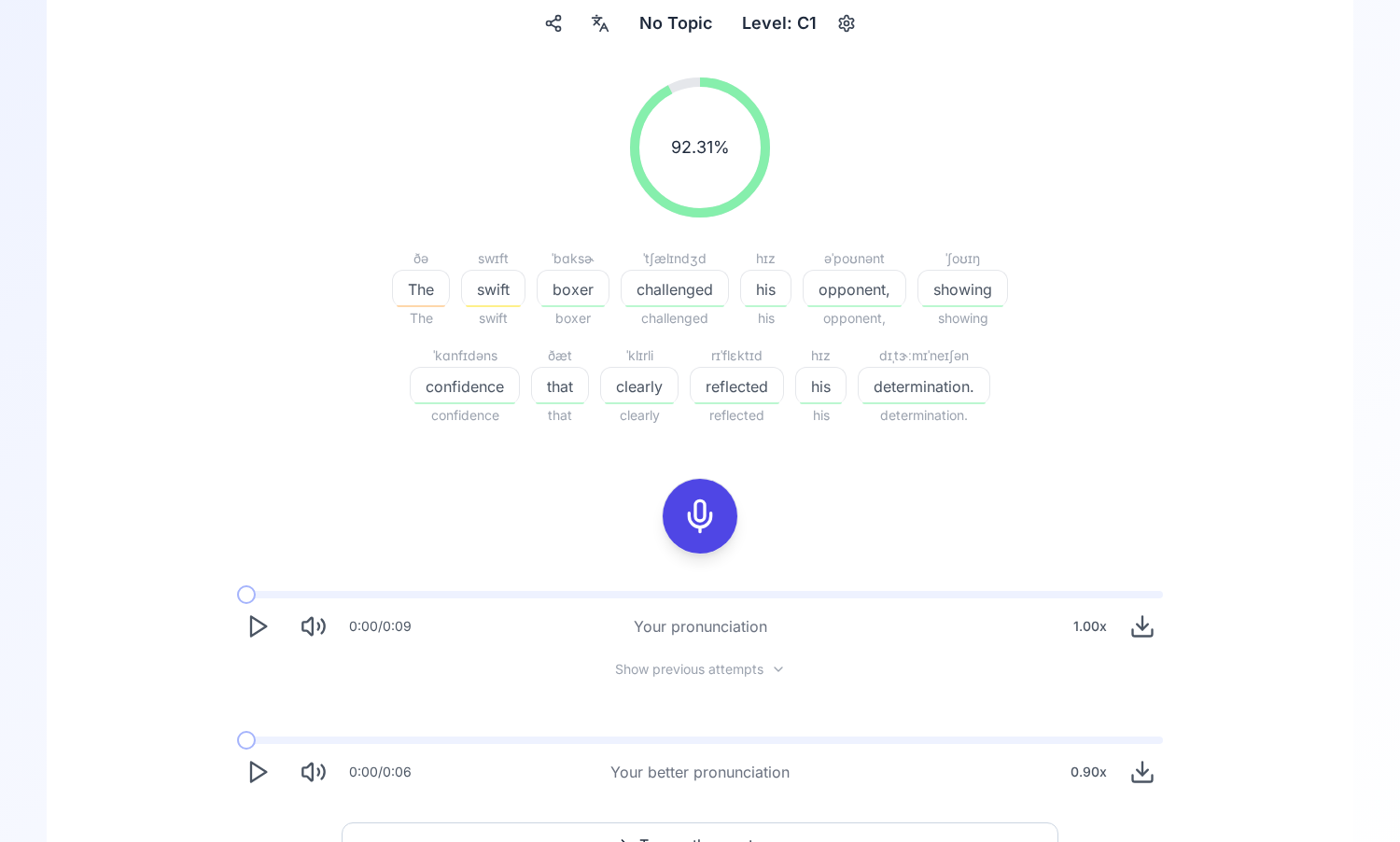
click at [256, 627] on icon "Play" at bounding box center [257, 626] width 26 height 26
click at [253, 614] on icon "Pause" at bounding box center [257, 626] width 26 height 26
click at [237, 592] on span at bounding box center [246, 595] width 19 height 8
click at [262, 623] on icon "Play" at bounding box center [257, 626] width 26 height 26
click at [257, 630] on icon "Play" at bounding box center [257, 626] width 26 height 26
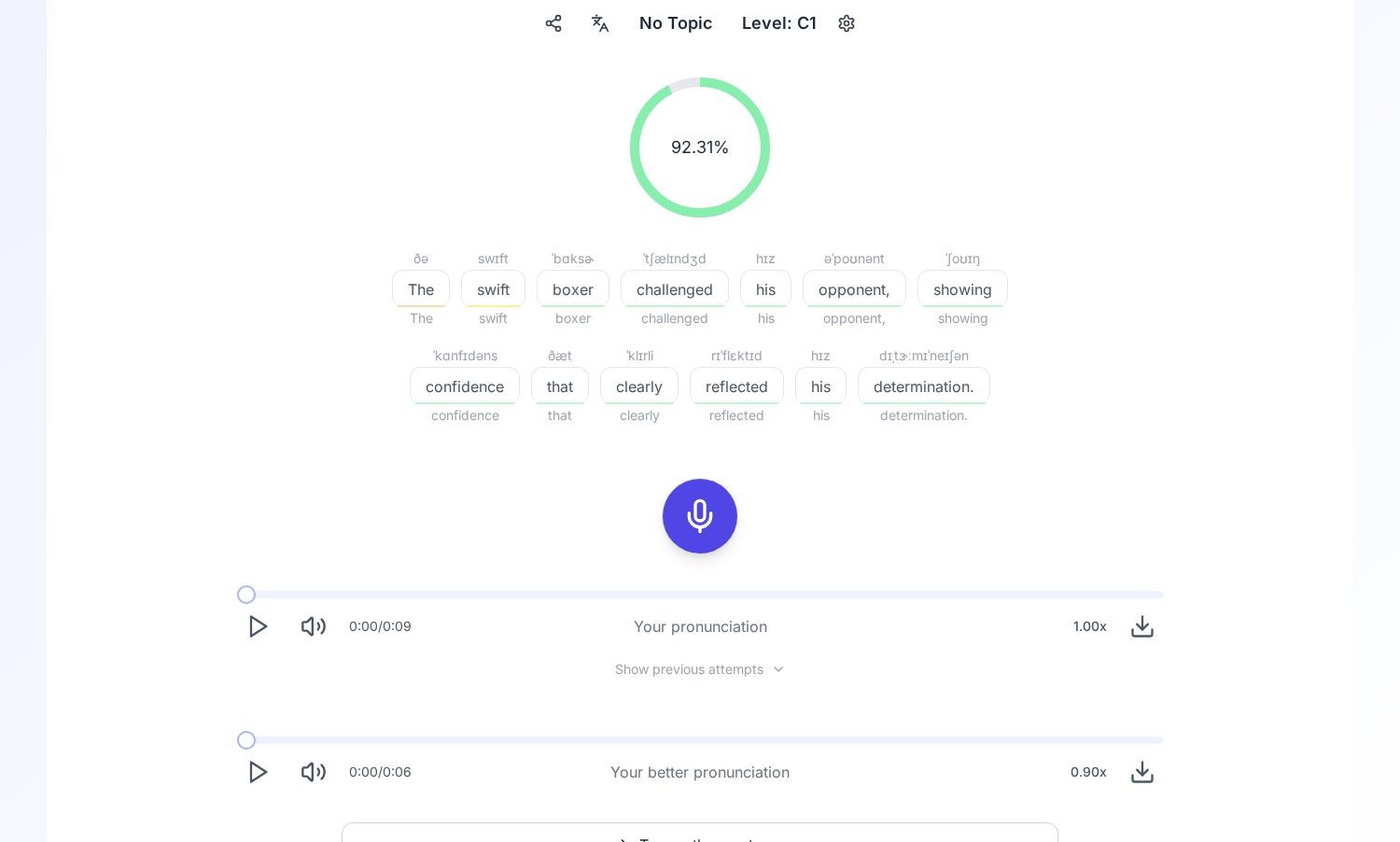
click at [257, 630] on icon "Play" at bounding box center [257, 626] width 26 height 26
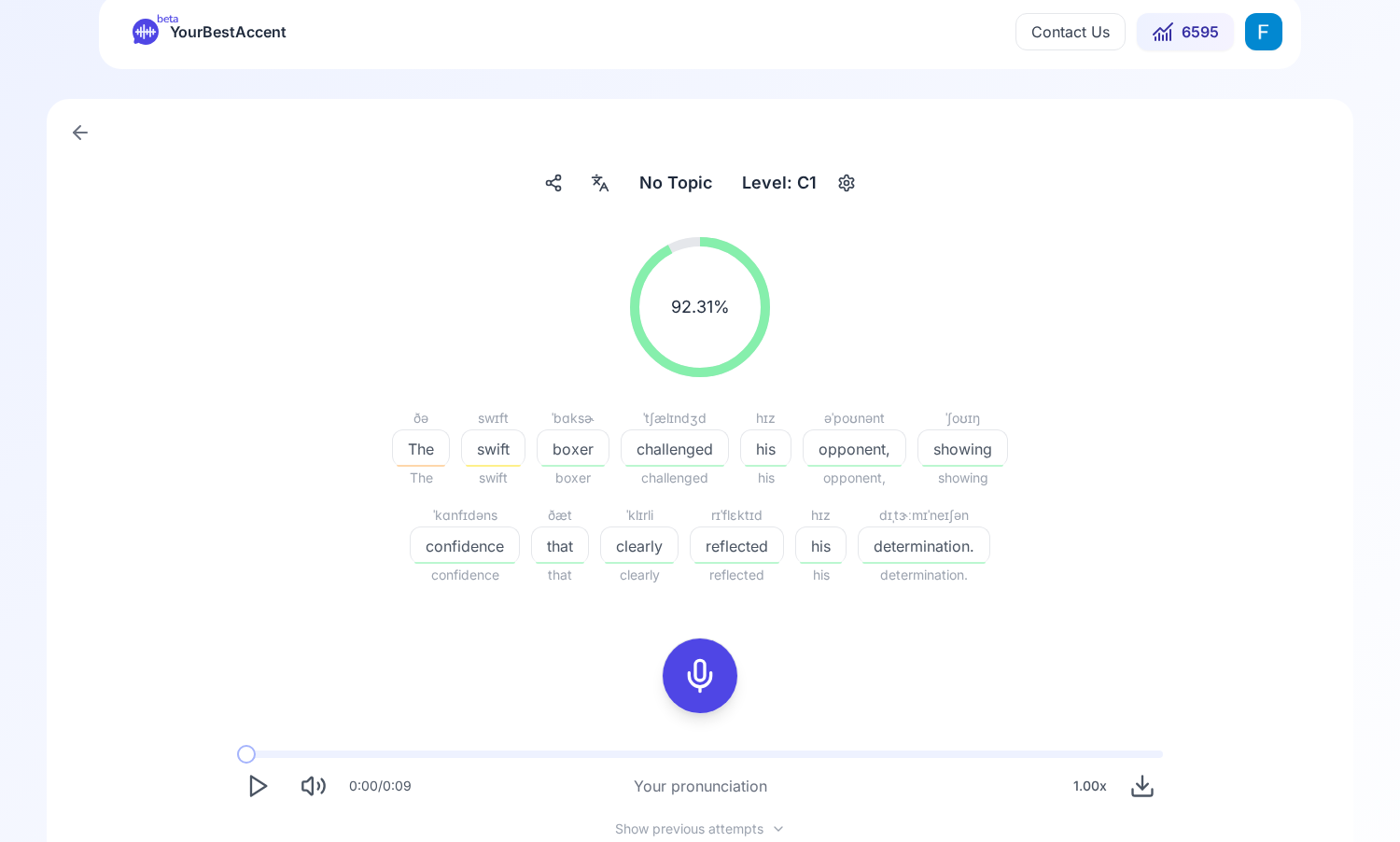
scroll to position [19, 0]
